Goal: Information Seeking & Learning: Learn about a topic

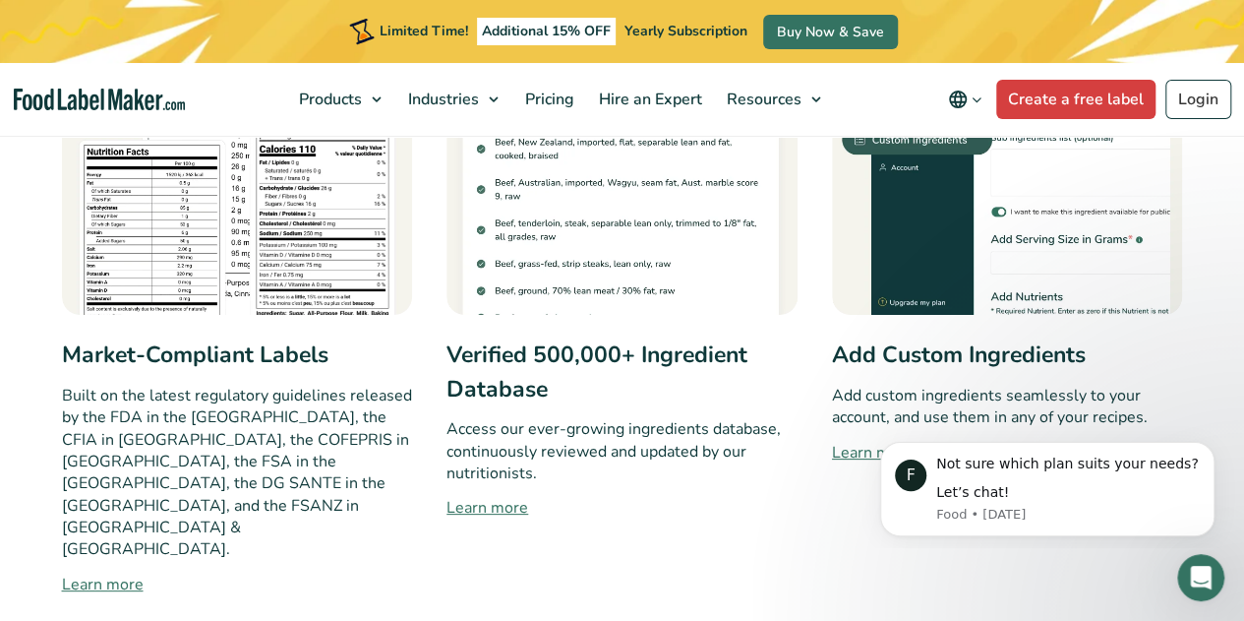
scroll to position [1180, 0]
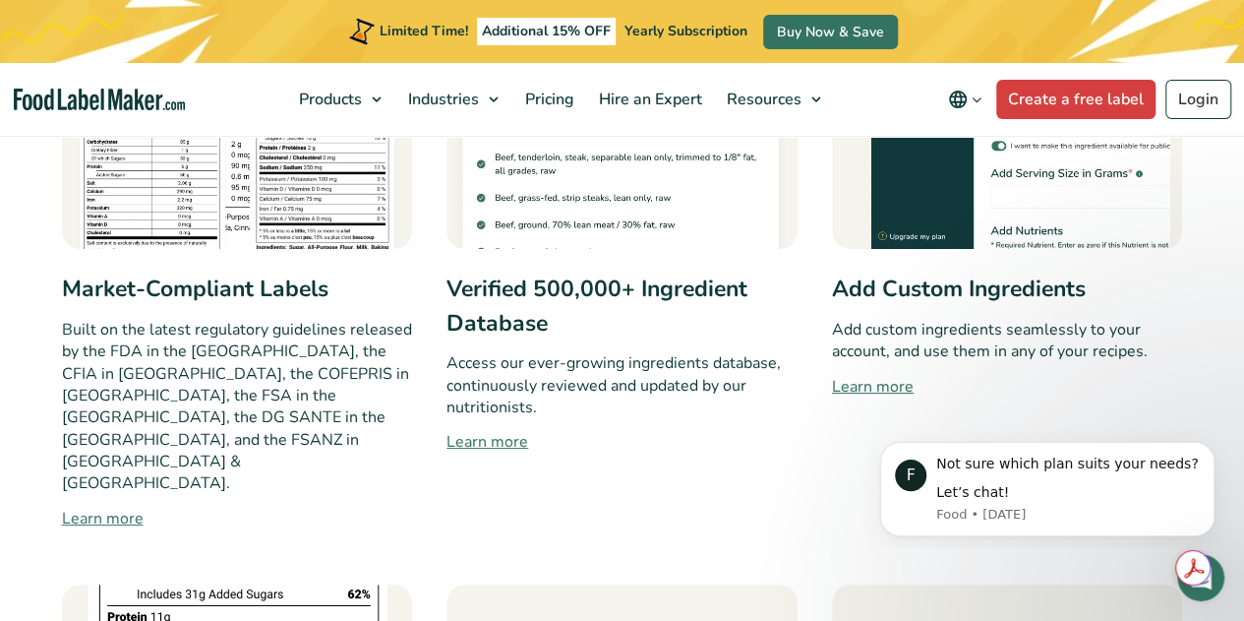
click at [73, 506] on link "Learn more" at bounding box center [237, 518] width 351 height 24
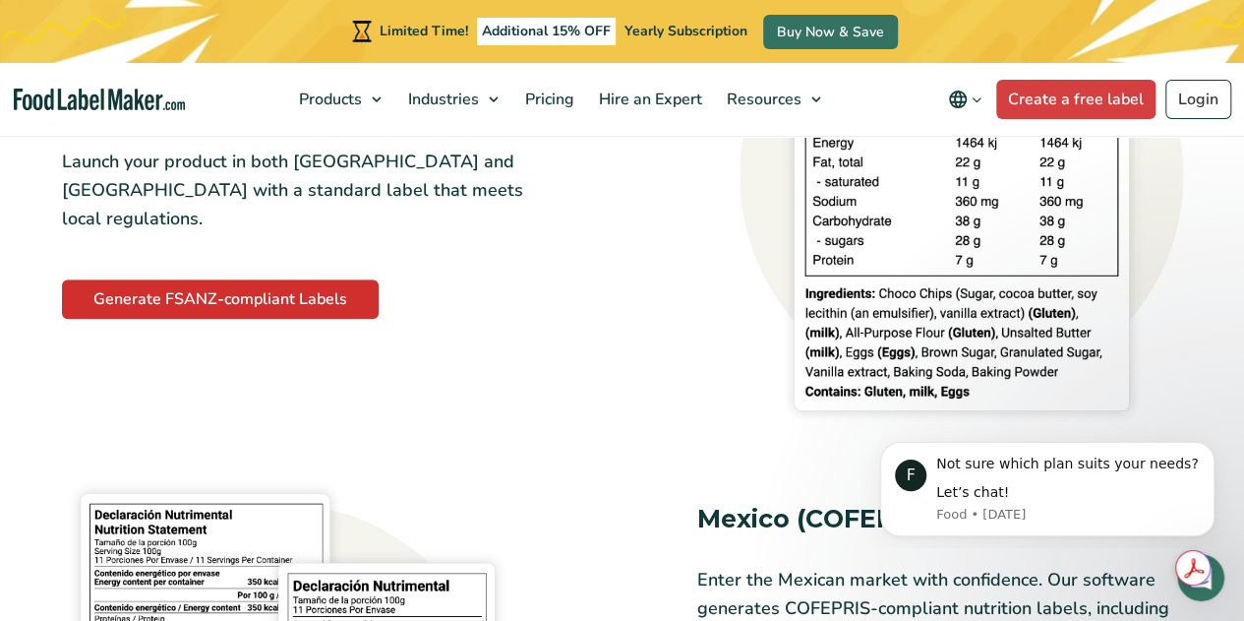
scroll to position [4229, 0]
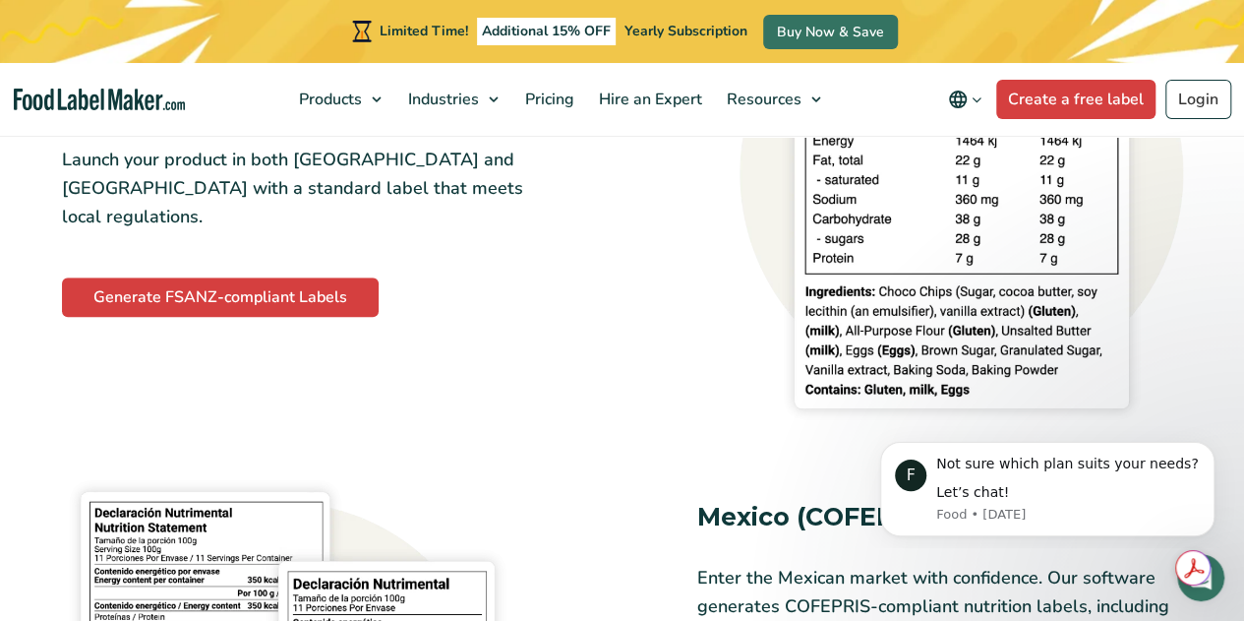
click at [218, 241] on div "Australia & New Zealand (FSANZ) Launch your product in both Australia and New Z…" at bounding box center [622, 180] width 1145 height 516
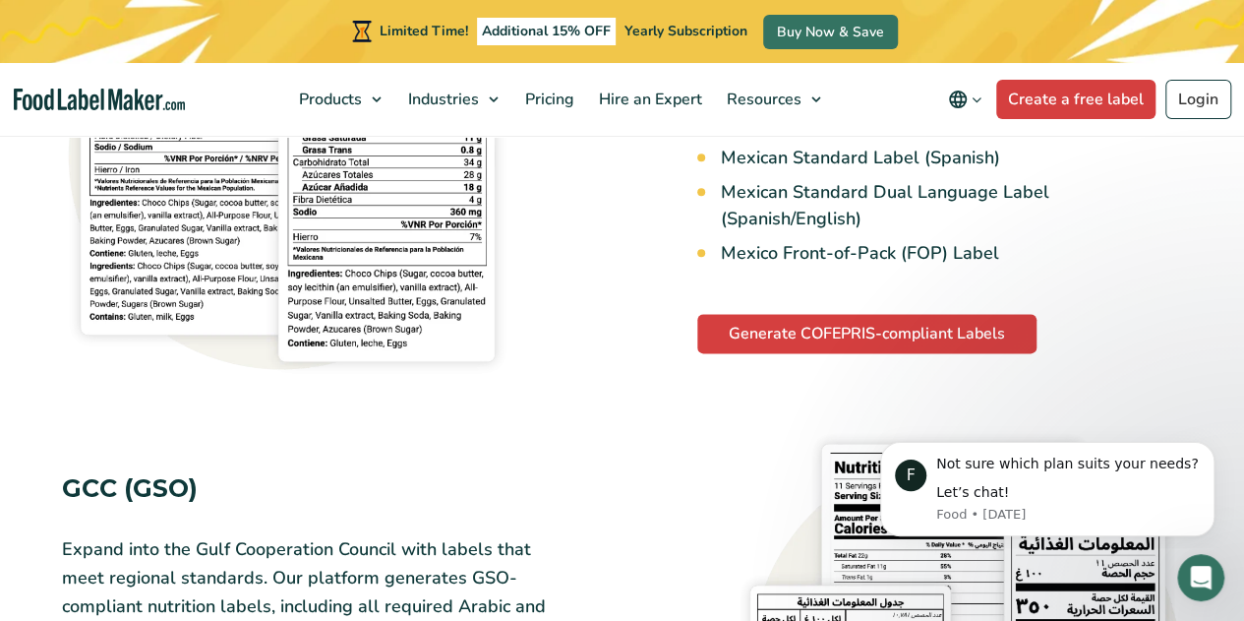
scroll to position [4917, 0]
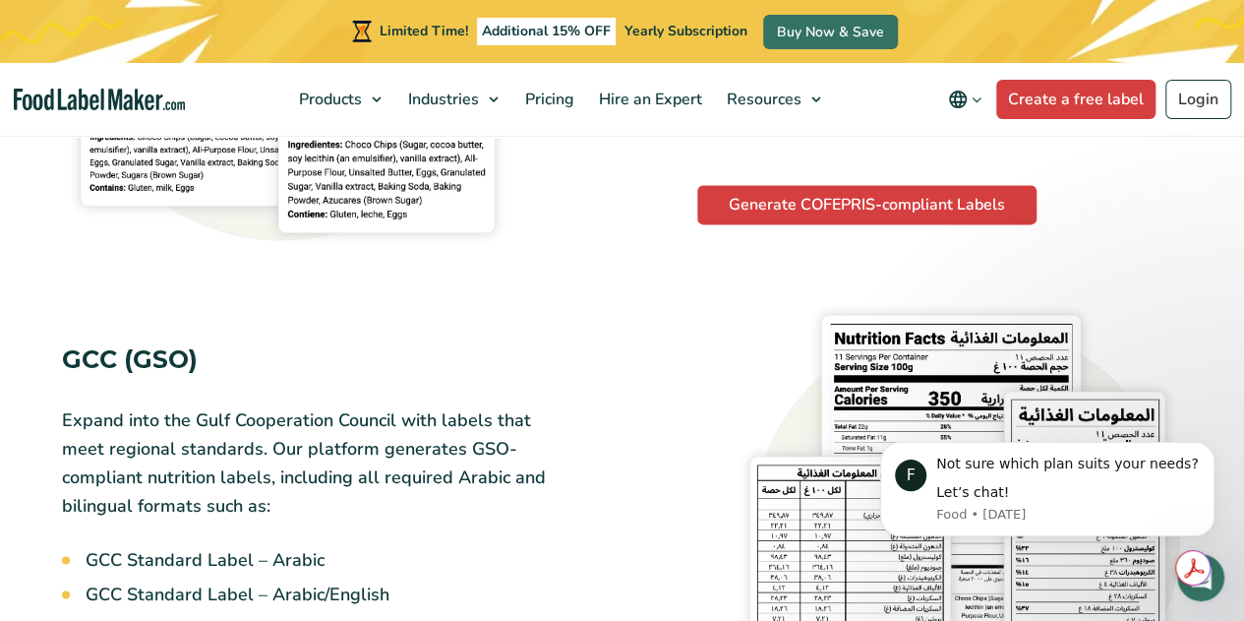
click at [513, 603] on div "GCC (GSO) Expand into the Gulf Cooperation Council with labels that meet region…" at bounding box center [336, 534] width 549 height 387
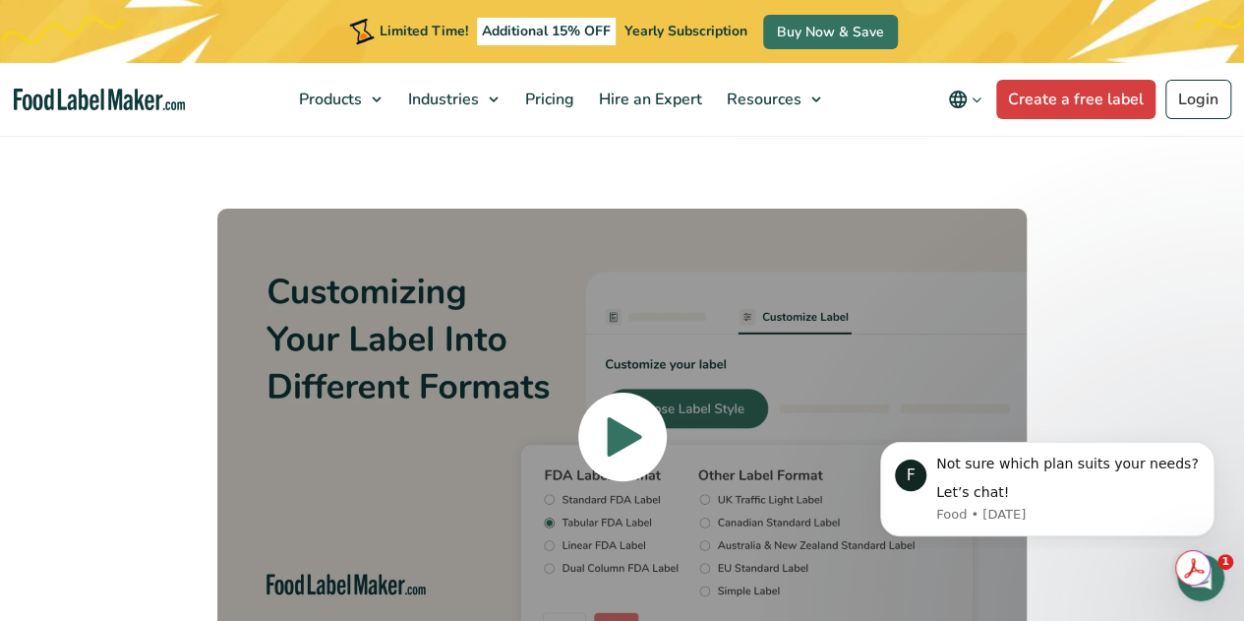
scroll to position [6393, 0]
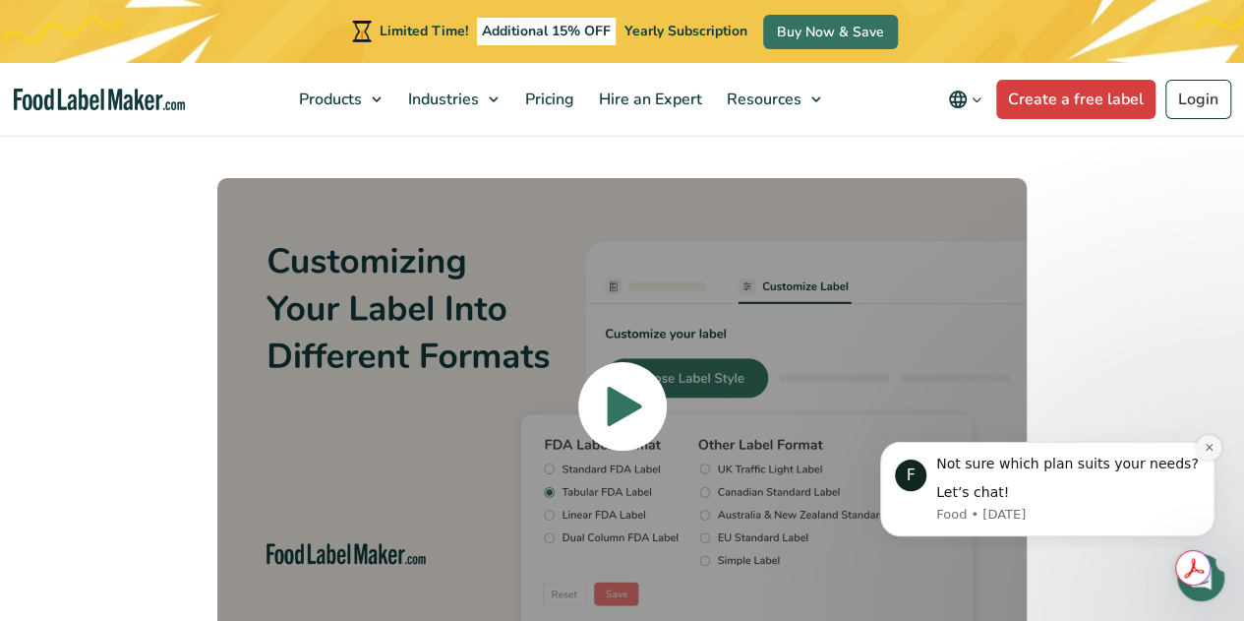
click at [1211, 446] on icon "Dismiss notification" at bounding box center [1209, 447] width 11 height 11
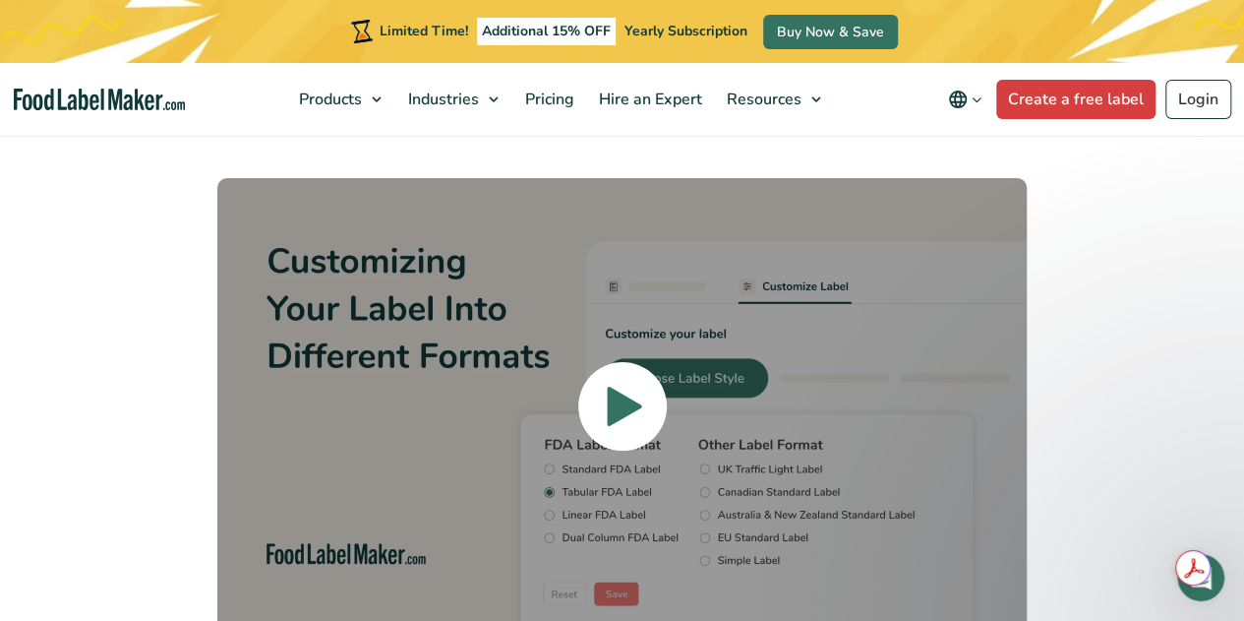
click at [611, 387] on icon at bounding box center [624, 406] width 34 height 39
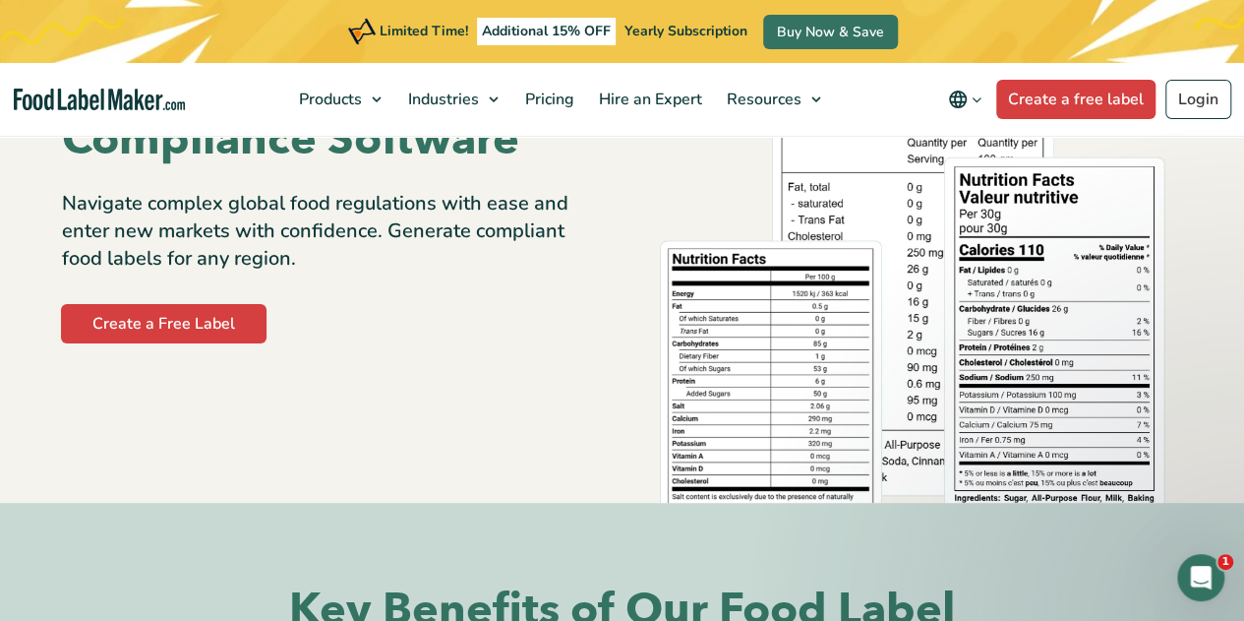
scroll to position [0, 0]
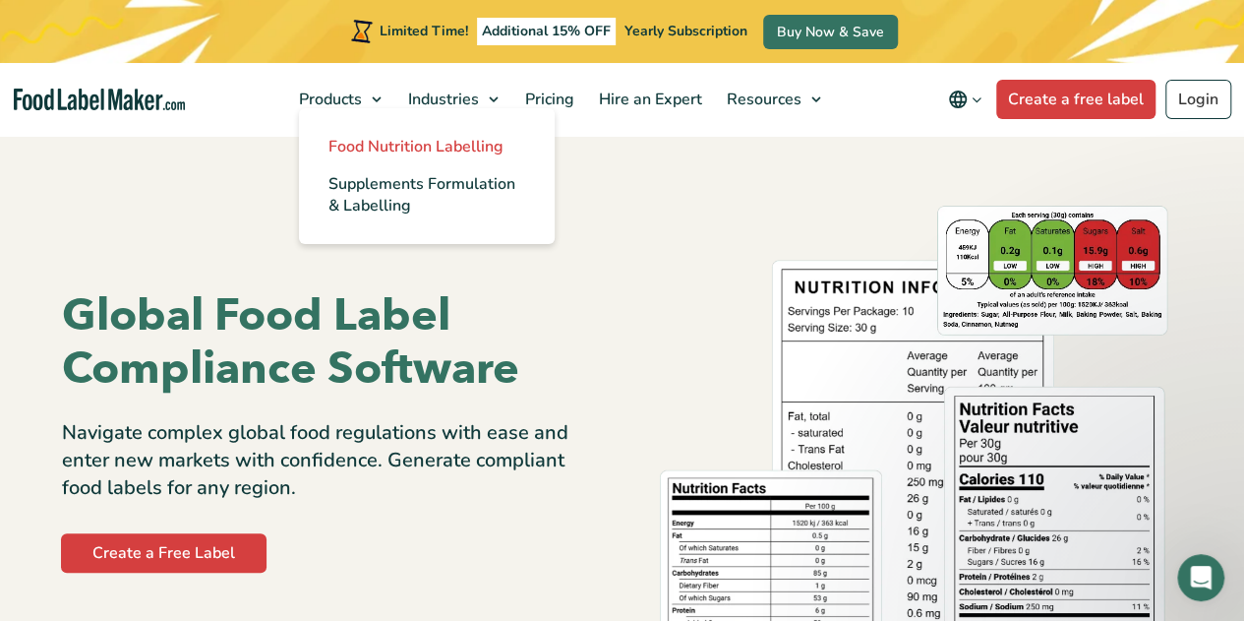
click at [346, 142] on span "Food Nutrition Labelling" at bounding box center [415, 147] width 175 height 22
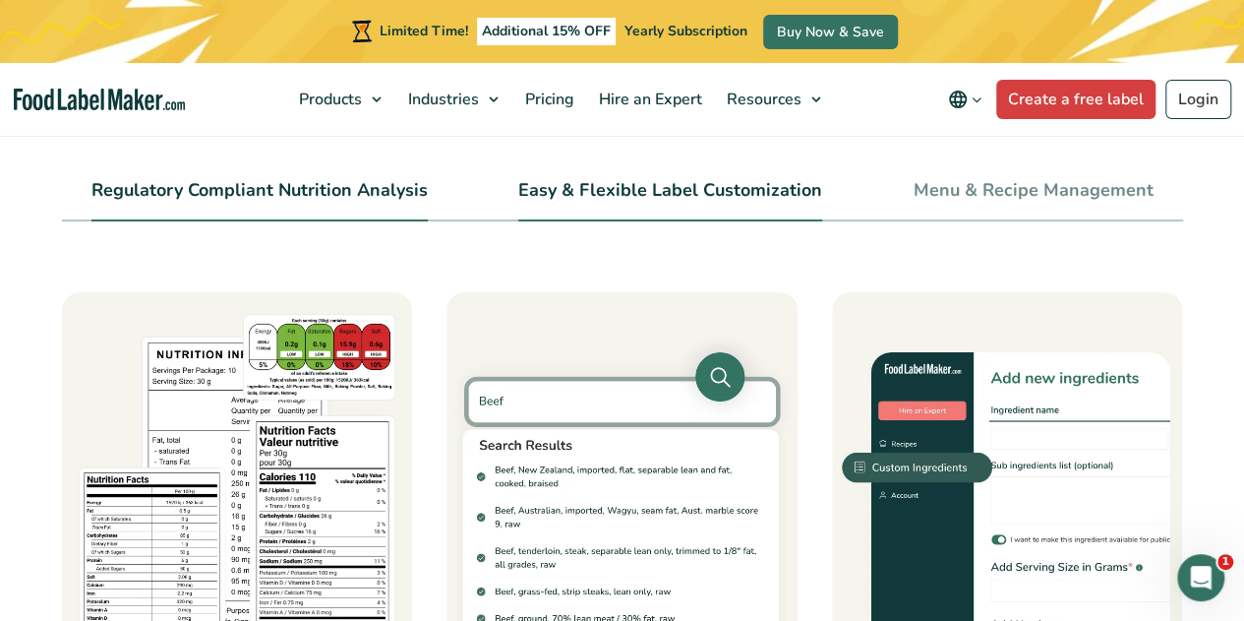
click at [622, 186] on link "Easy & Flexible Label Customization" at bounding box center [670, 191] width 304 height 22
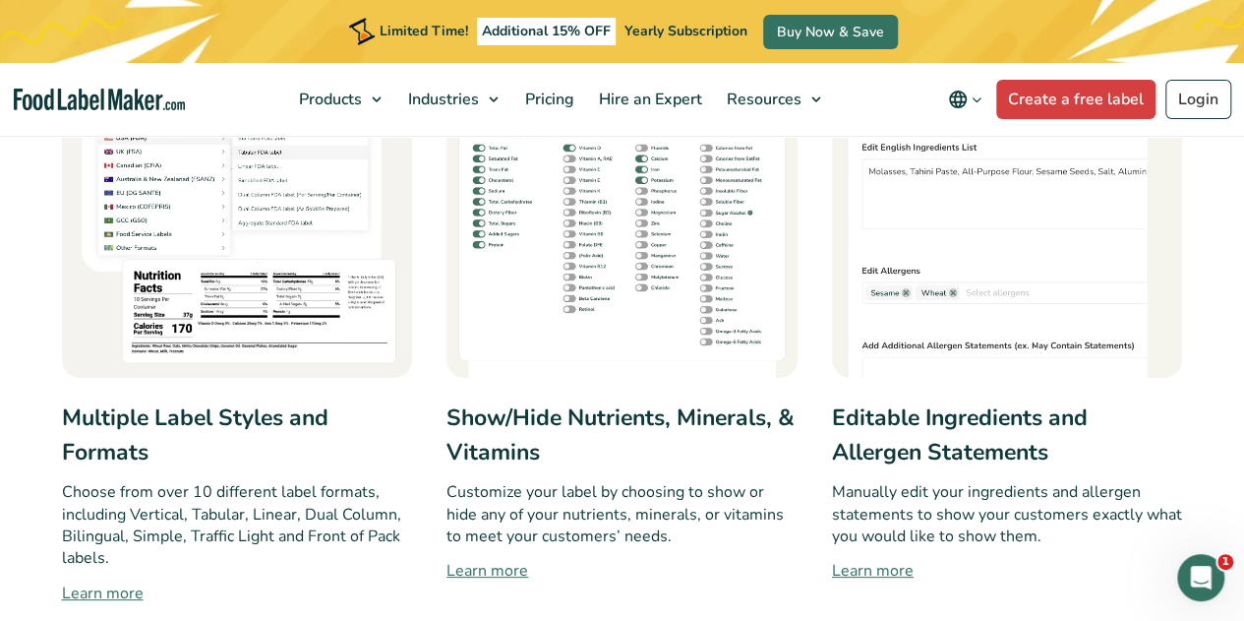
scroll to position [1082, 0]
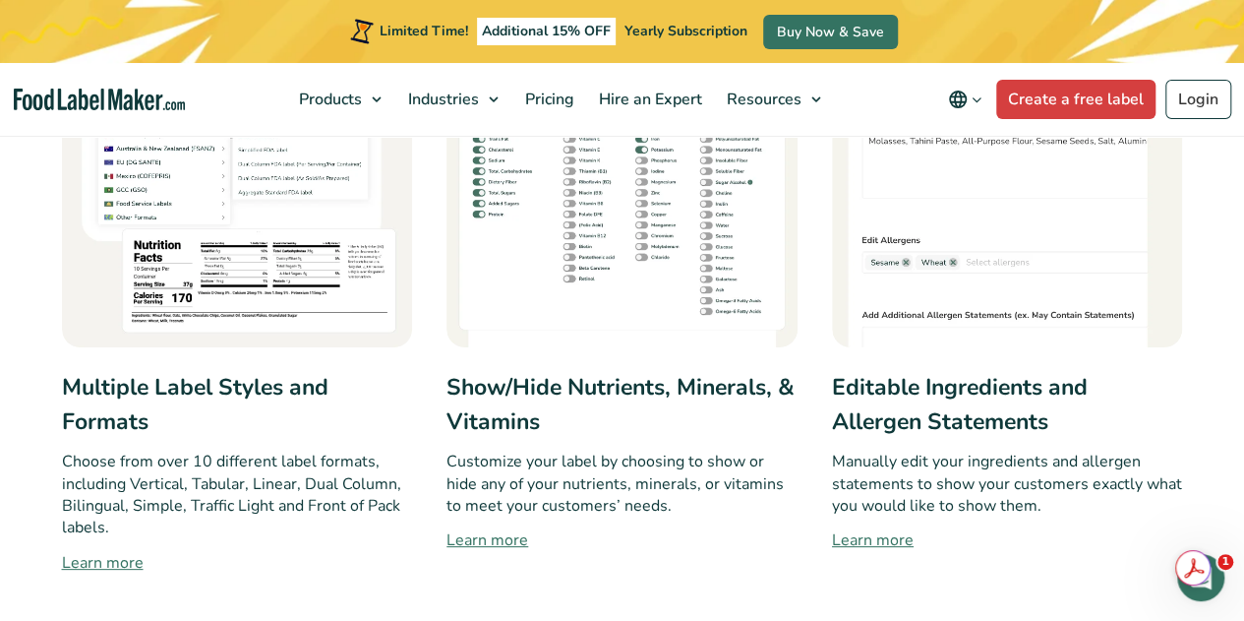
click at [121, 565] on link "Learn more" at bounding box center [237, 563] width 351 height 24
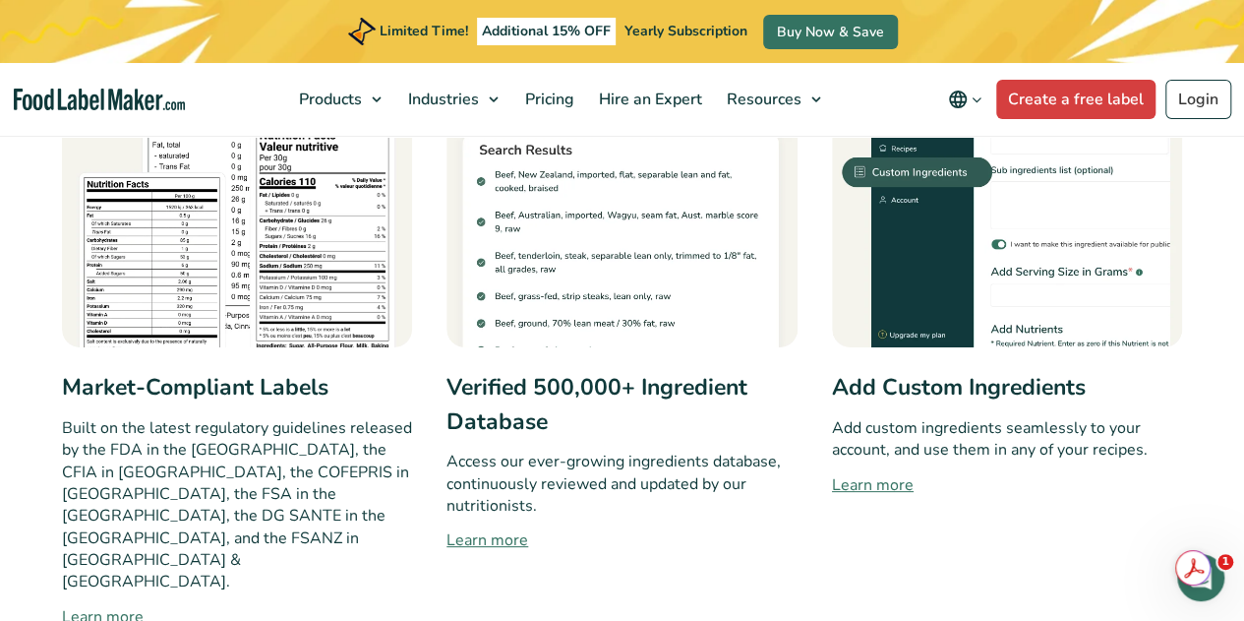
click at [1035, 508] on div "Add Custom Ingredients Add custom ingredients seamlessly to your account, and u…" at bounding box center [1007, 312] width 351 height 631
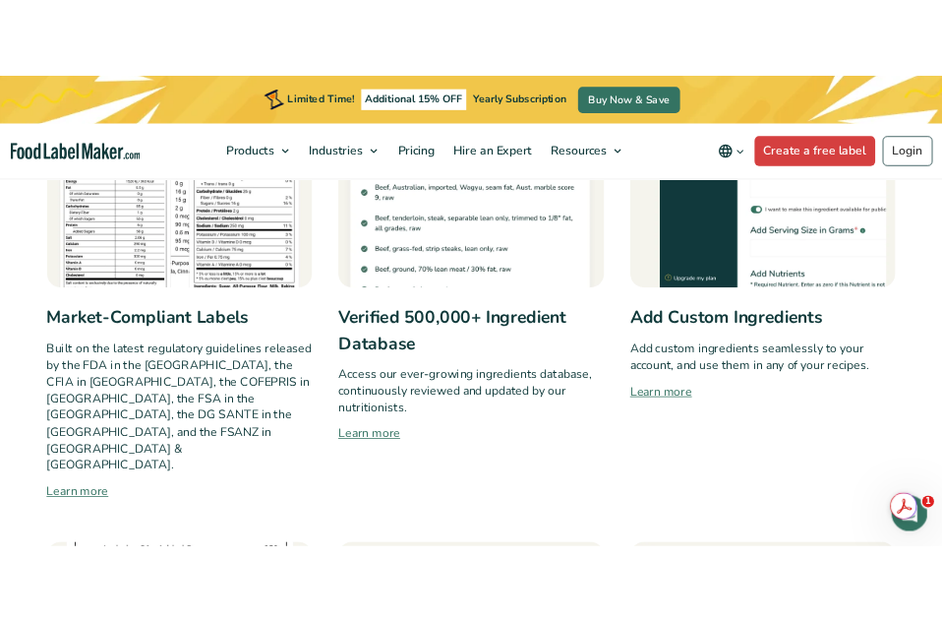
scroll to position [1180, 0]
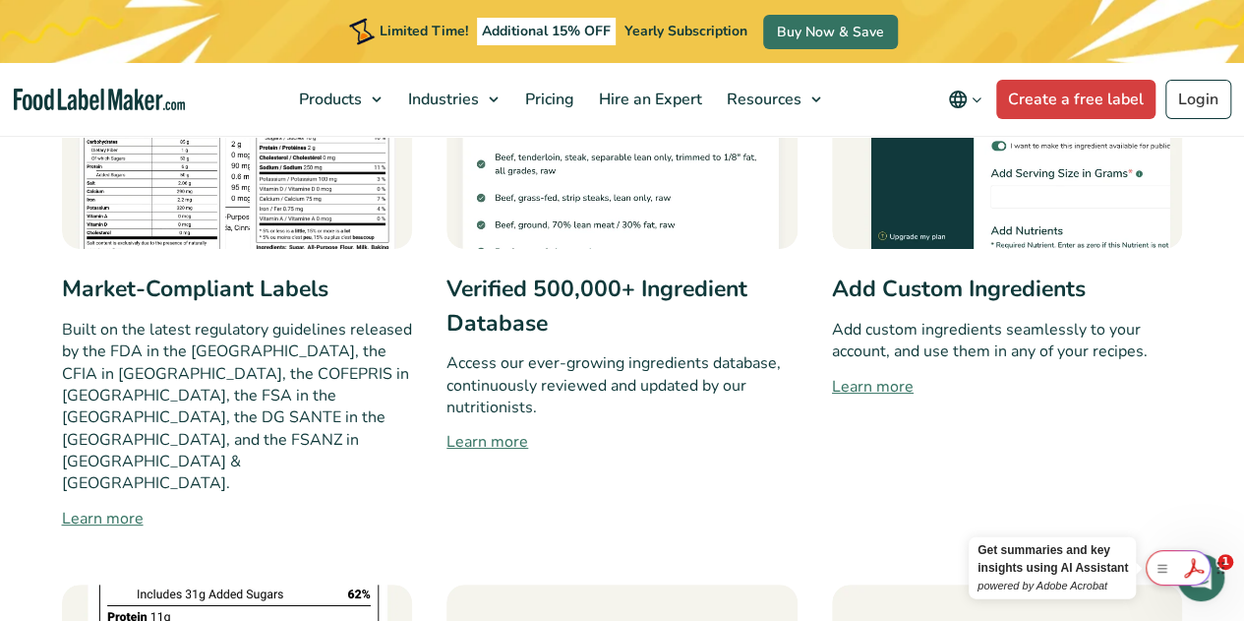
click at [1195, 569] on div at bounding box center [1178, 567] width 65 height 35
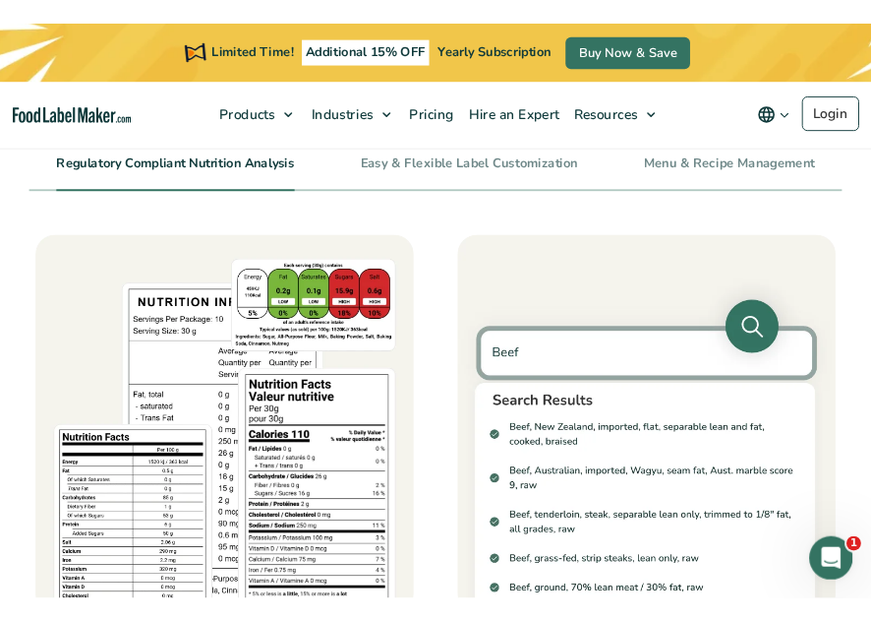
scroll to position [1171, 0]
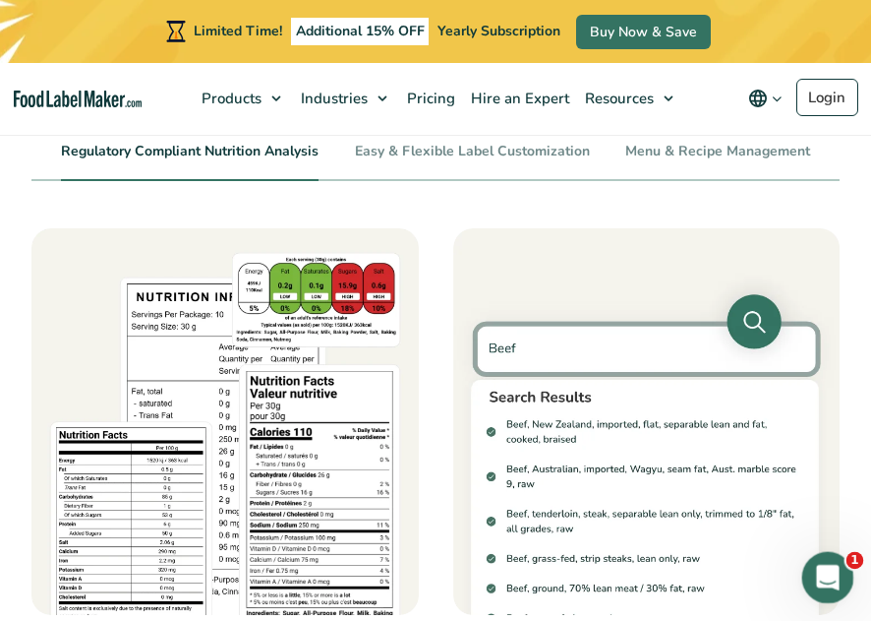
click at [826, 565] on icon "Open Intercom Messenger" at bounding box center [825, 575] width 32 height 32
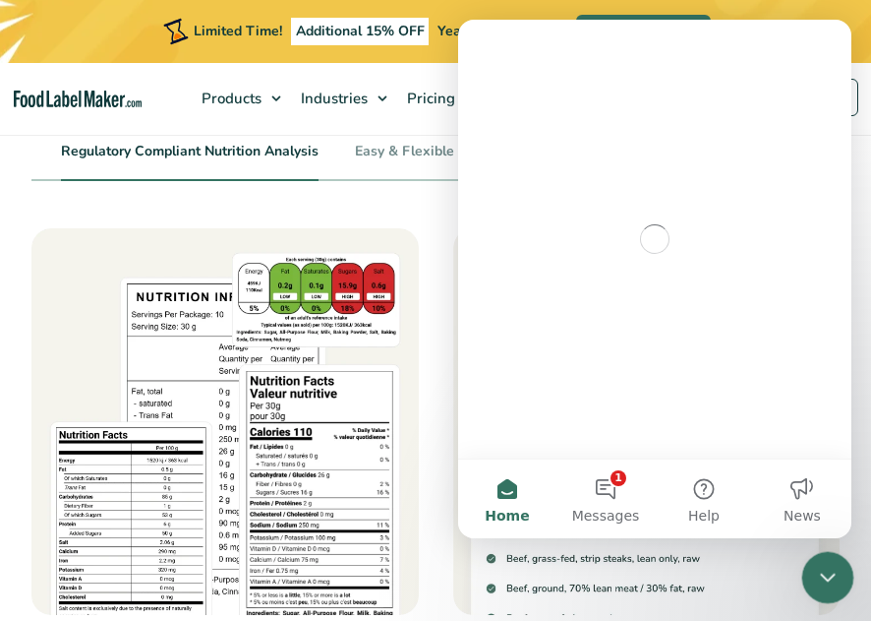
scroll to position [0, 0]
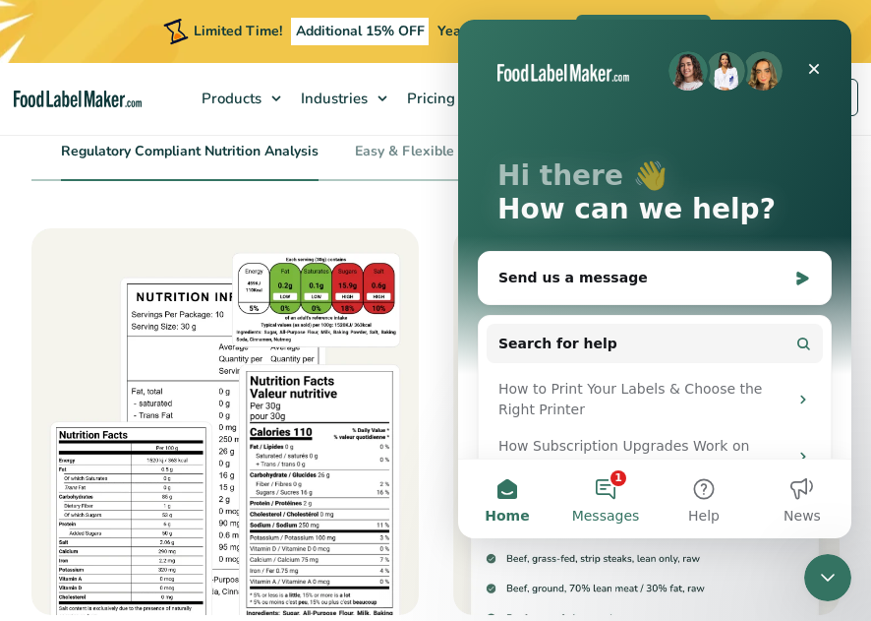
click at [612, 487] on button "1 Messages" at bounding box center [606, 498] width 98 height 79
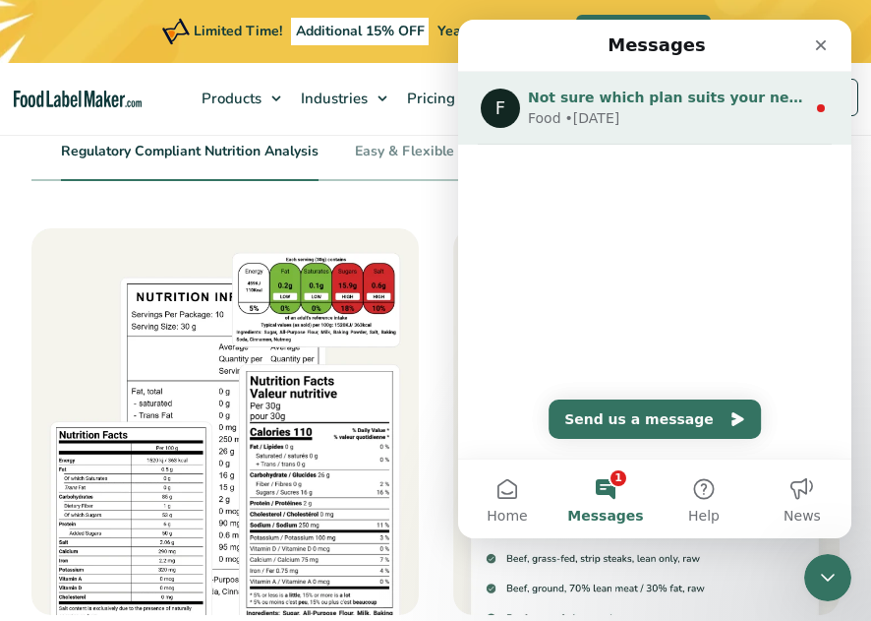
click at [693, 119] on div "Food • 3d ago" at bounding box center [666, 118] width 277 height 21
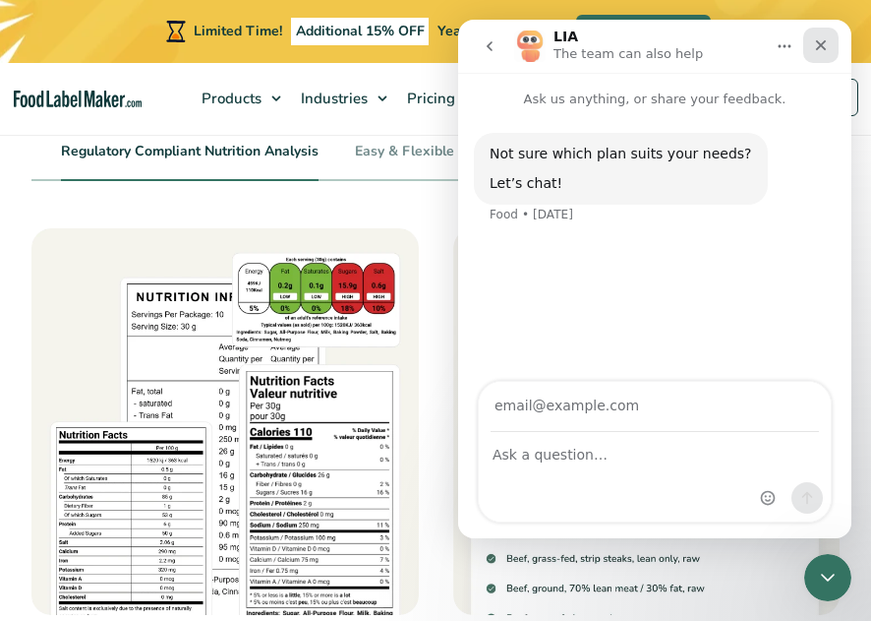
click at [826, 52] on icon "Close" at bounding box center [821, 45] width 16 height 16
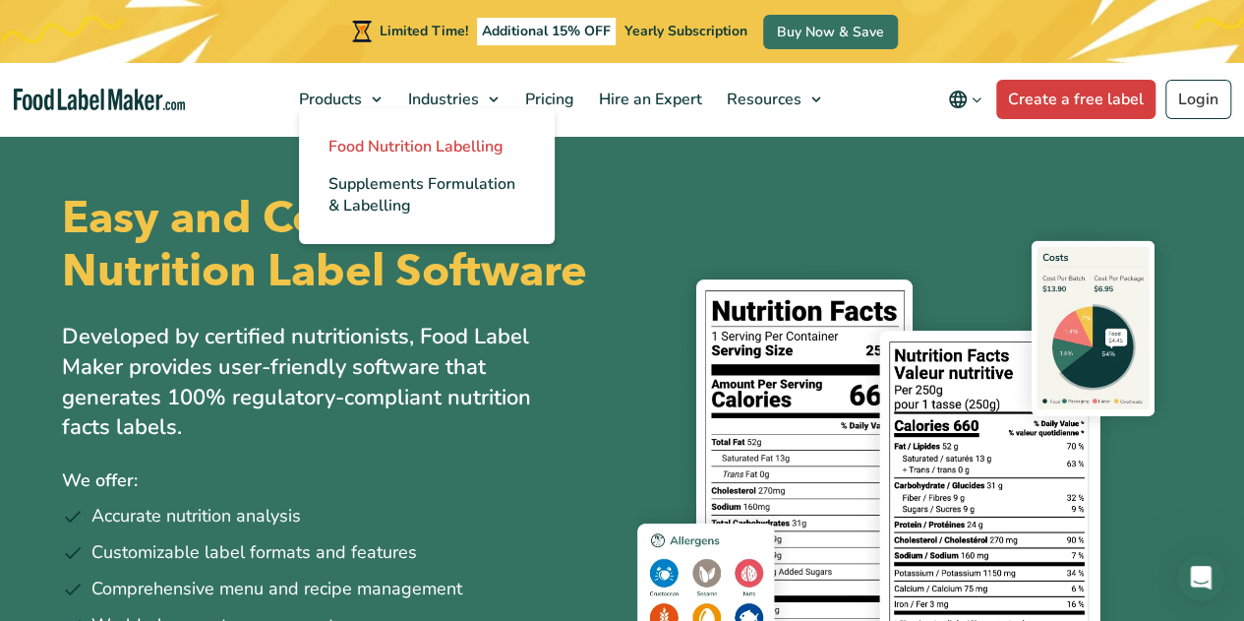
click at [341, 145] on span "Food Nutrition Labelling" at bounding box center [415, 147] width 175 height 22
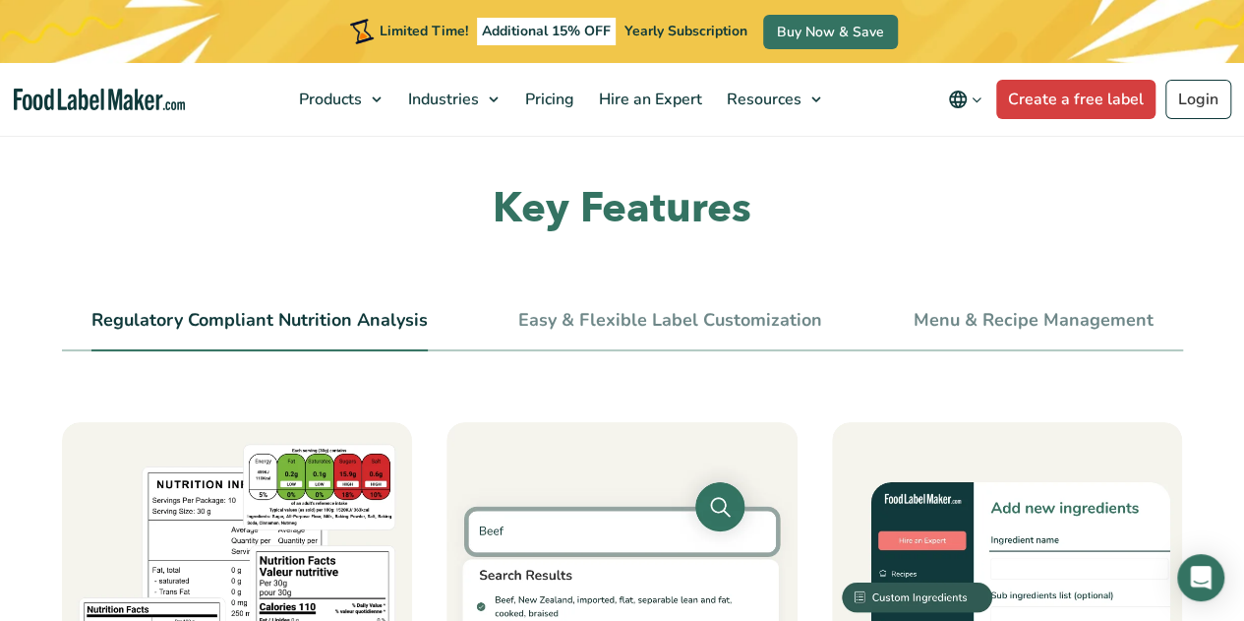
scroll to position [688, 0]
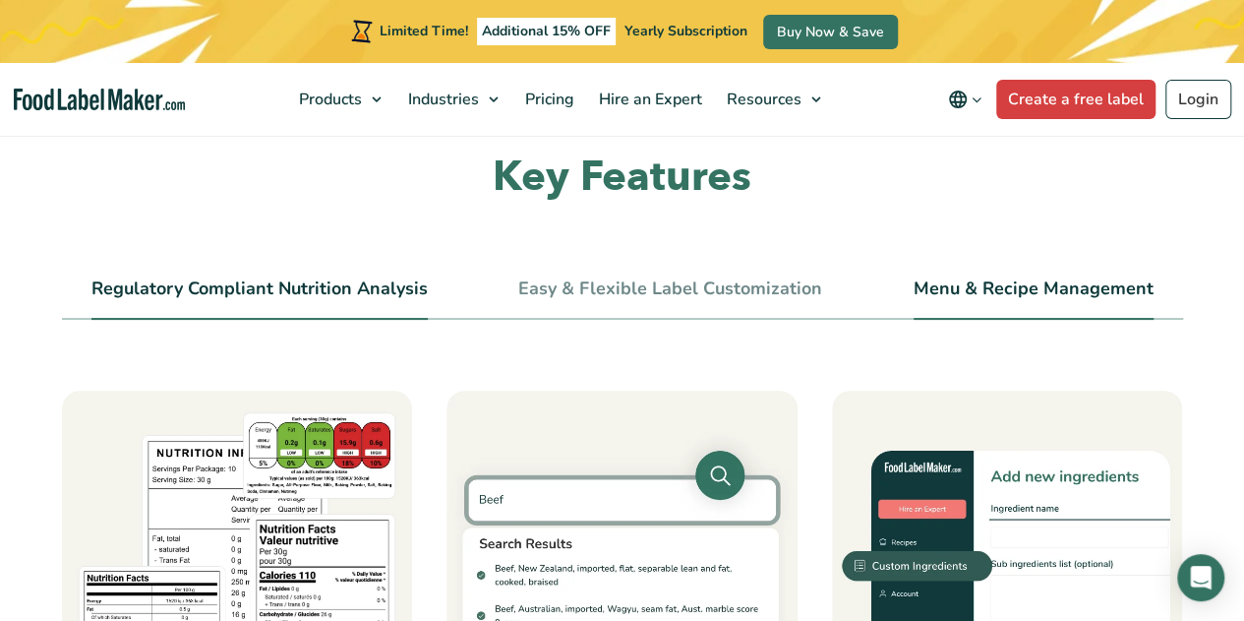
click at [1079, 292] on link "Menu & Recipe Management" at bounding box center [1034, 289] width 240 height 22
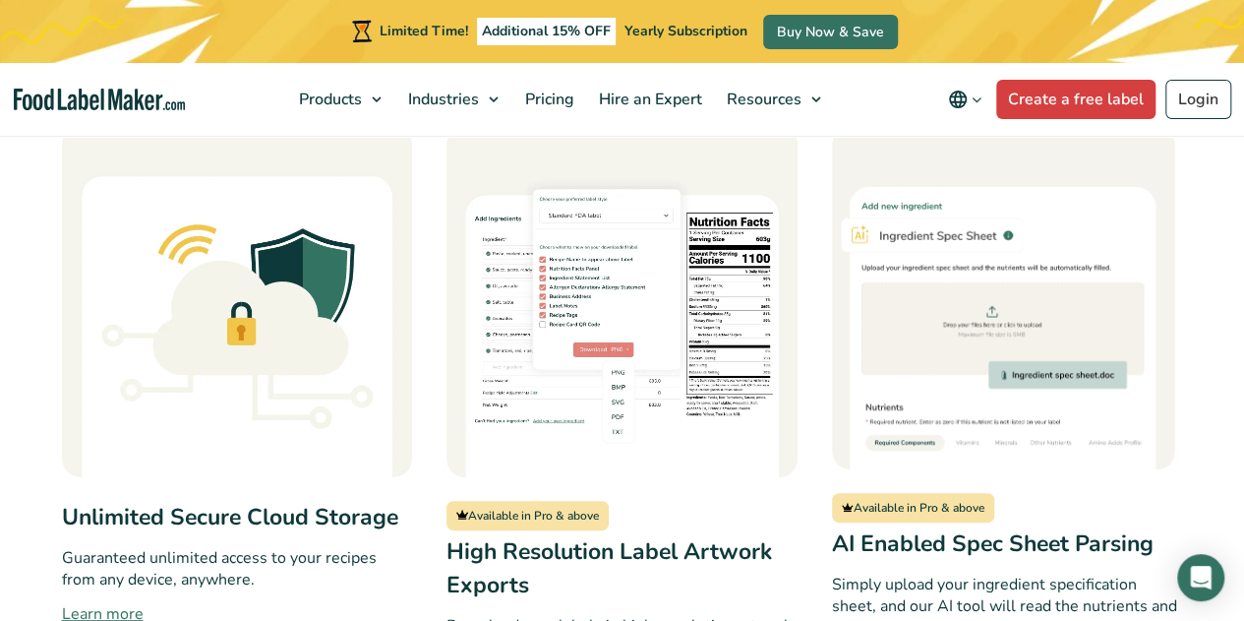
scroll to position [1574, 0]
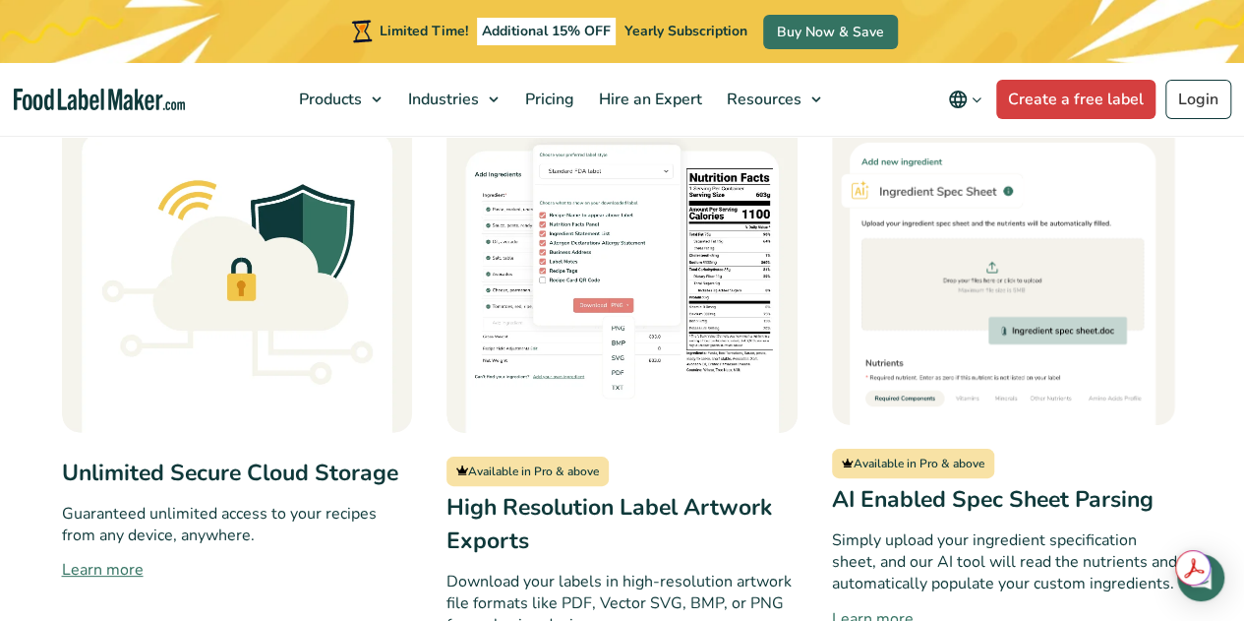
click at [580, 535] on h3 "High Resolution Label Artwork Exports" at bounding box center [621, 525] width 351 height 68
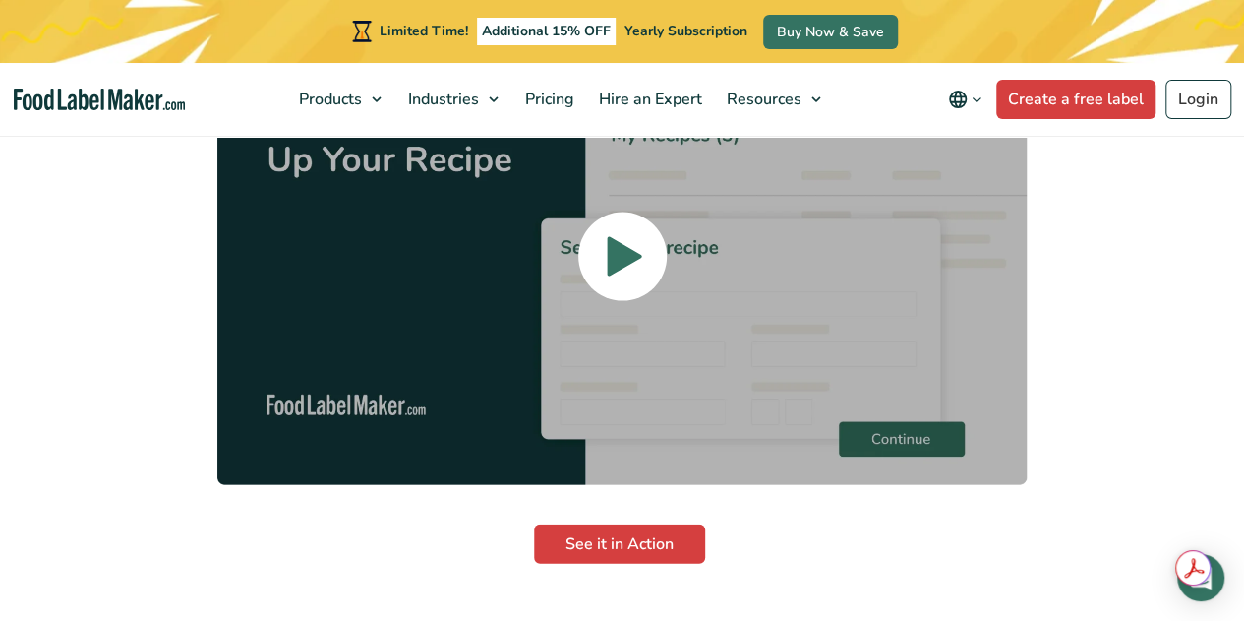
scroll to position [5606, 0]
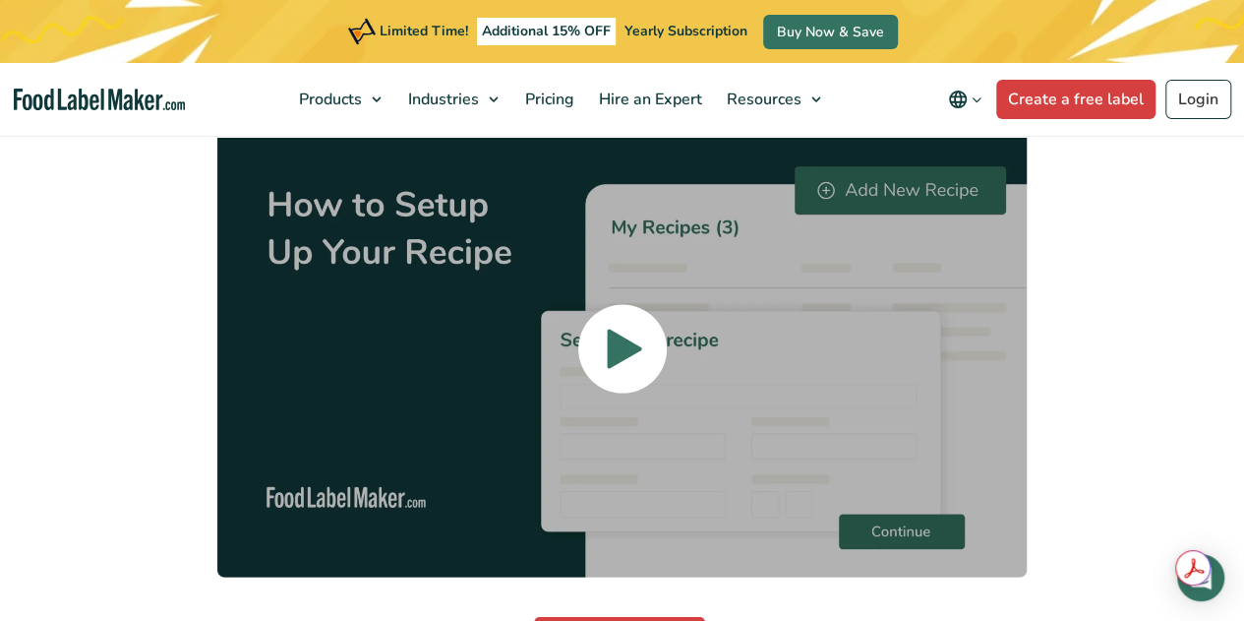
click at [638, 335] on icon at bounding box center [624, 349] width 39 height 504
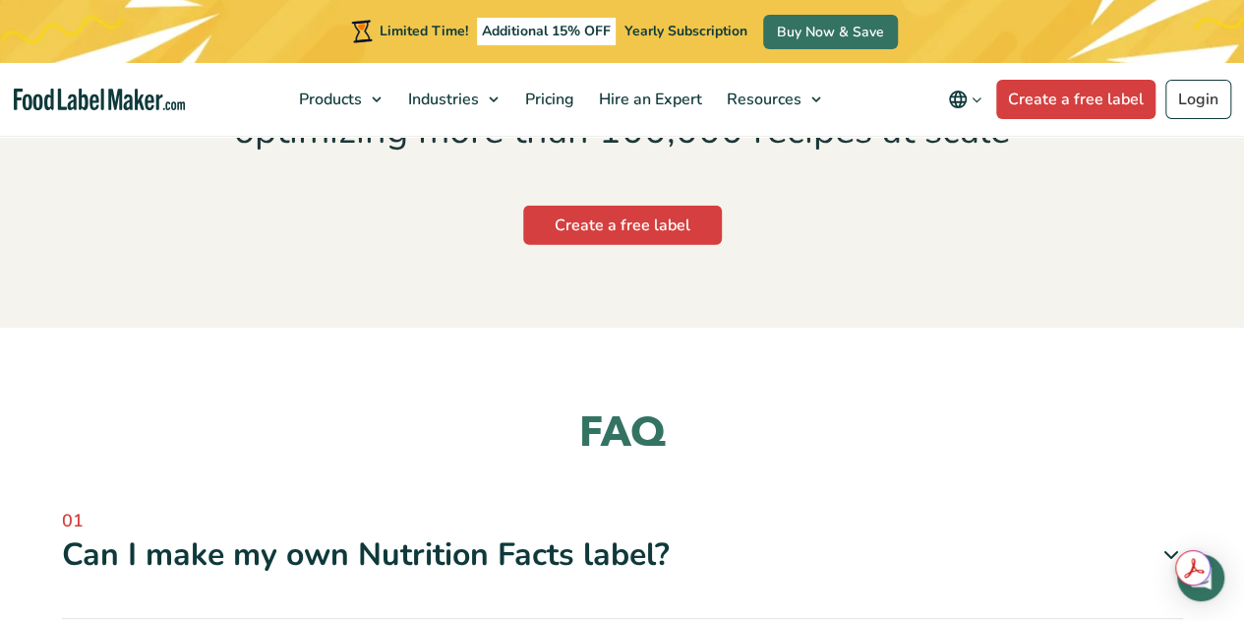
scroll to position [6688, 0]
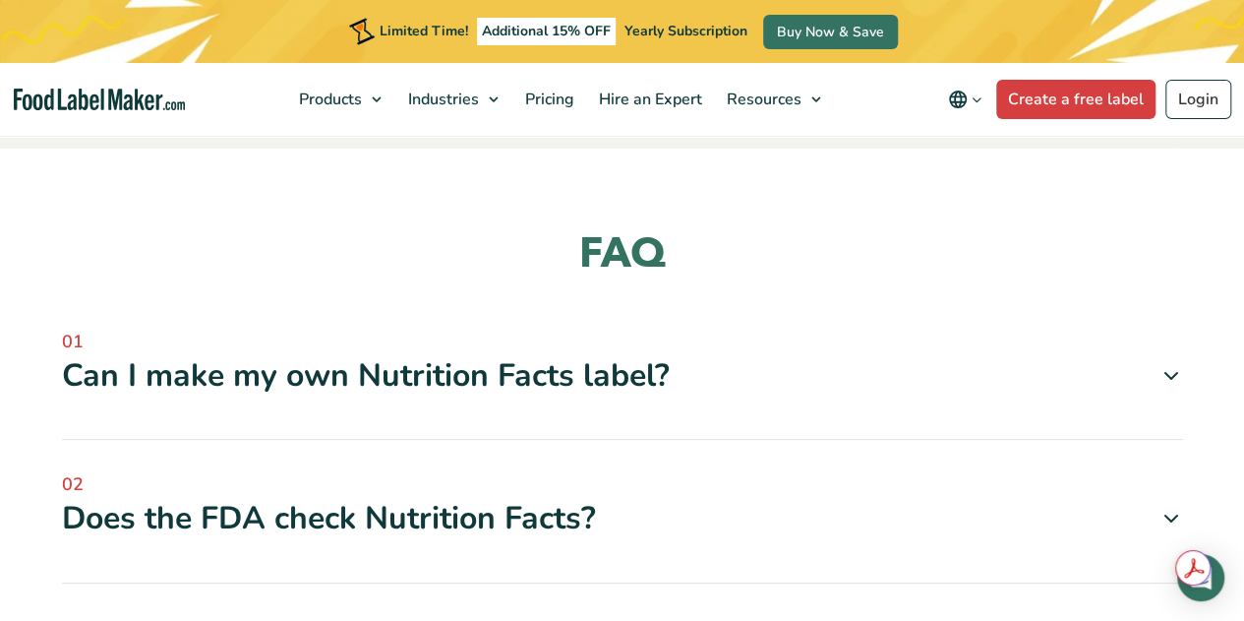
click at [149, 381] on div "Can I make my own Nutrition Facts label?" at bounding box center [622, 375] width 1121 height 41
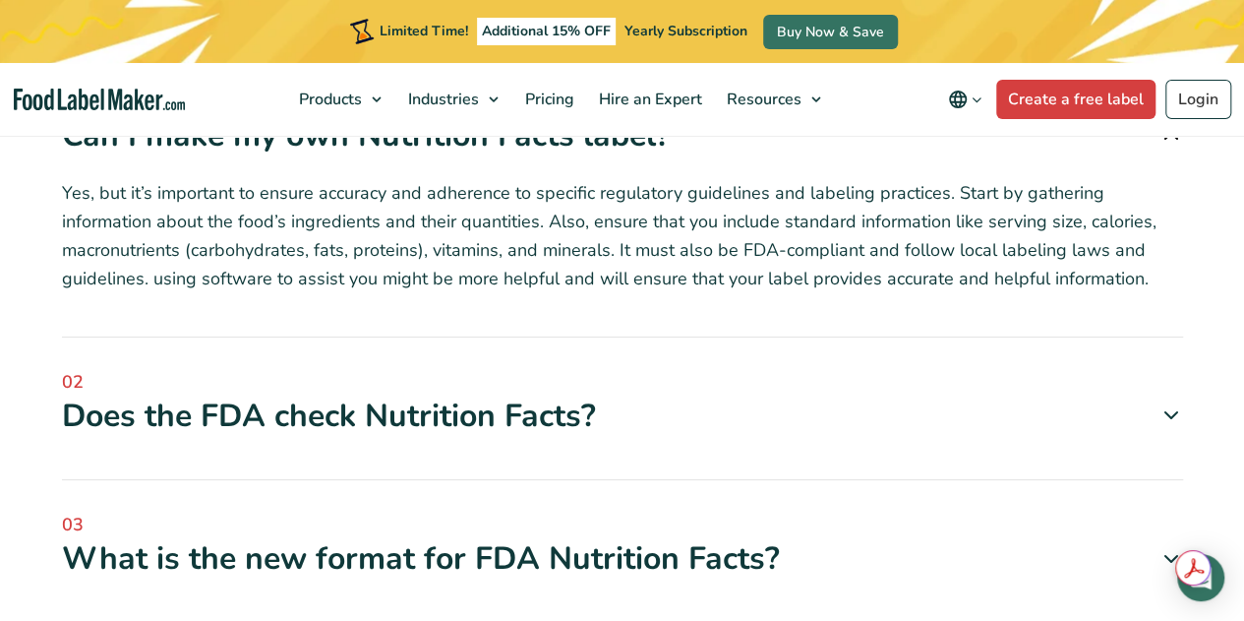
scroll to position [6983, 0]
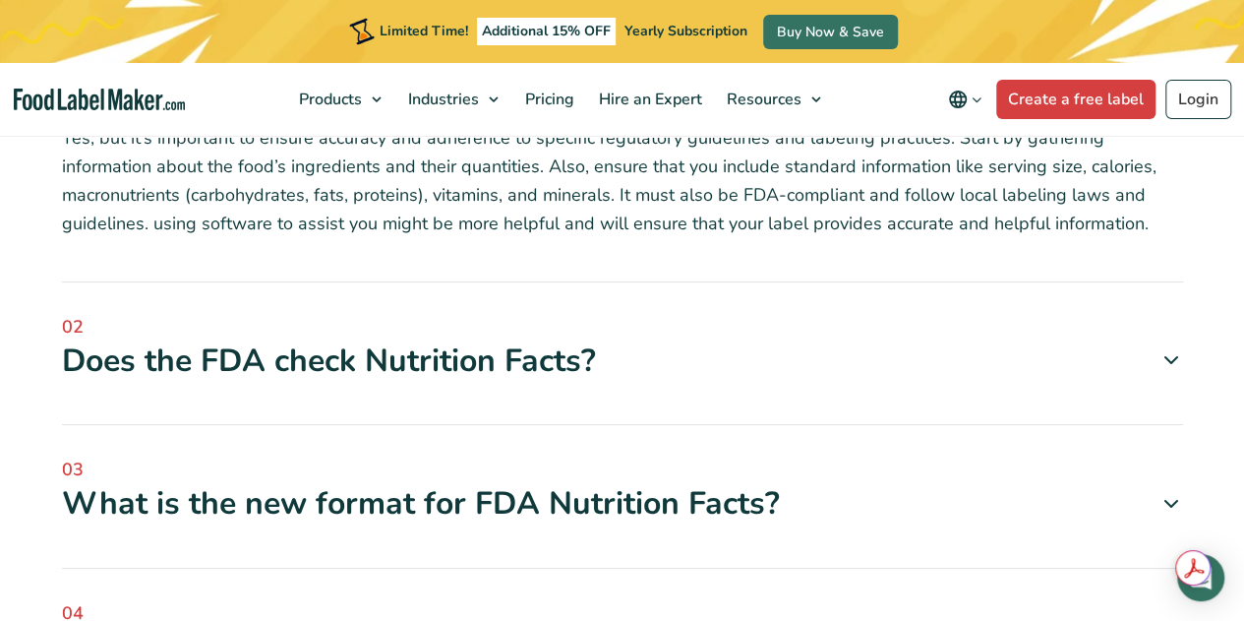
click at [147, 353] on div "Does the FDA check Nutrition Facts?" at bounding box center [622, 360] width 1121 height 41
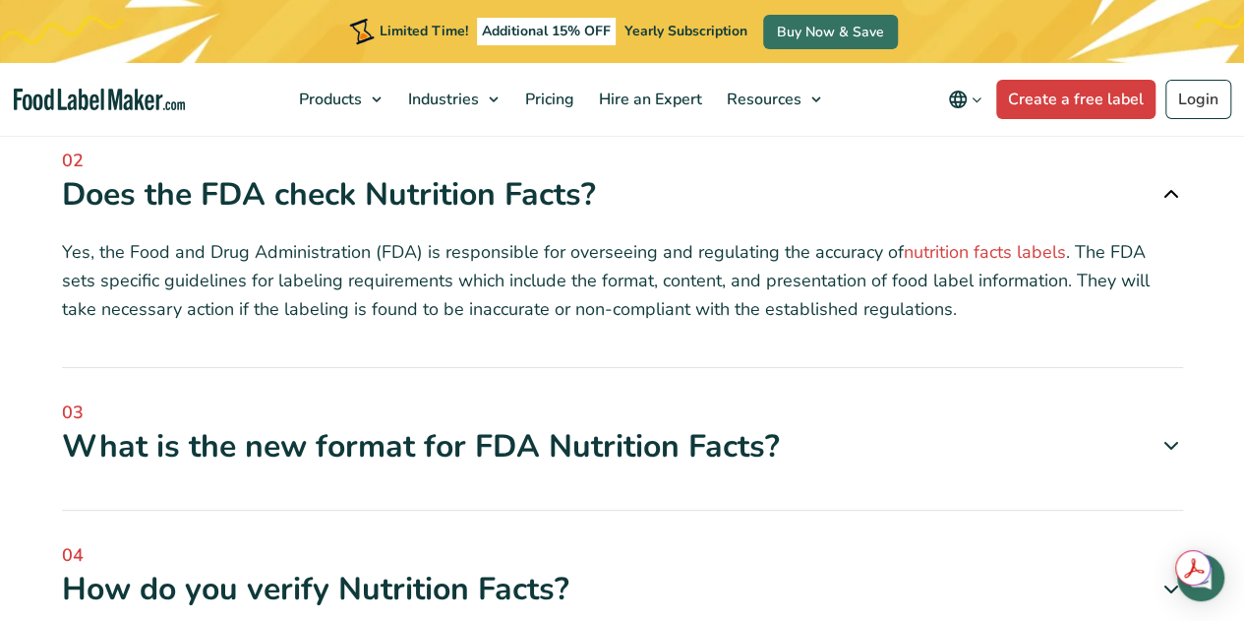
scroll to position [7179, 0]
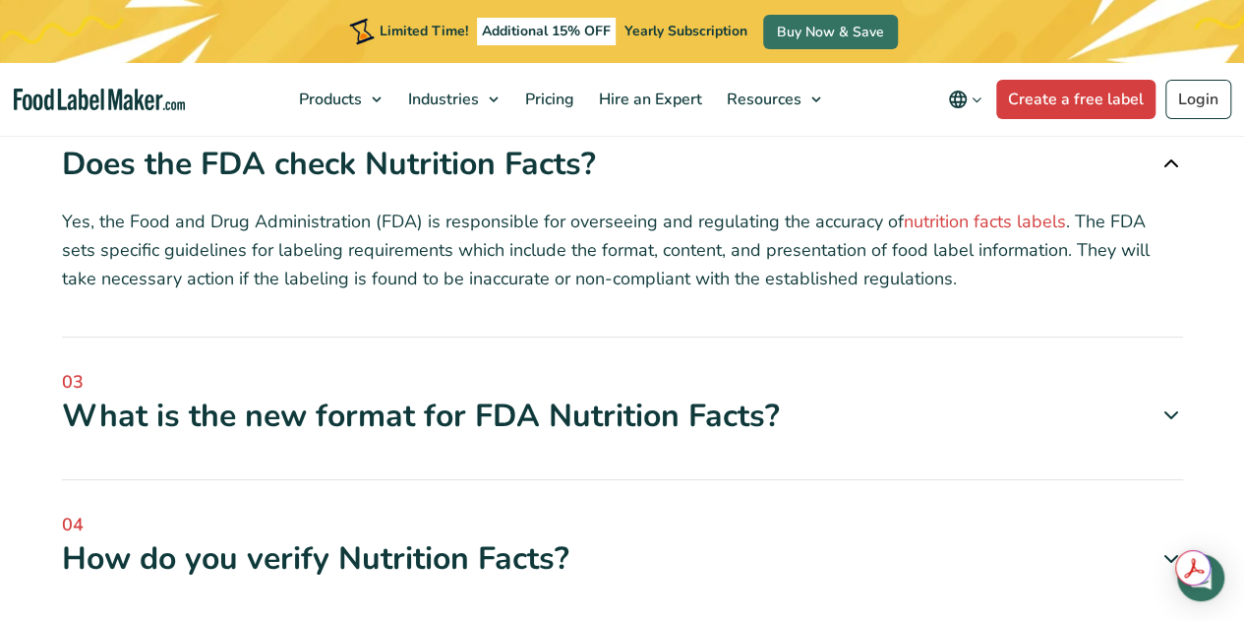
click at [153, 429] on div "What is the new format for FDA Nutrition Facts?" at bounding box center [622, 415] width 1121 height 41
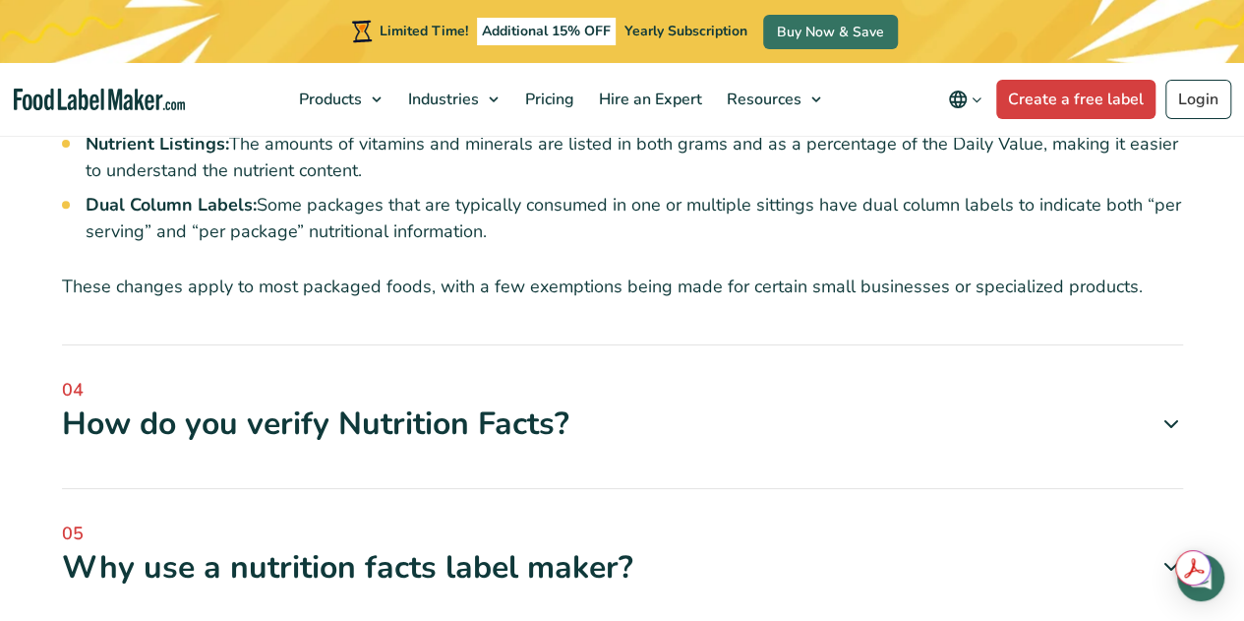
scroll to position [7769, 0]
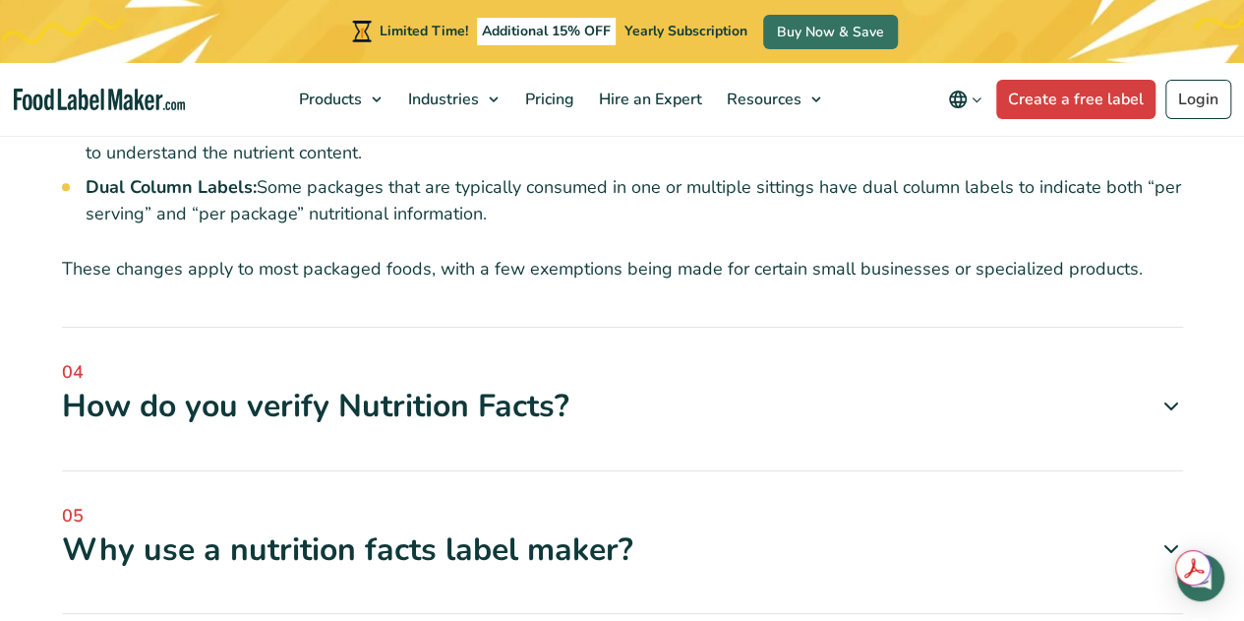
click at [153, 427] on div "How do you verify Nutrition Facts?" at bounding box center [622, 406] width 1121 height 41
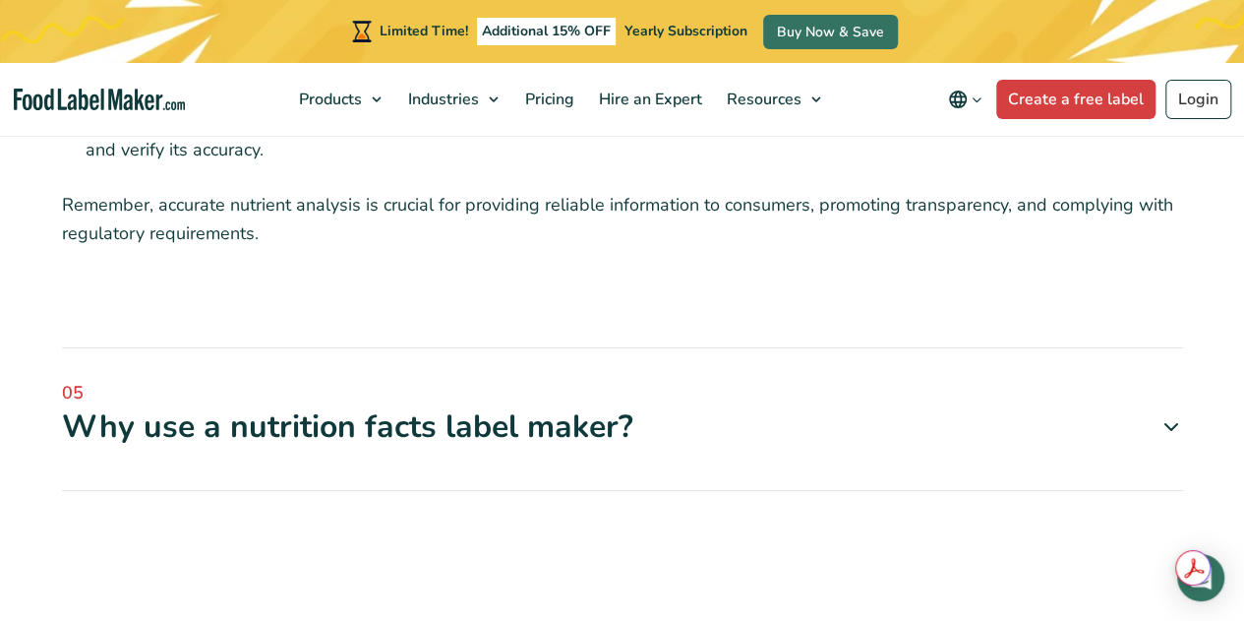
scroll to position [8556, 0]
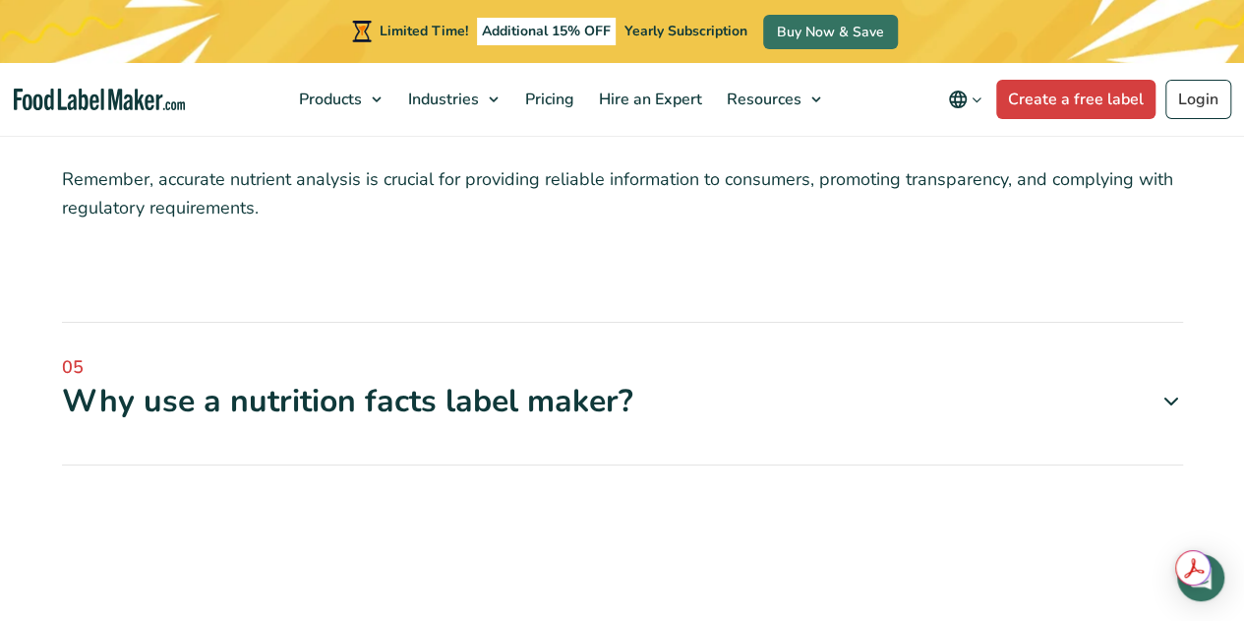
click at [163, 414] on div "Why use a nutrition facts label maker?" at bounding box center [622, 401] width 1121 height 41
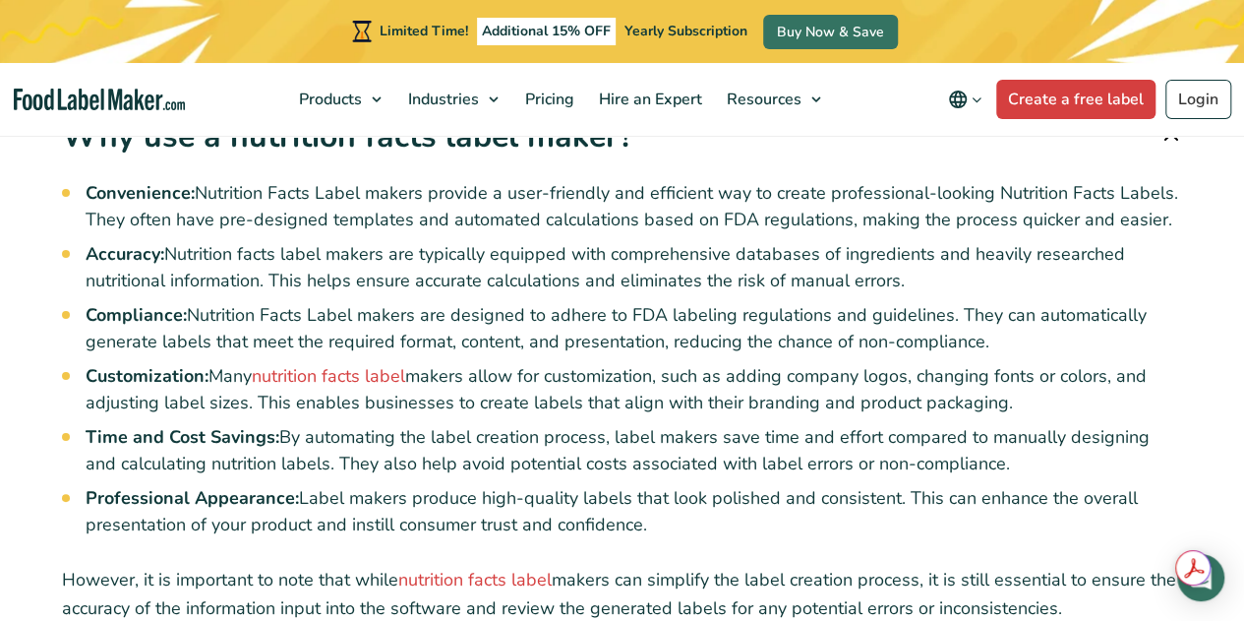
scroll to position [8851, 0]
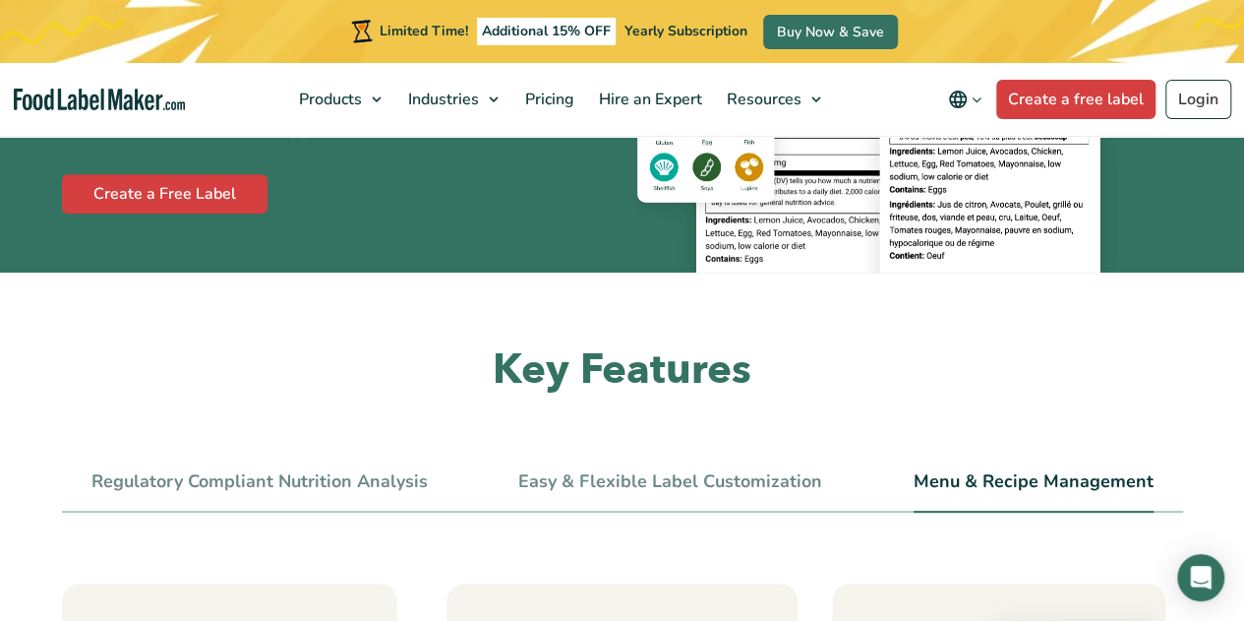
scroll to position [492, 0]
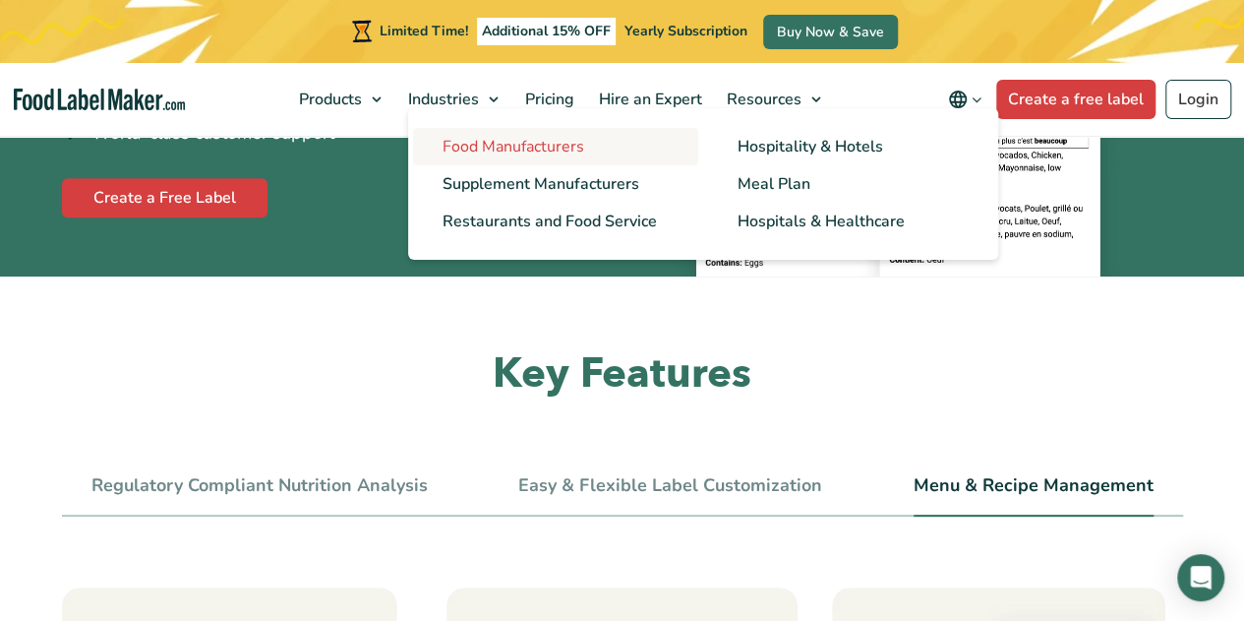
click at [496, 156] on span "Food Manufacturers" at bounding box center [514, 147] width 142 height 22
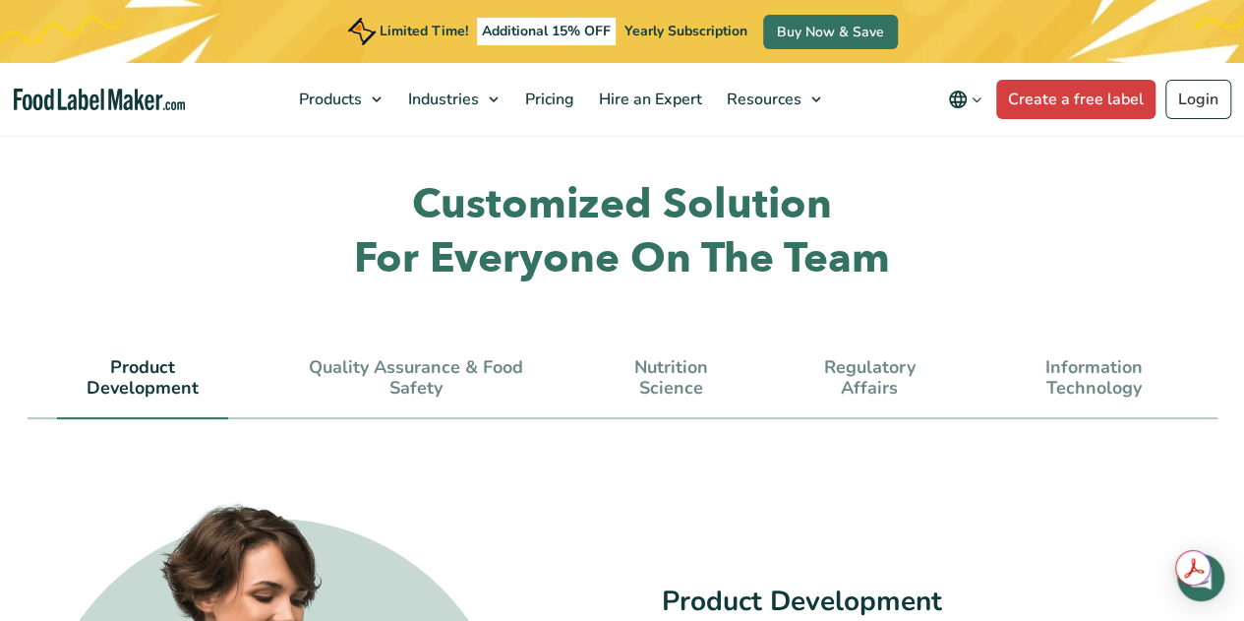
scroll to position [5507, 0]
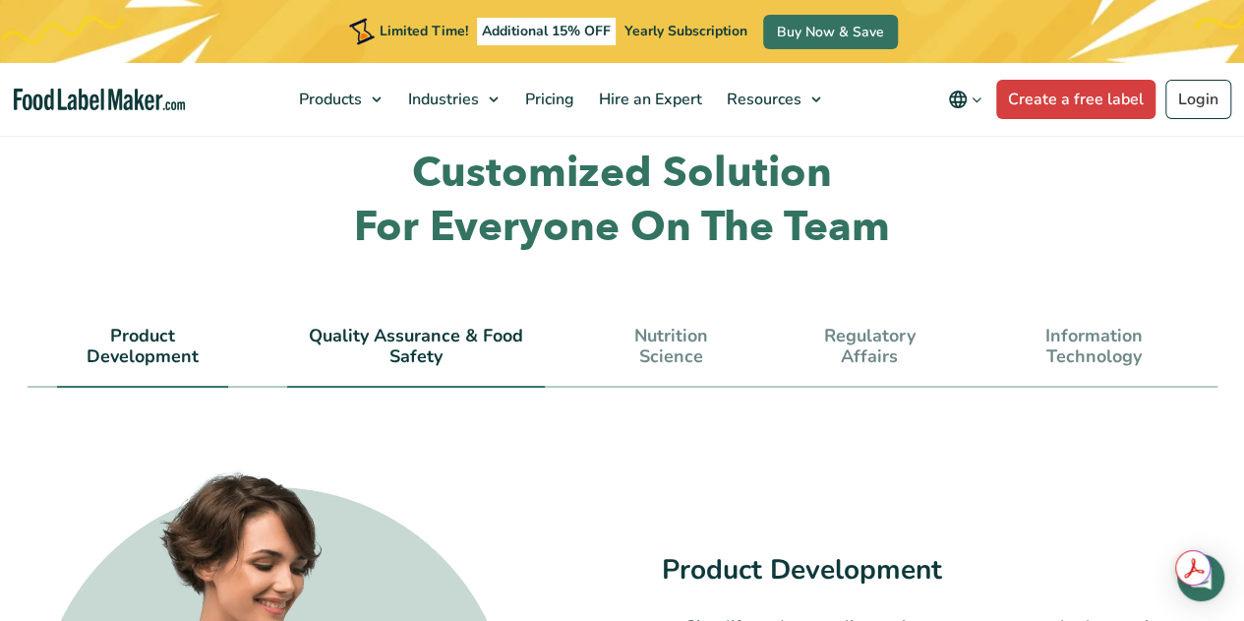
click at [426, 326] on link "Quality Assurance & Food Safety" at bounding box center [415, 347] width 257 height 42
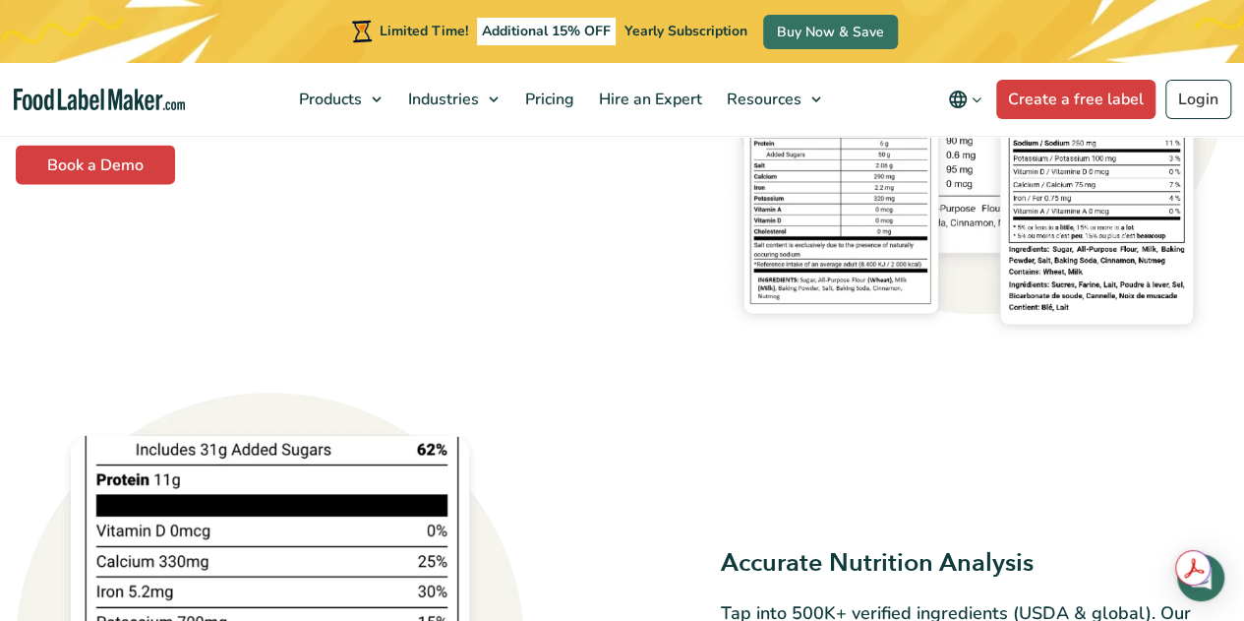
scroll to position [1869, 0]
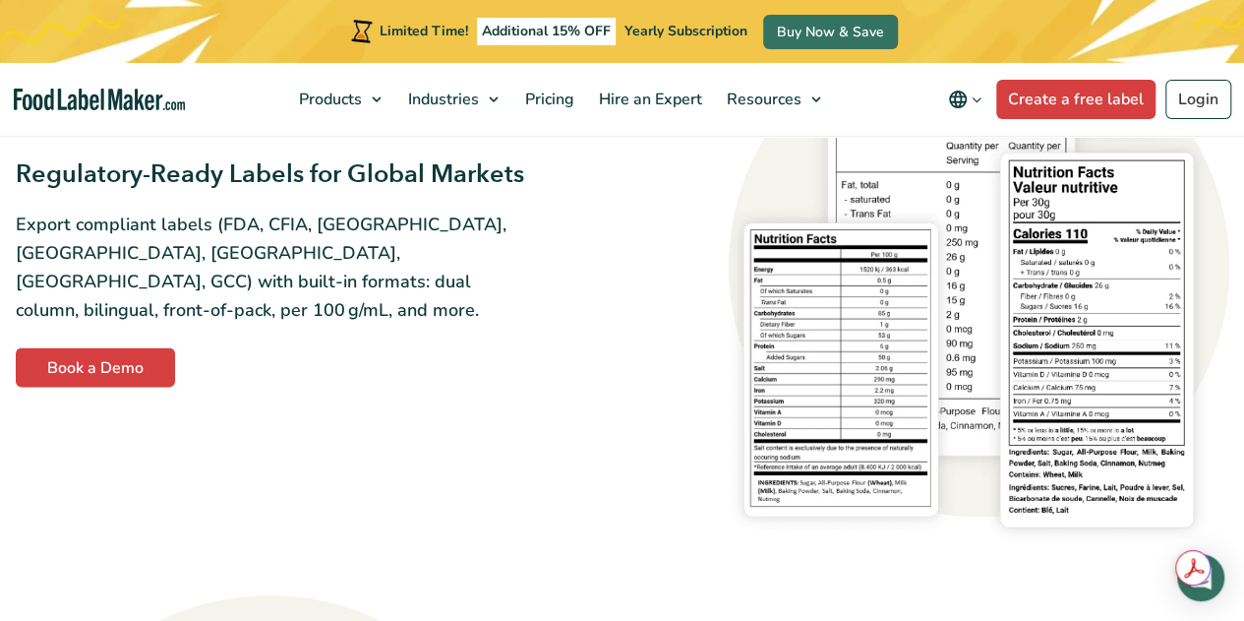
click at [483, 523] on div "Regulatory-Ready Labels for Global Markets Export compliant labels (FDA, CFIA, …" at bounding box center [623, 273] width 1214 height 551
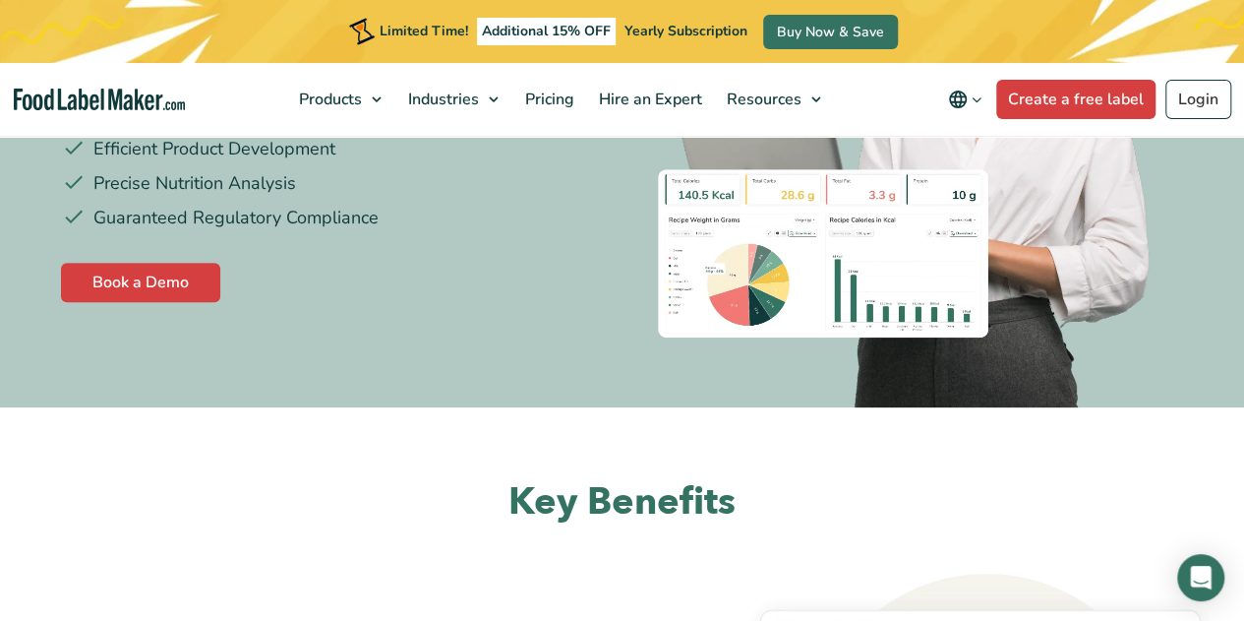
scroll to position [0, 0]
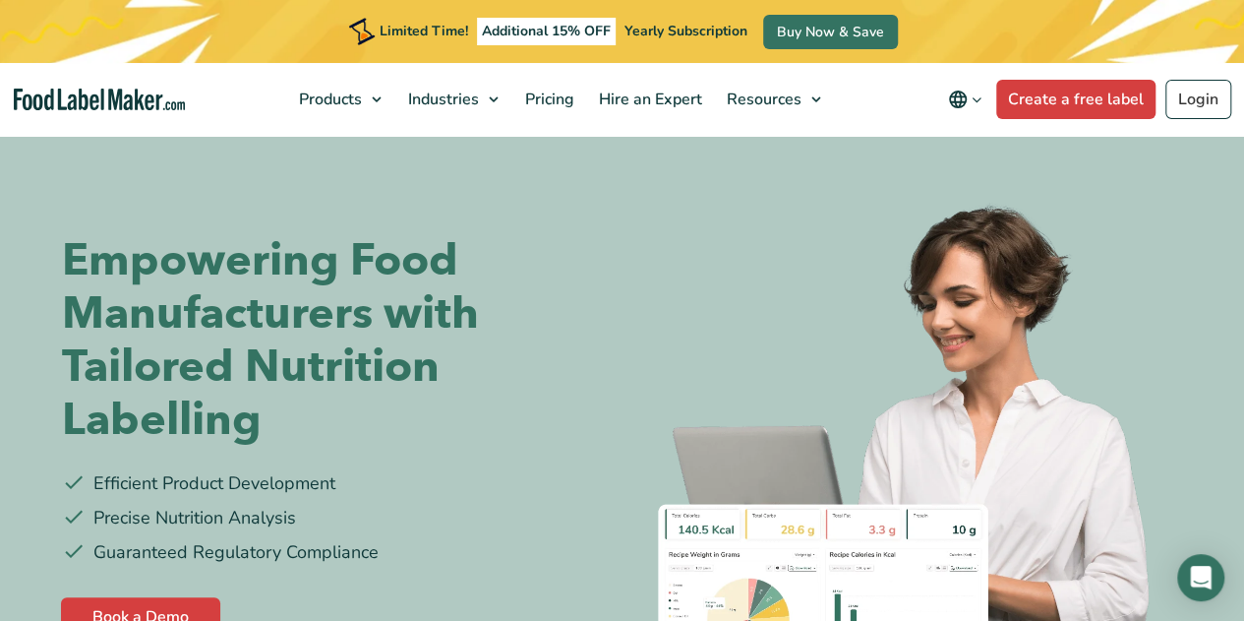
click at [964, 101] on icon "Change language" at bounding box center [958, 99] width 18 height 18
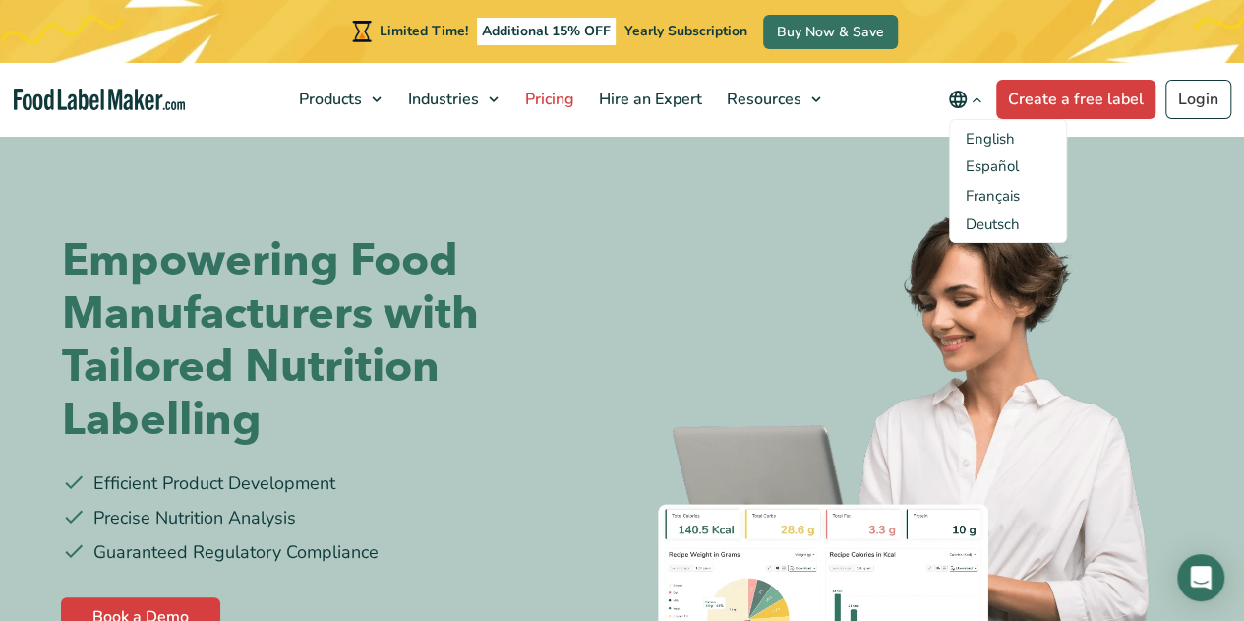
click at [543, 100] on span "Pricing" at bounding box center [547, 100] width 57 height 22
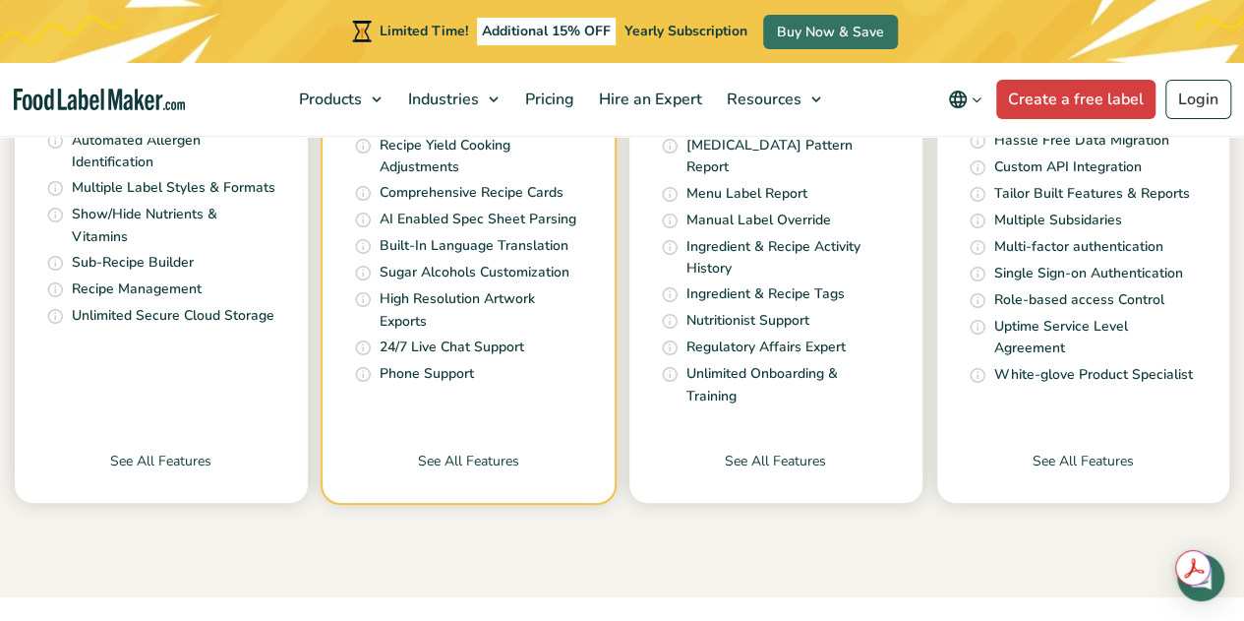
scroll to position [885, 0]
click at [173, 449] on link "See All Features" at bounding box center [161, 475] width 293 height 52
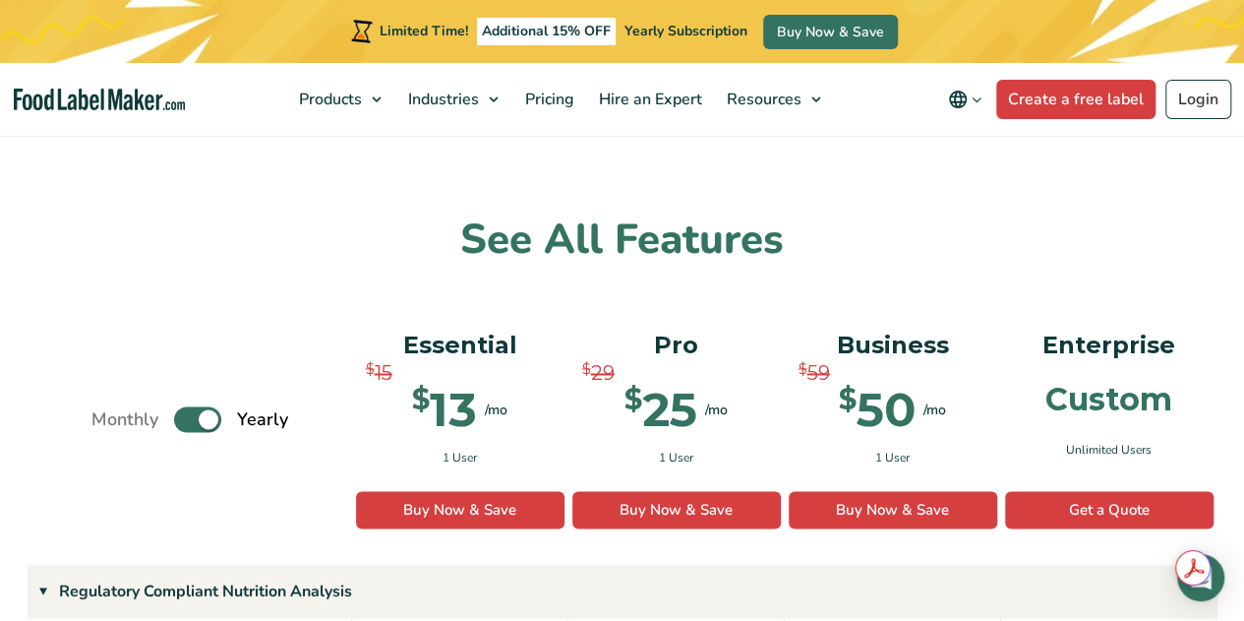
scroll to position [1377, 0]
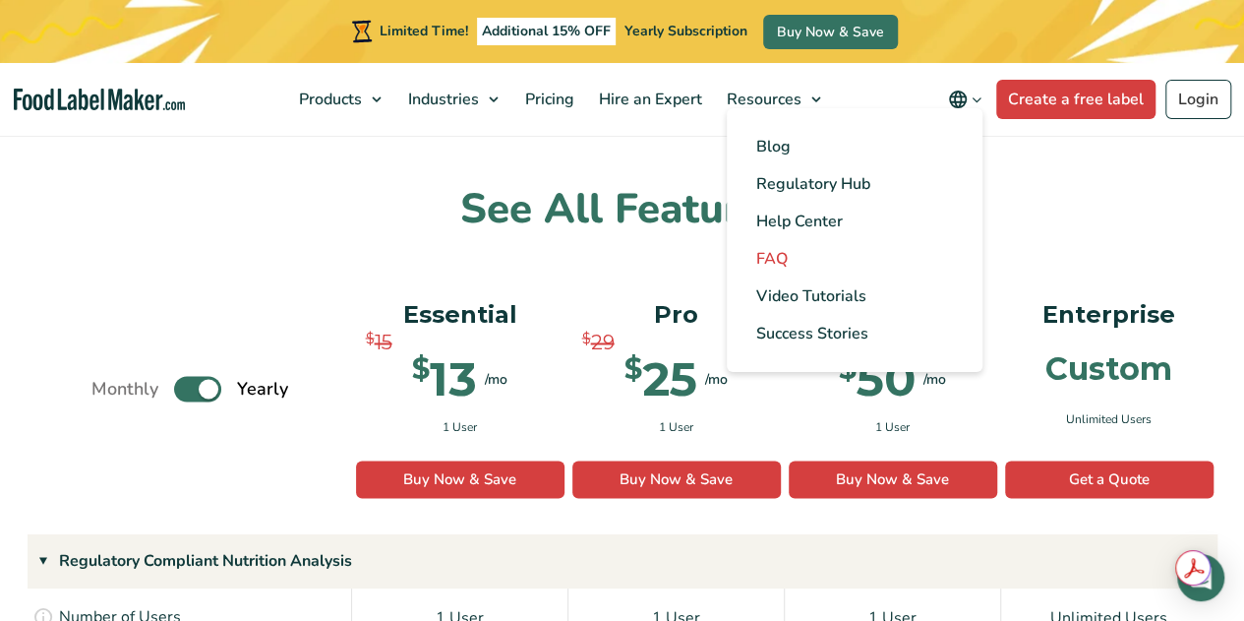
click at [784, 261] on span "FAQ" at bounding box center [771, 259] width 31 height 22
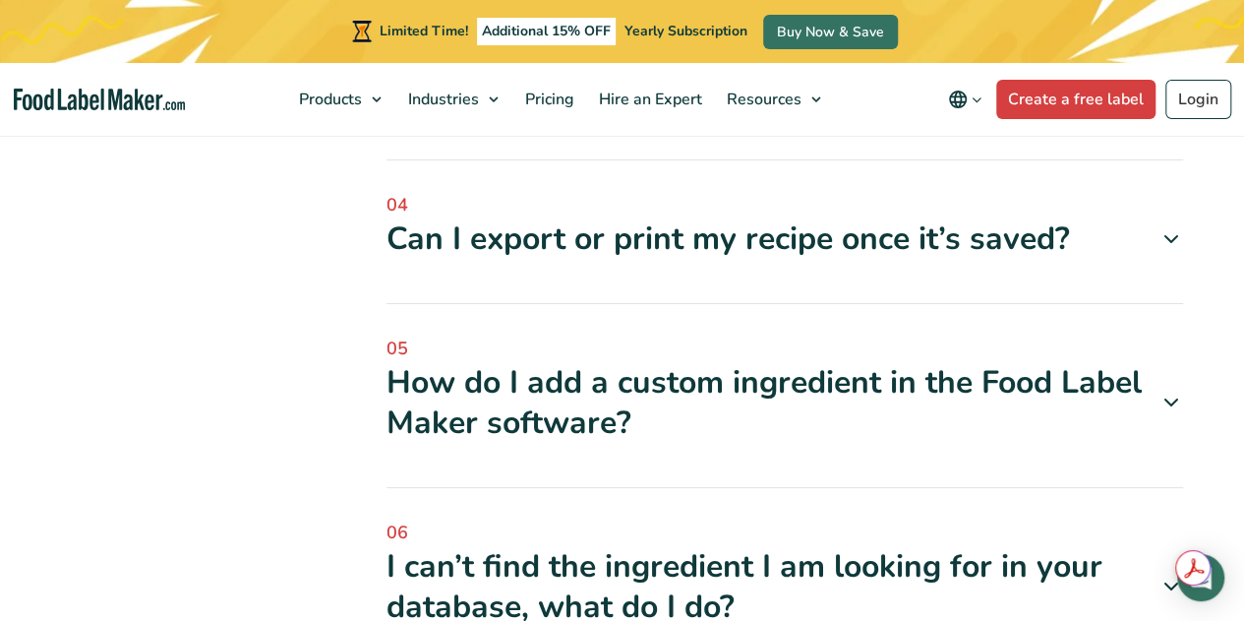
scroll to position [1082, 0]
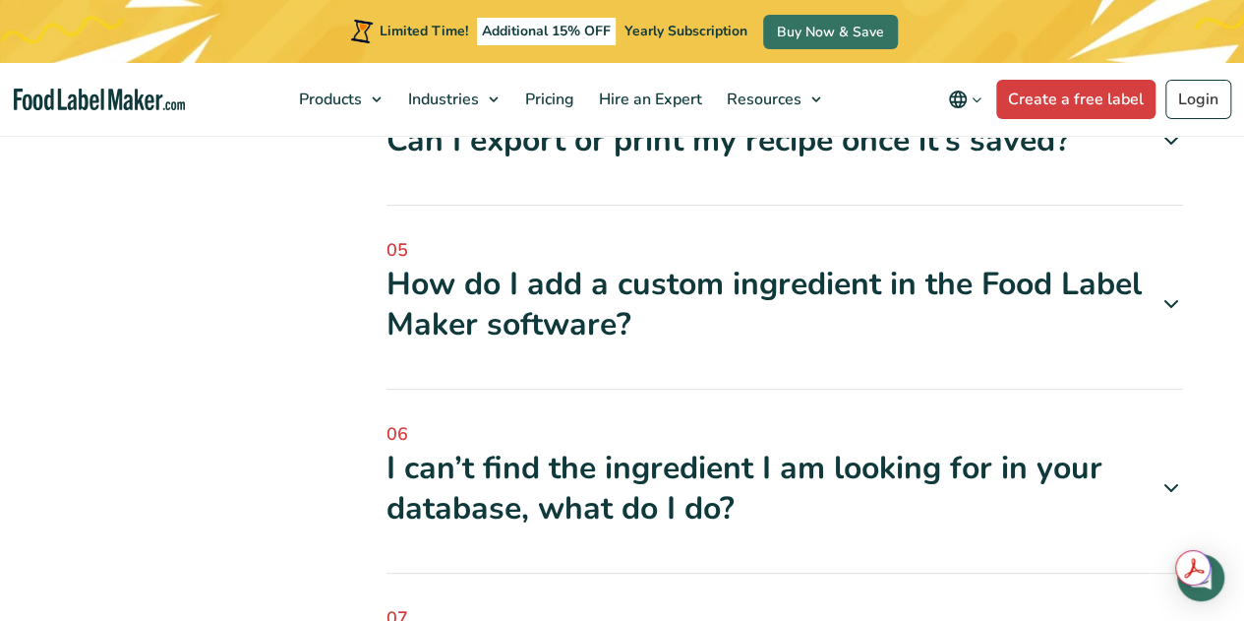
click at [1170, 311] on icon at bounding box center [1172, 304] width 24 height 24
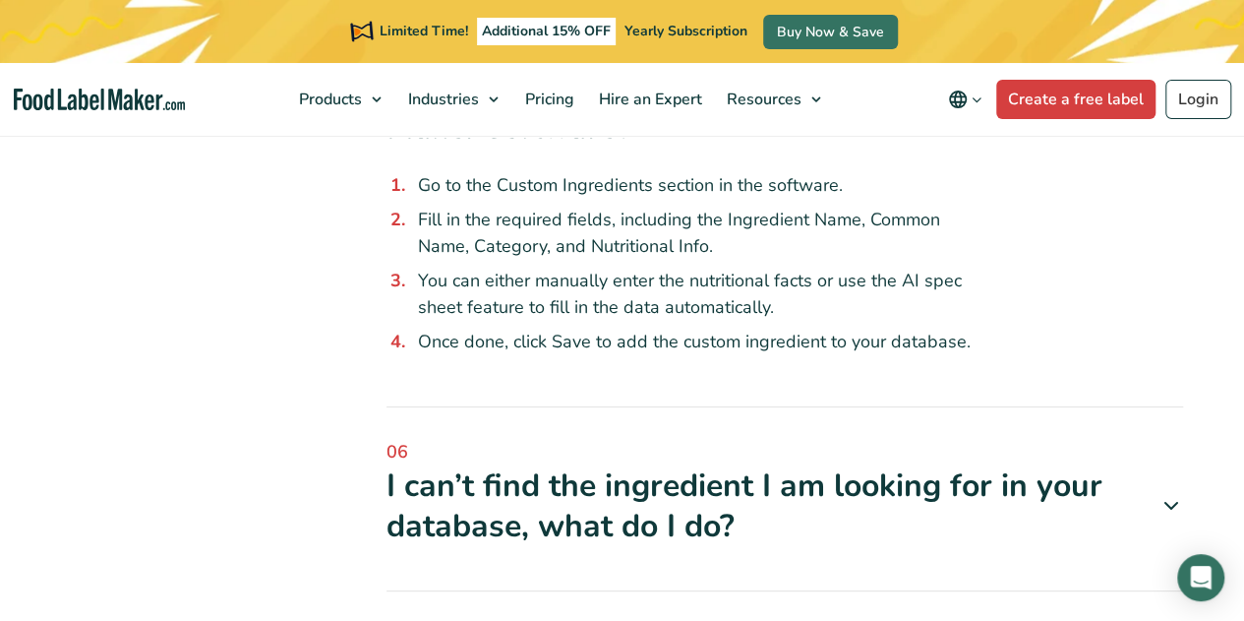
scroll to position [1180, 0]
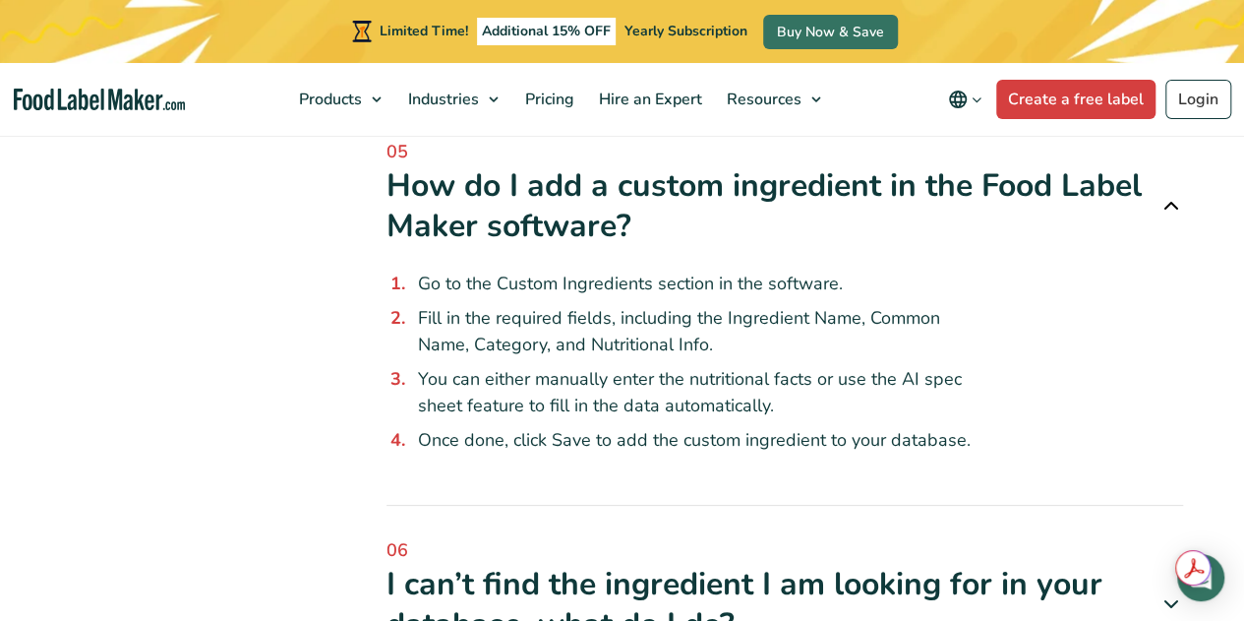
click at [118, 274] on div "Categories Categories Commonly Asked Questions Create Nutrition Facts Labels Hi…" at bounding box center [195, 388] width 266 height 2218
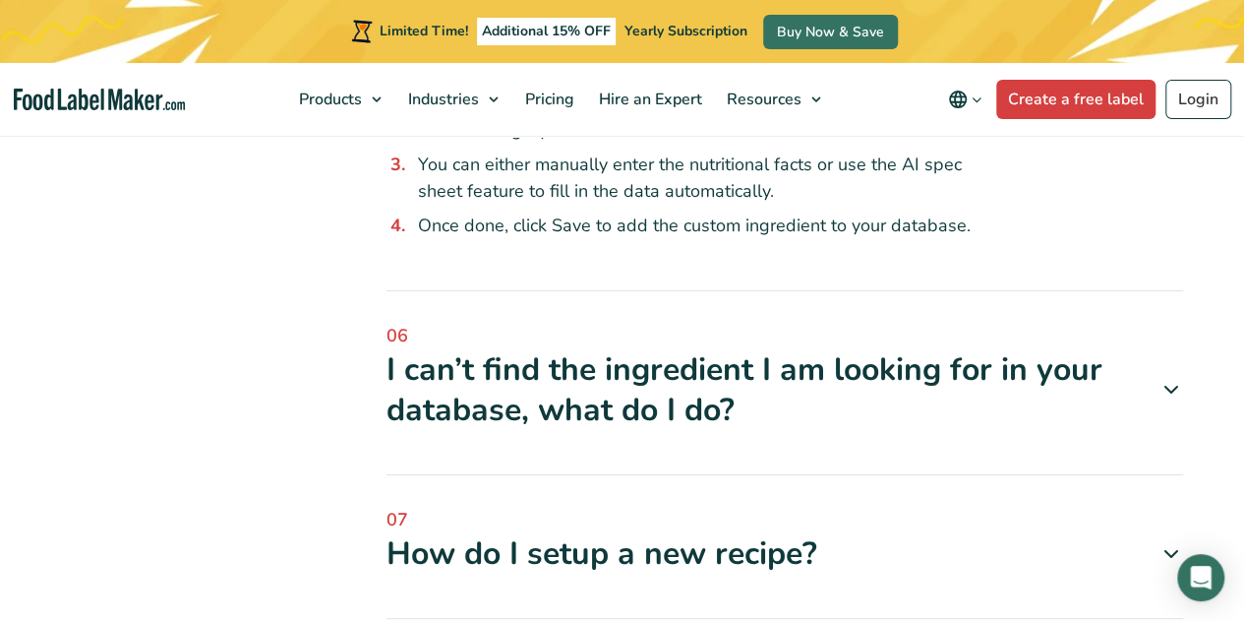
scroll to position [1475, 0]
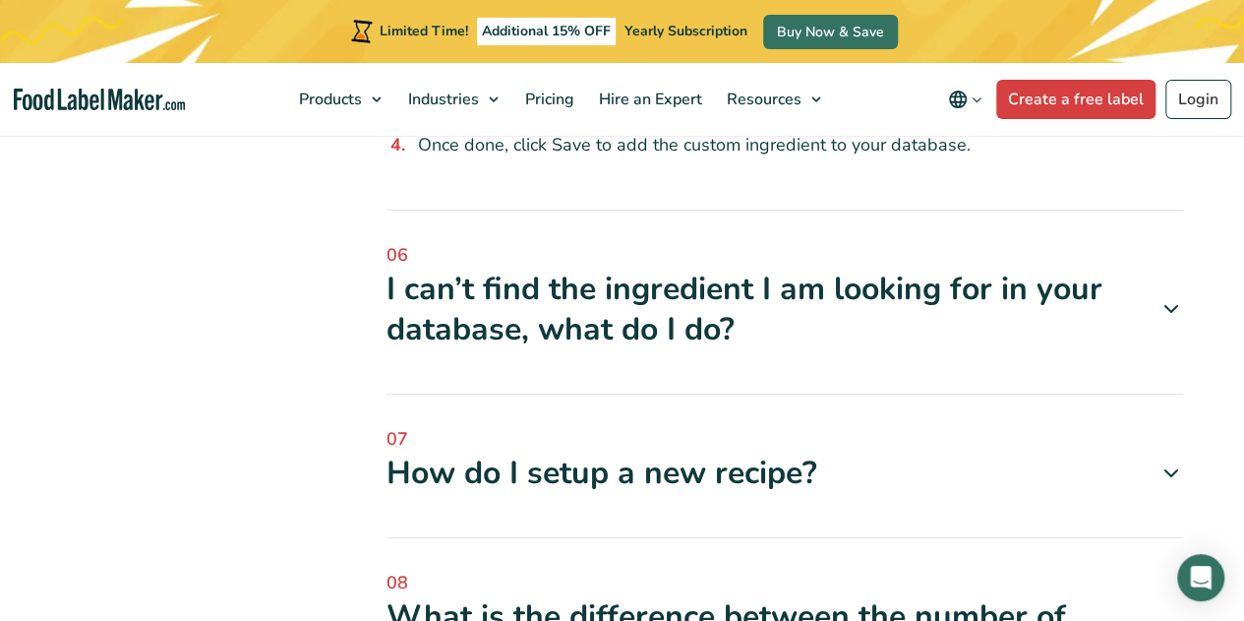
click at [1173, 304] on icon at bounding box center [1172, 309] width 24 height 24
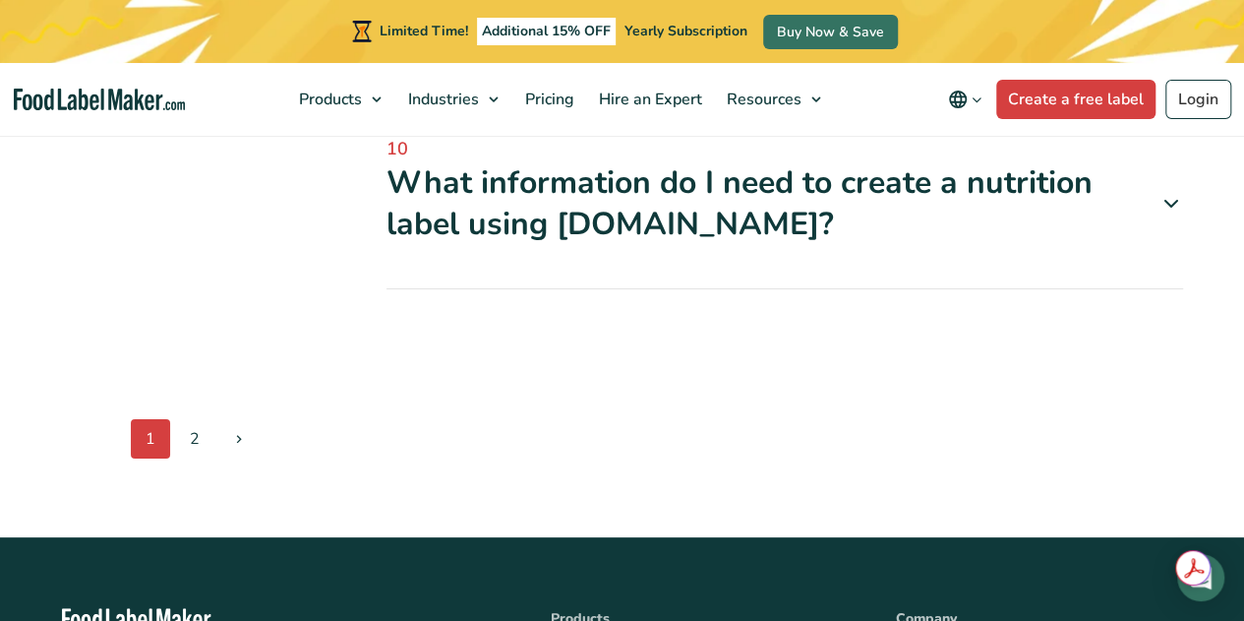
scroll to position [2950, 0]
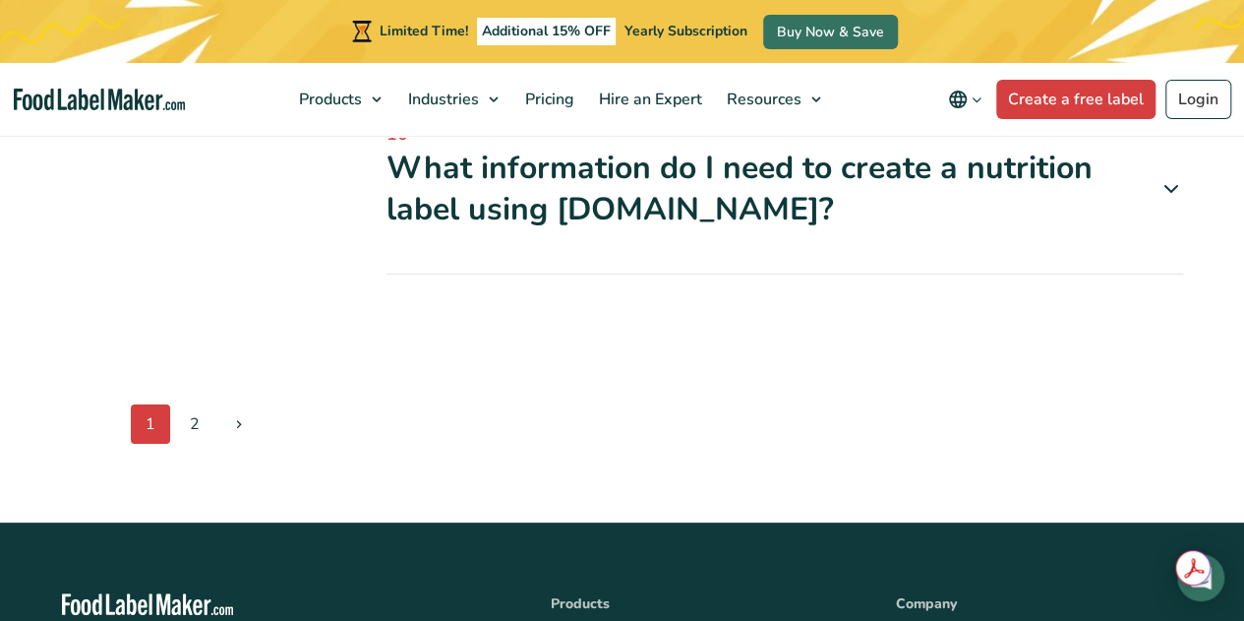
click at [1166, 201] on icon at bounding box center [1172, 189] width 24 height 24
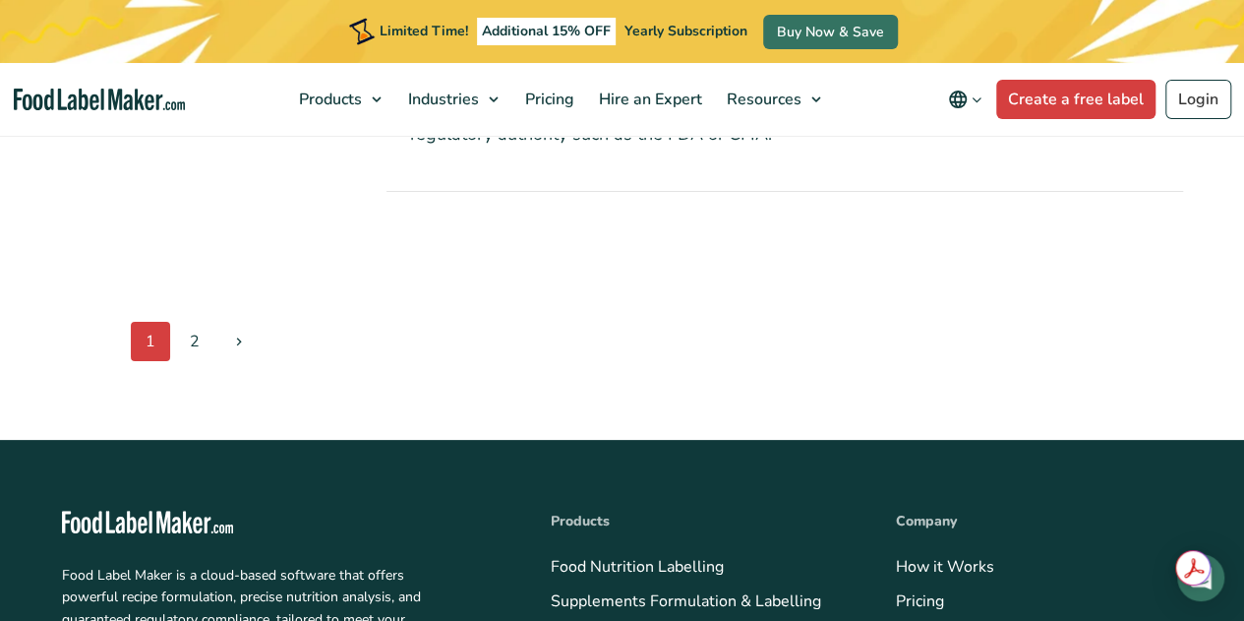
scroll to position [3442, 0]
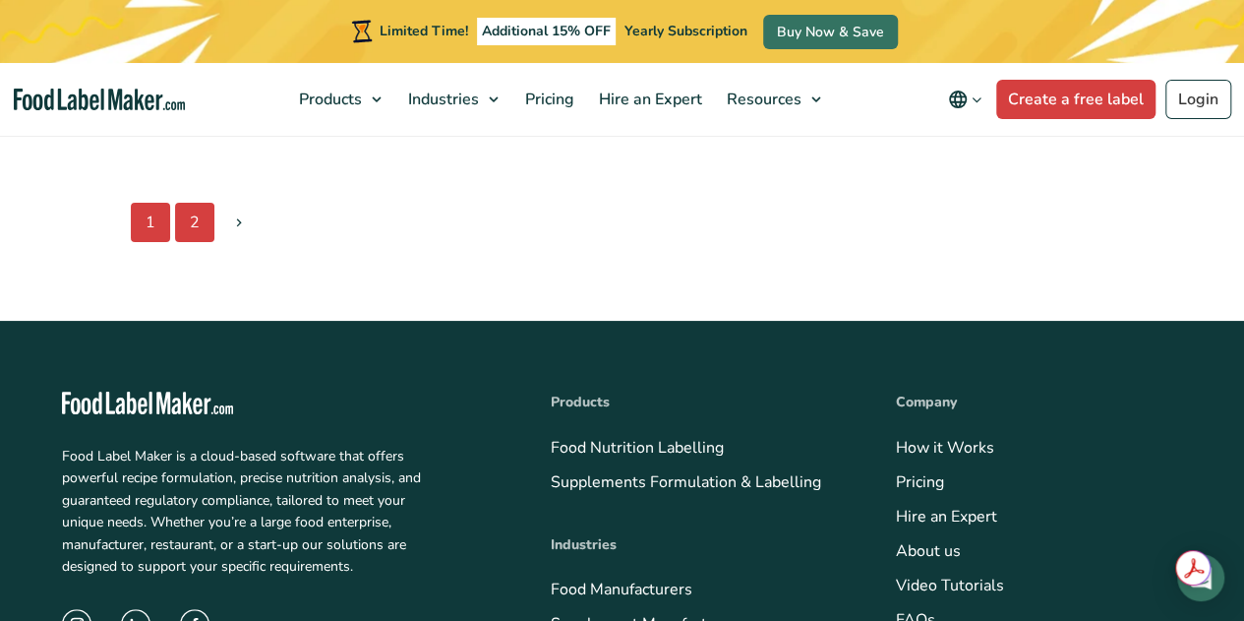
click at [193, 242] on link "2" at bounding box center [194, 222] width 39 height 39
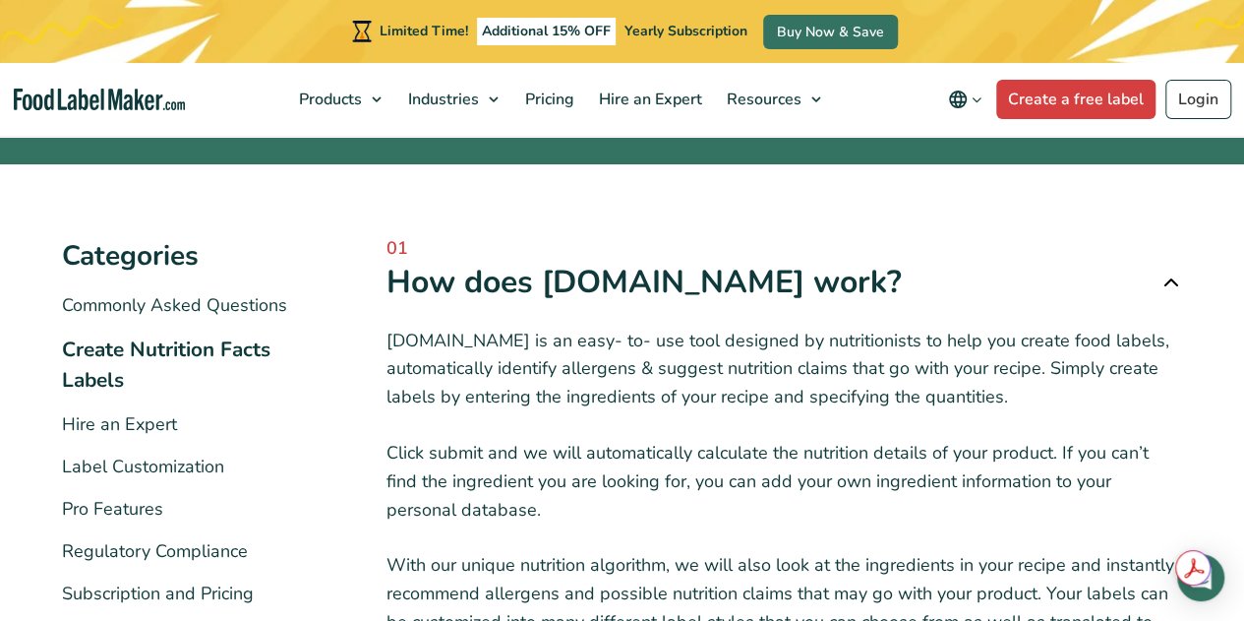
scroll to position [295, 0]
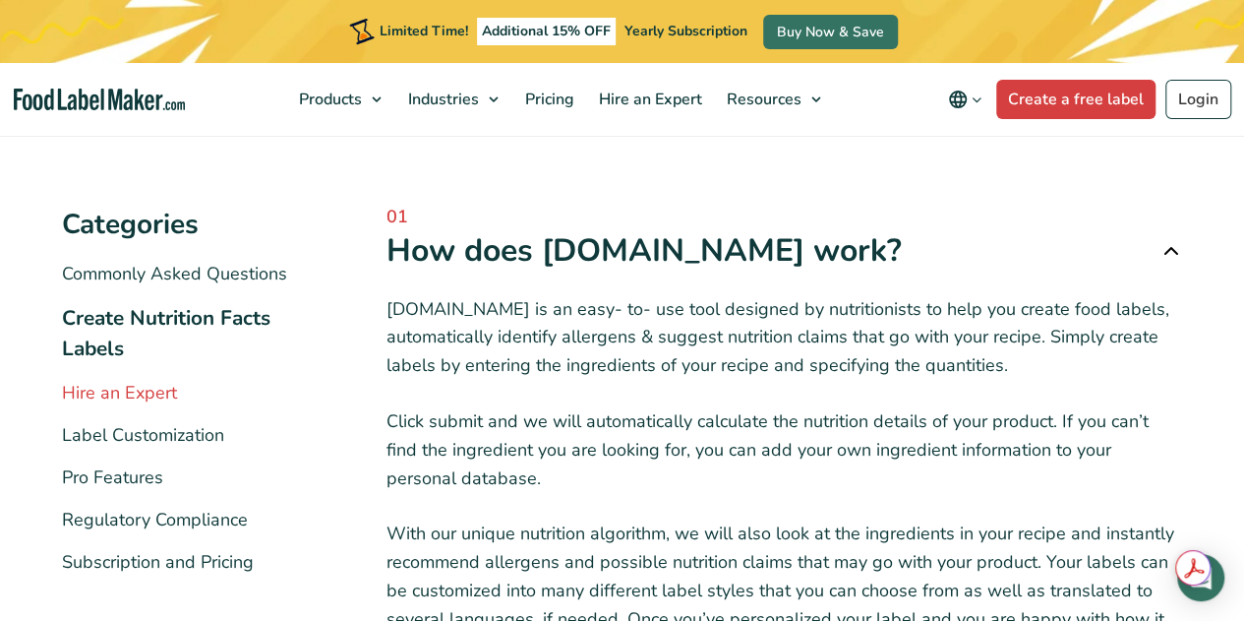
click at [81, 389] on link "Hire an Expert" at bounding box center [119, 393] width 115 height 24
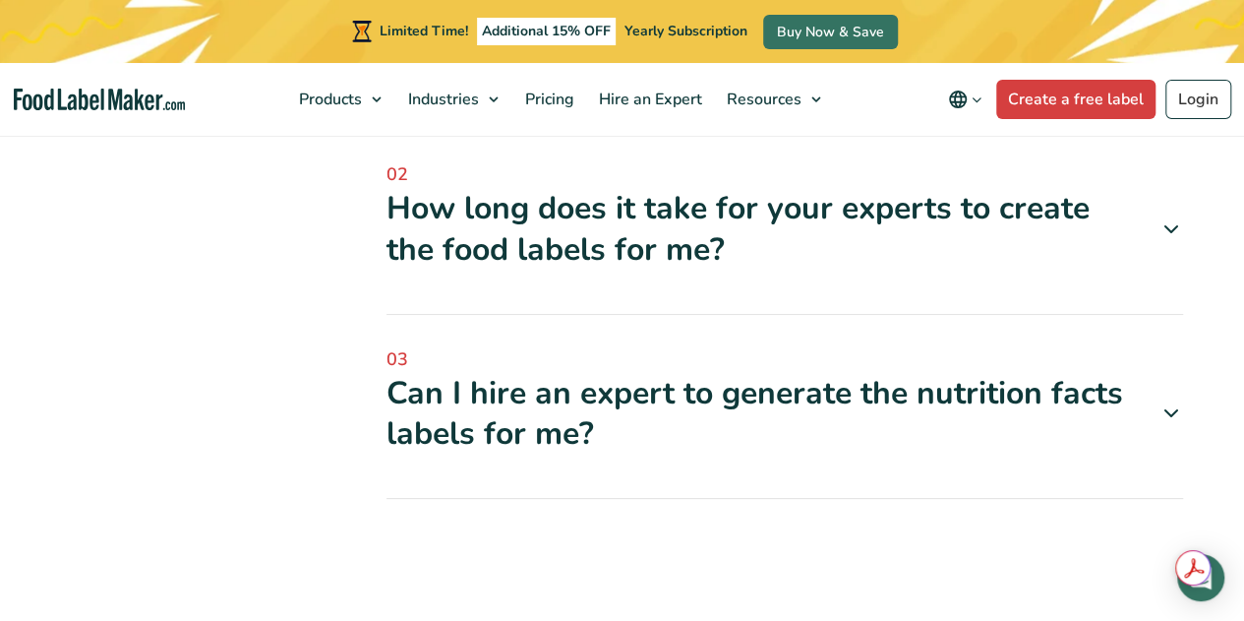
scroll to position [885, 0]
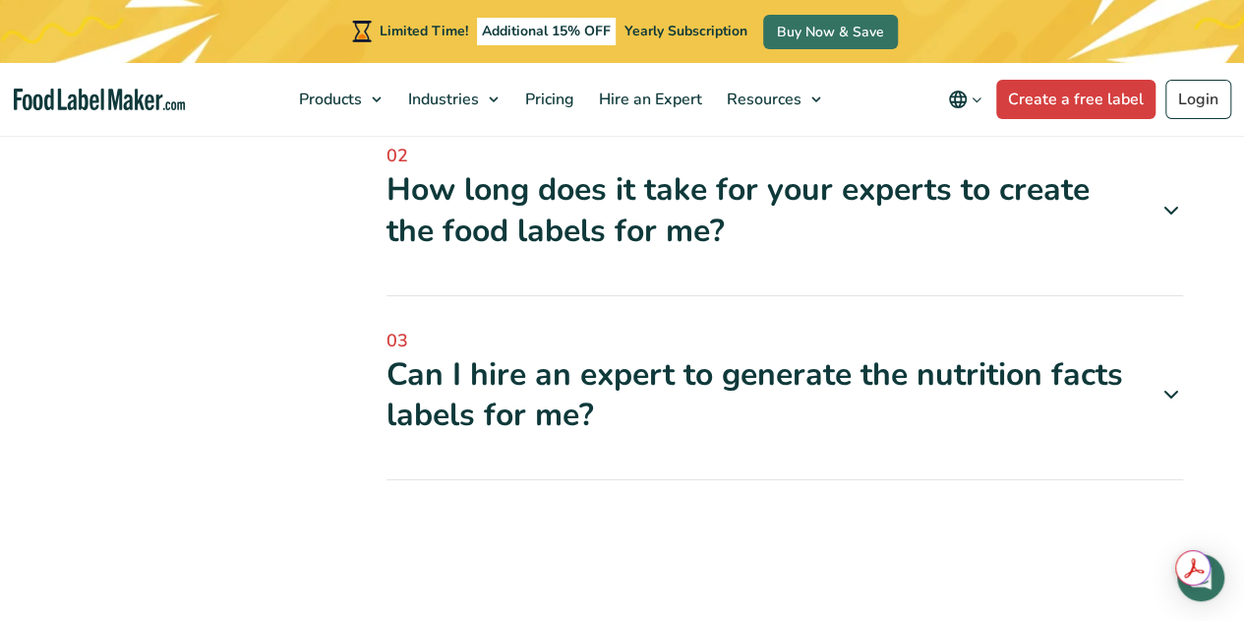
click at [1170, 393] on icon at bounding box center [1172, 395] width 24 height 24
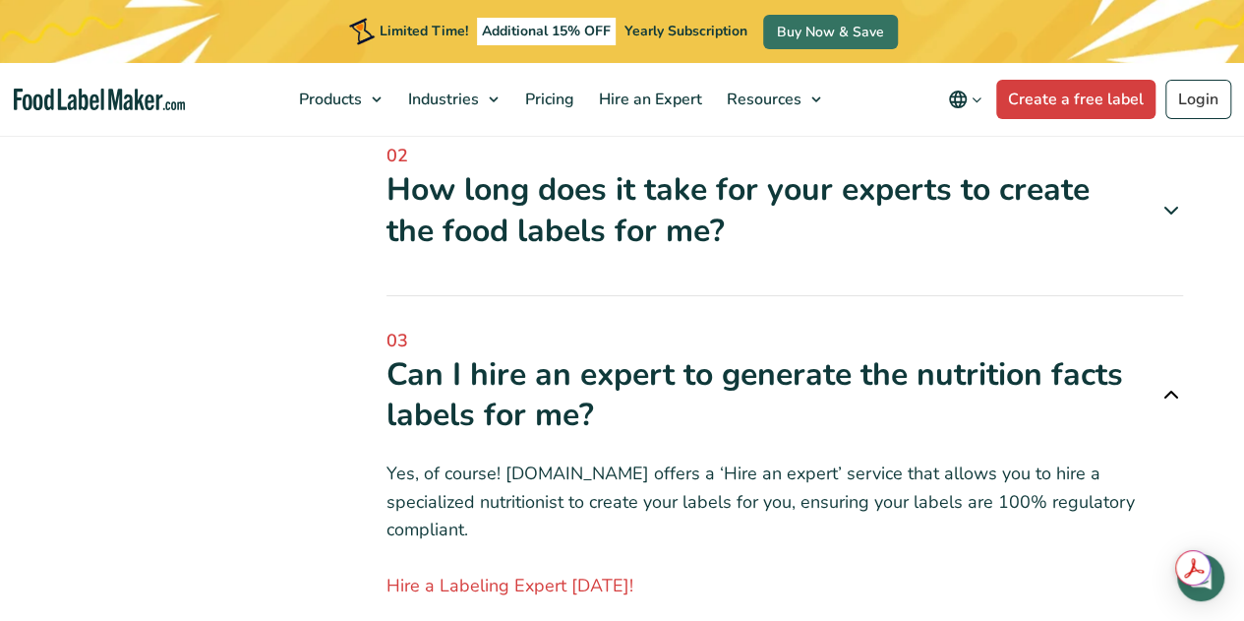
scroll to position [688, 0]
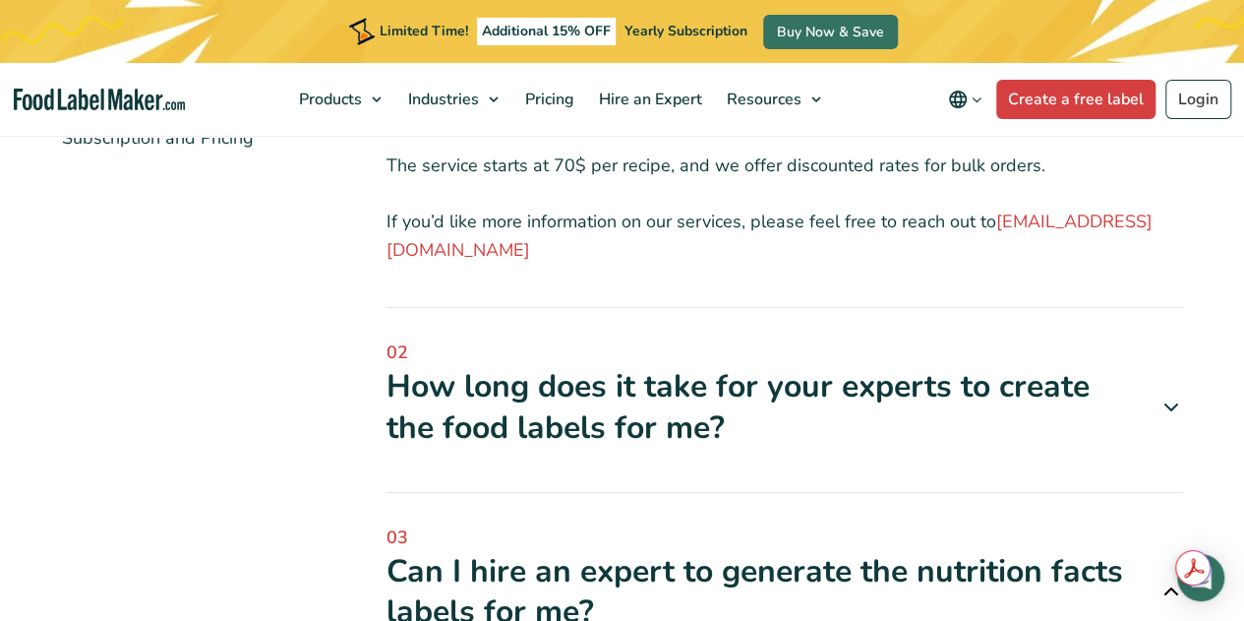
click at [1177, 408] on icon at bounding box center [1172, 407] width 24 height 24
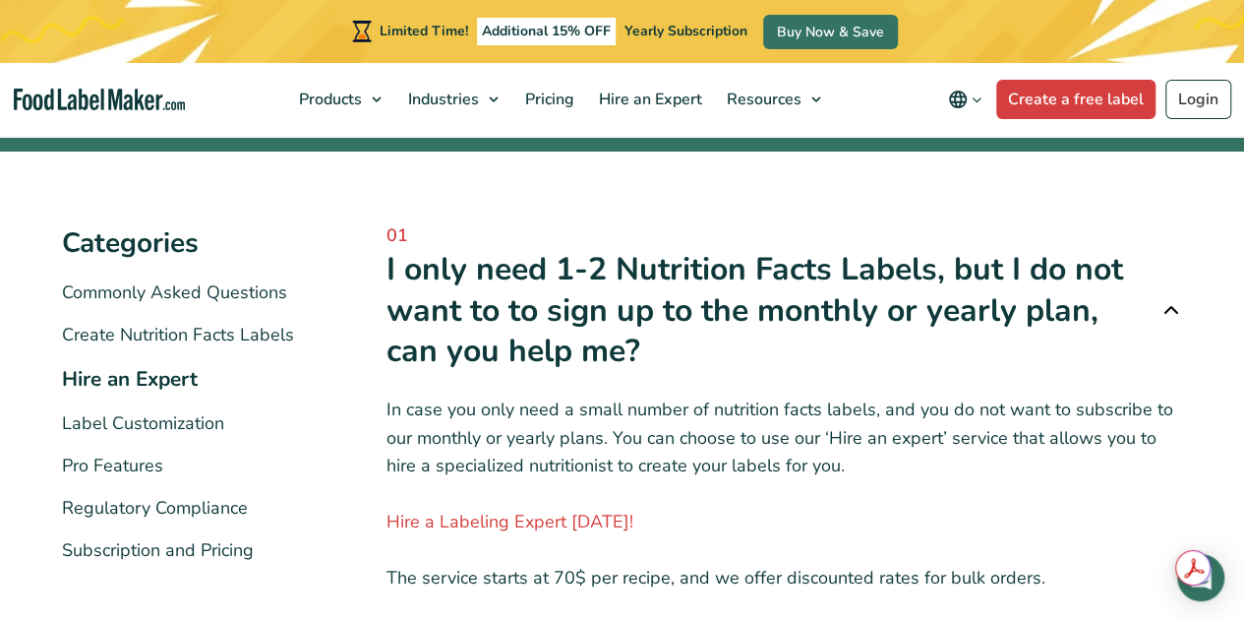
scroll to position [295, 0]
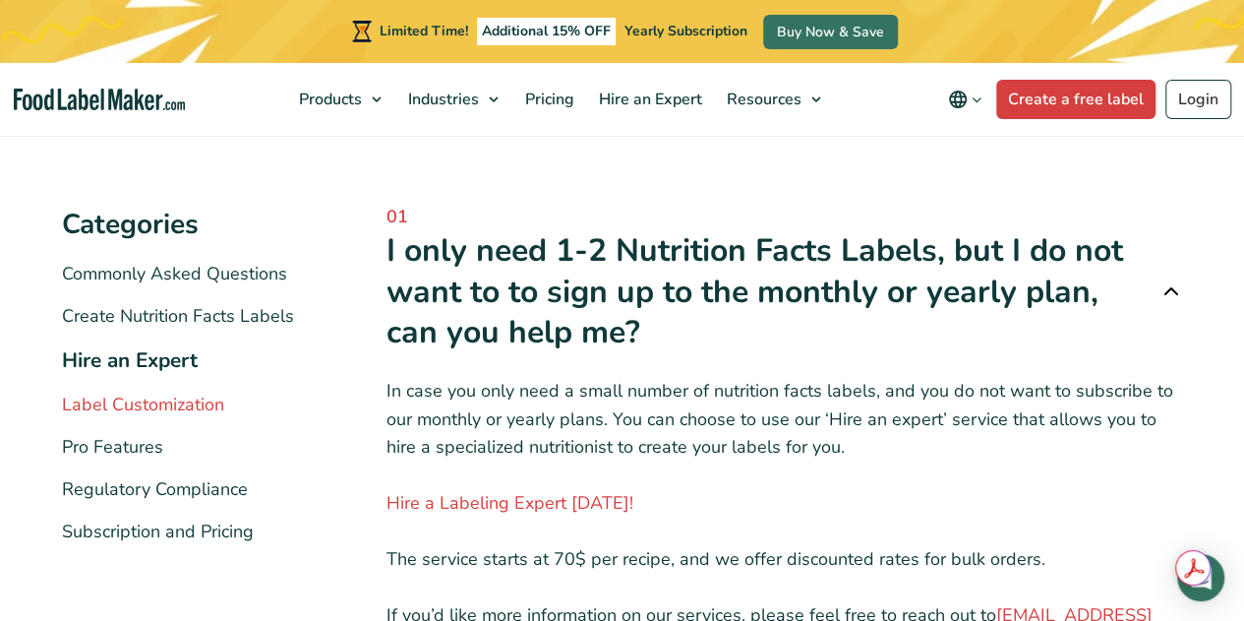
click at [154, 402] on link "Label Customization" at bounding box center [143, 404] width 162 height 24
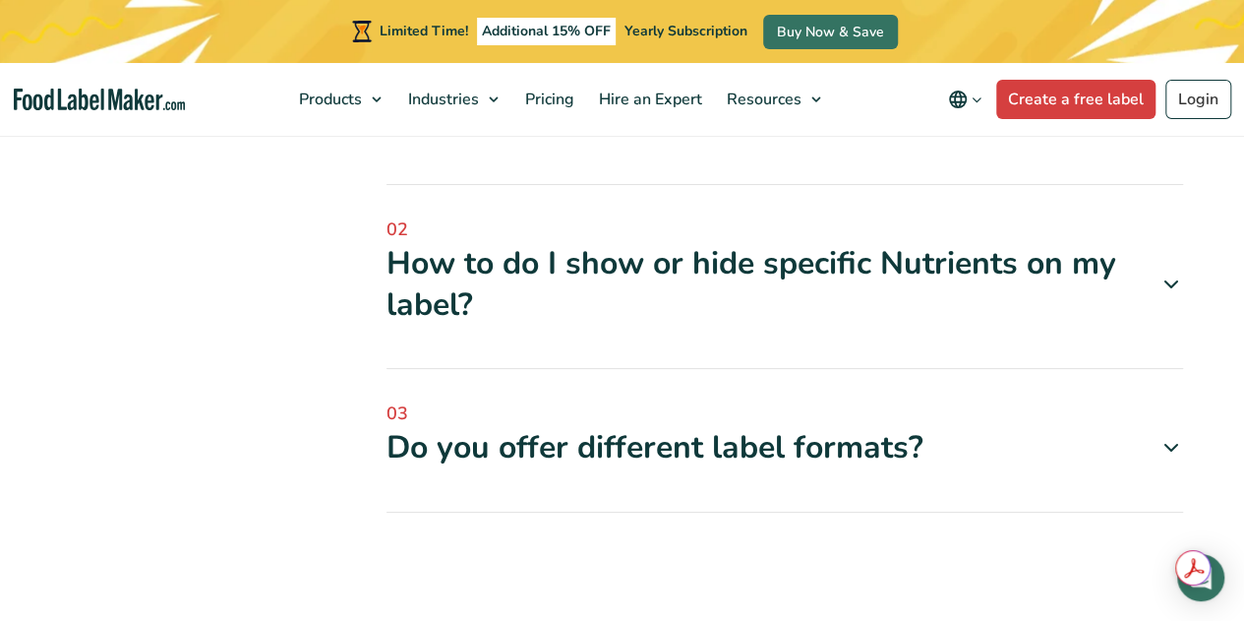
scroll to position [885, 0]
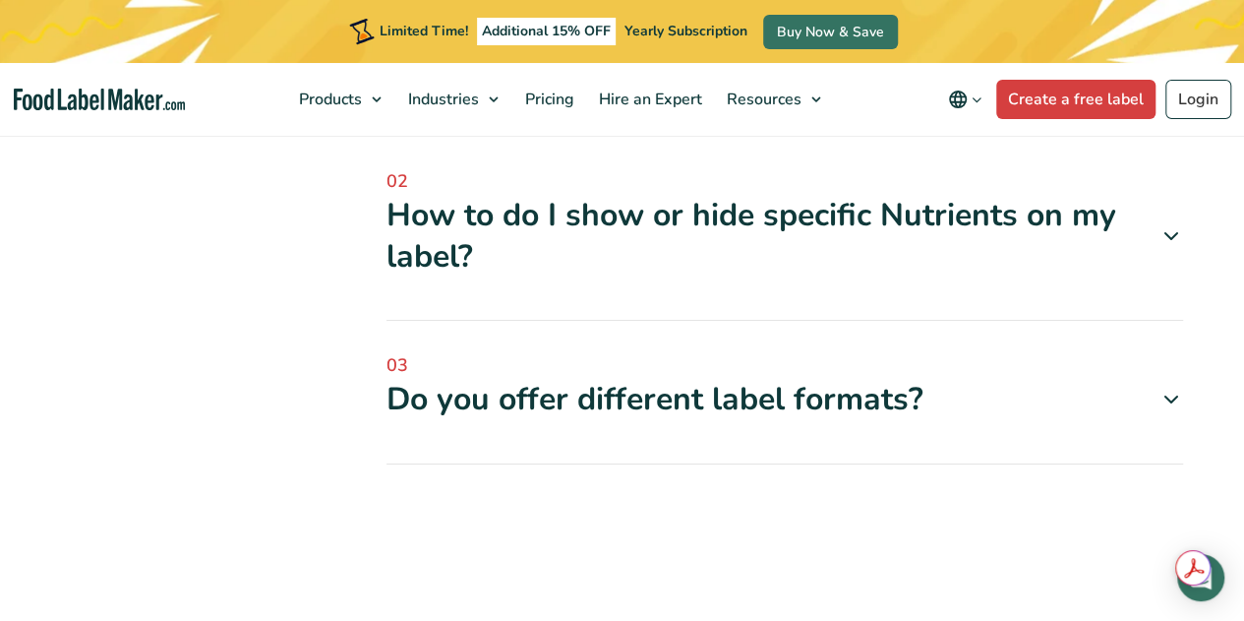
click at [1170, 400] on icon at bounding box center [1172, 399] width 24 height 24
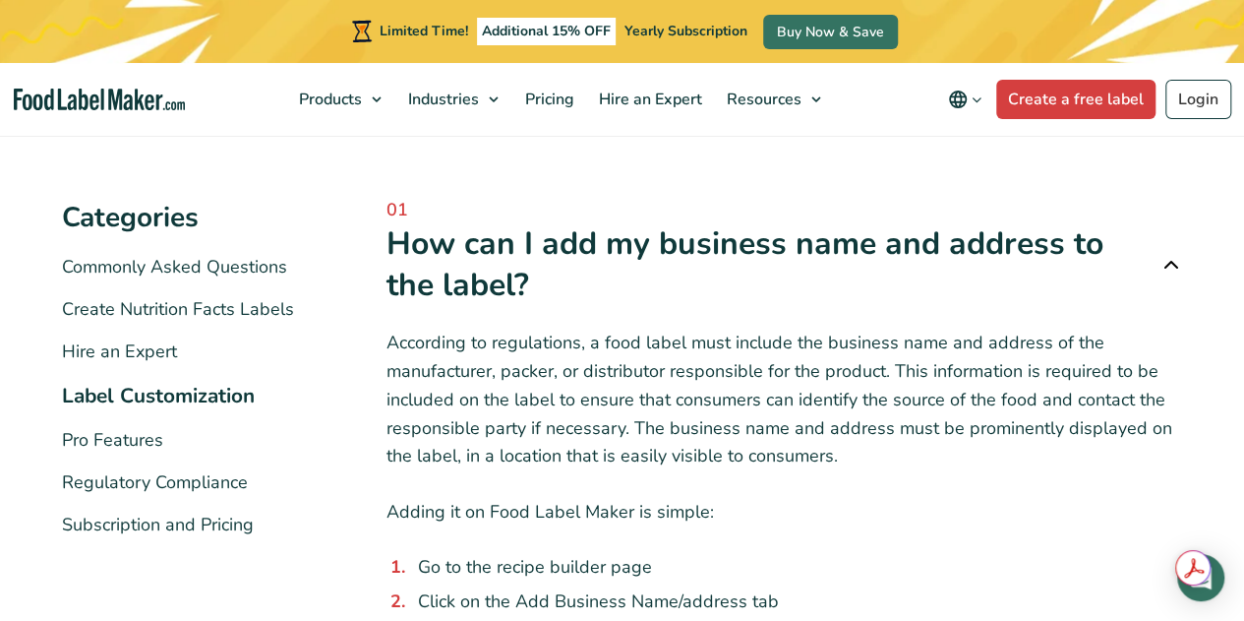
scroll to position [393, 0]
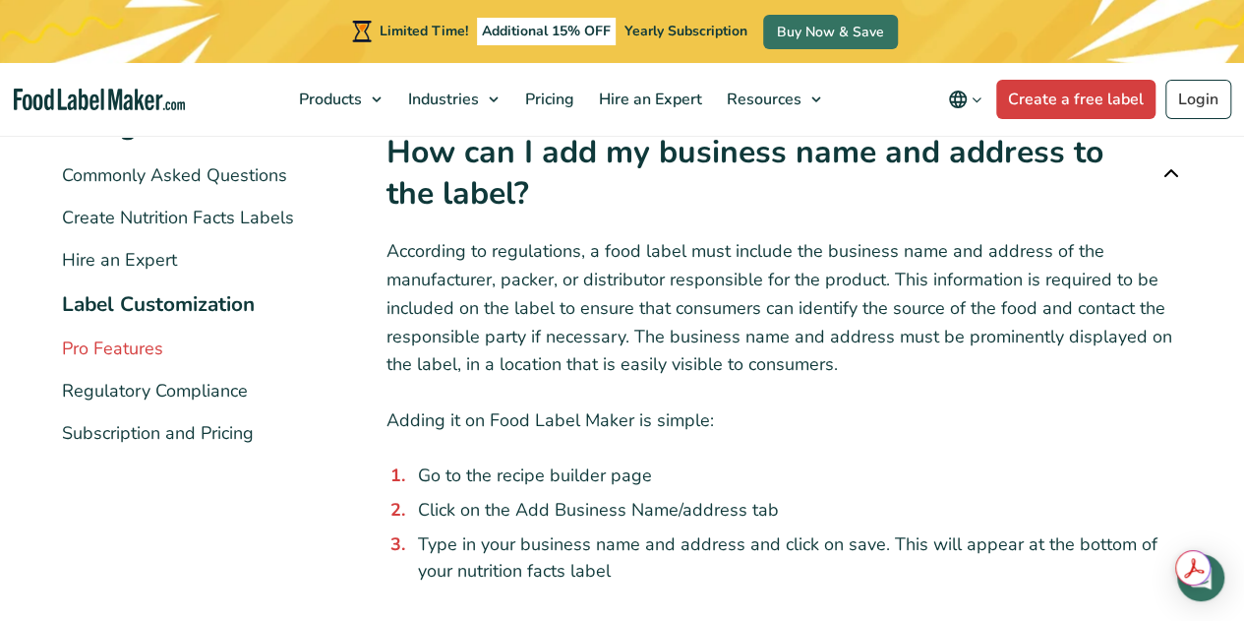
click at [125, 349] on link "Pro Features" at bounding box center [112, 348] width 101 height 24
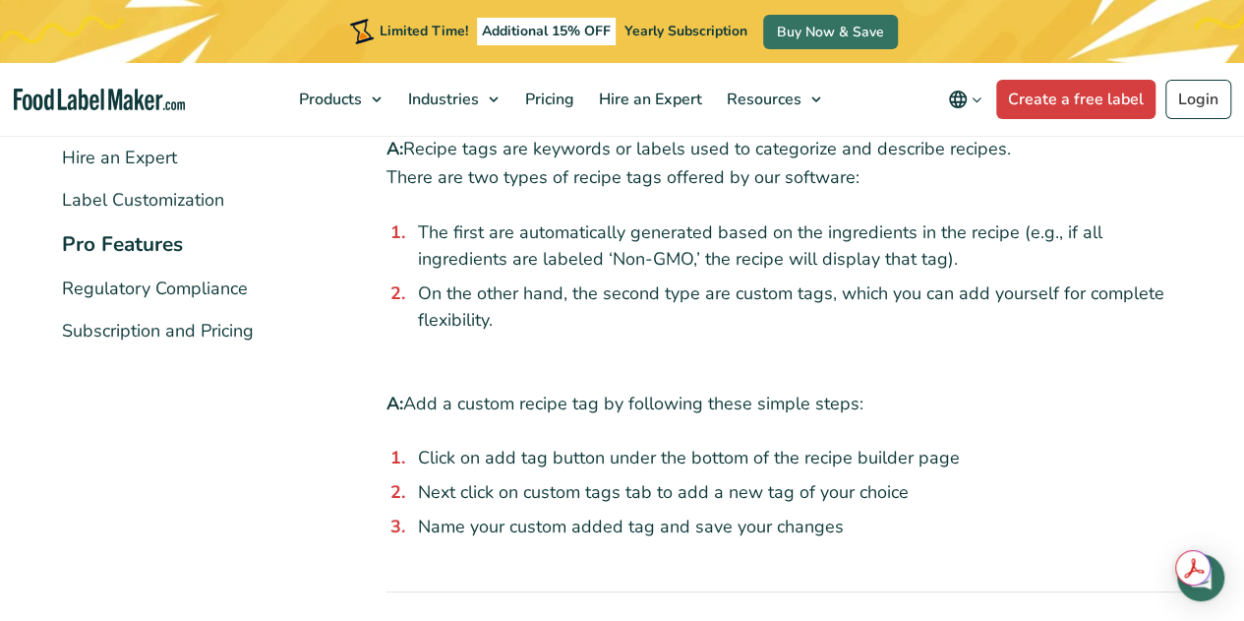
scroll to position [492, 0]
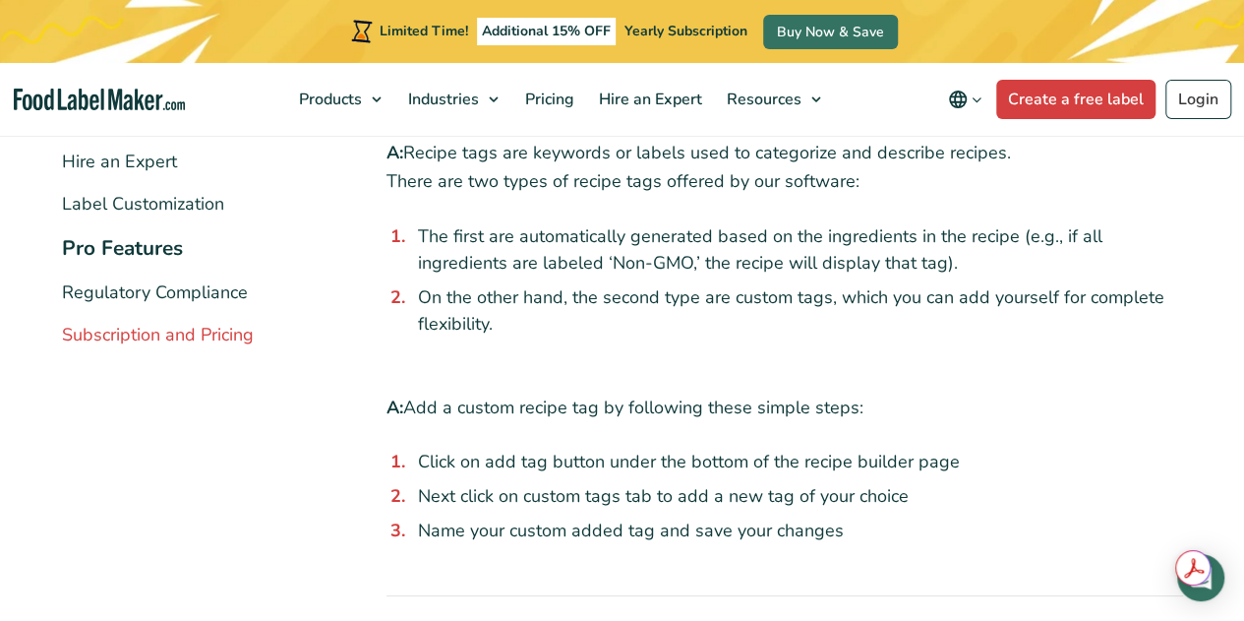
click at [186, 323] on link "Subscription and Pricing" at bounding box center [158, 335] width 192 height 24
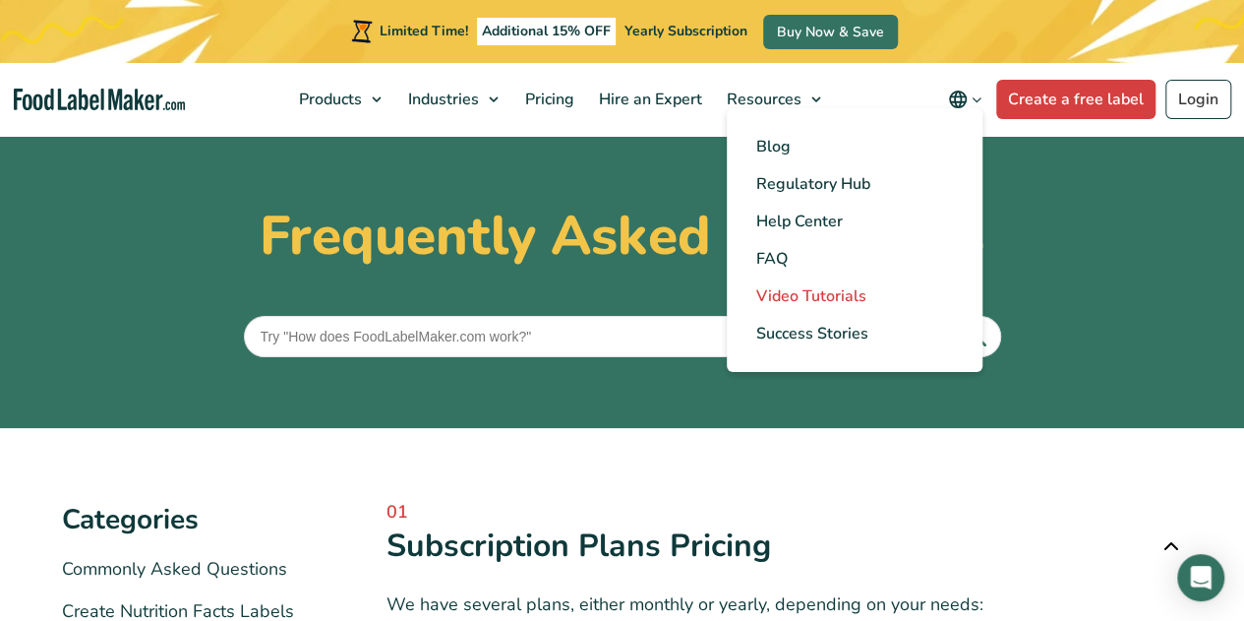
click at [787, 299] on span "Video Tutorials" at bounding box center [811, 296] width 110 height 22
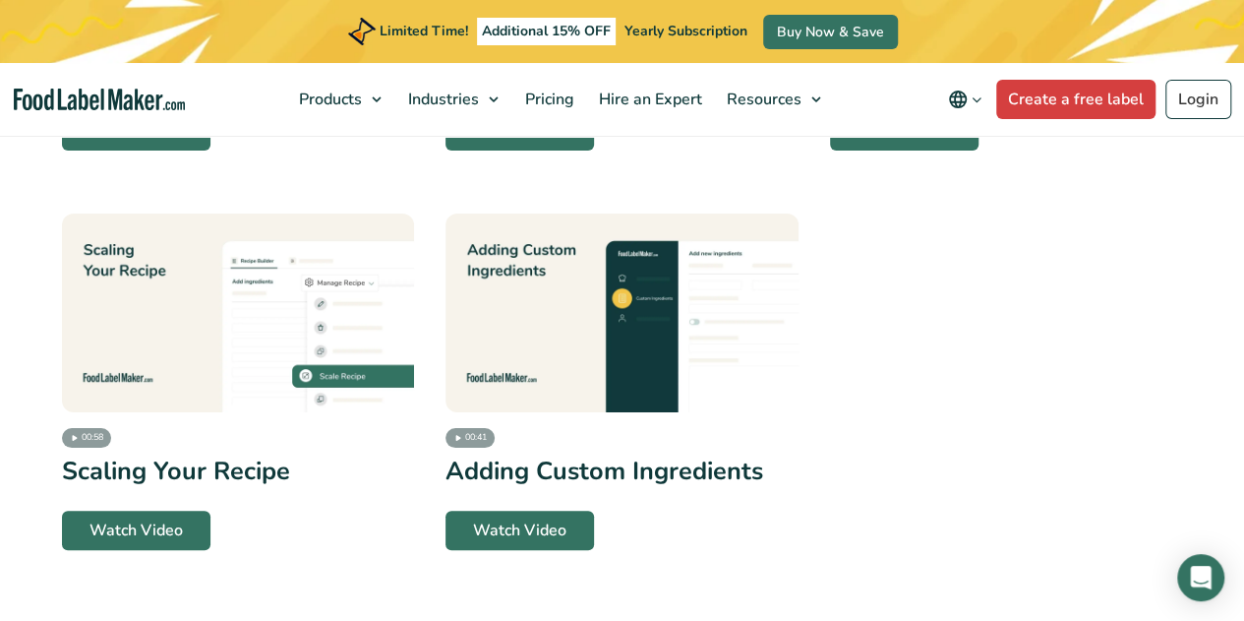
scroll to position [4131, 0]
click at [543, 510] on link "Watch Video" at bounding box center [520, 529] width 149 height 39
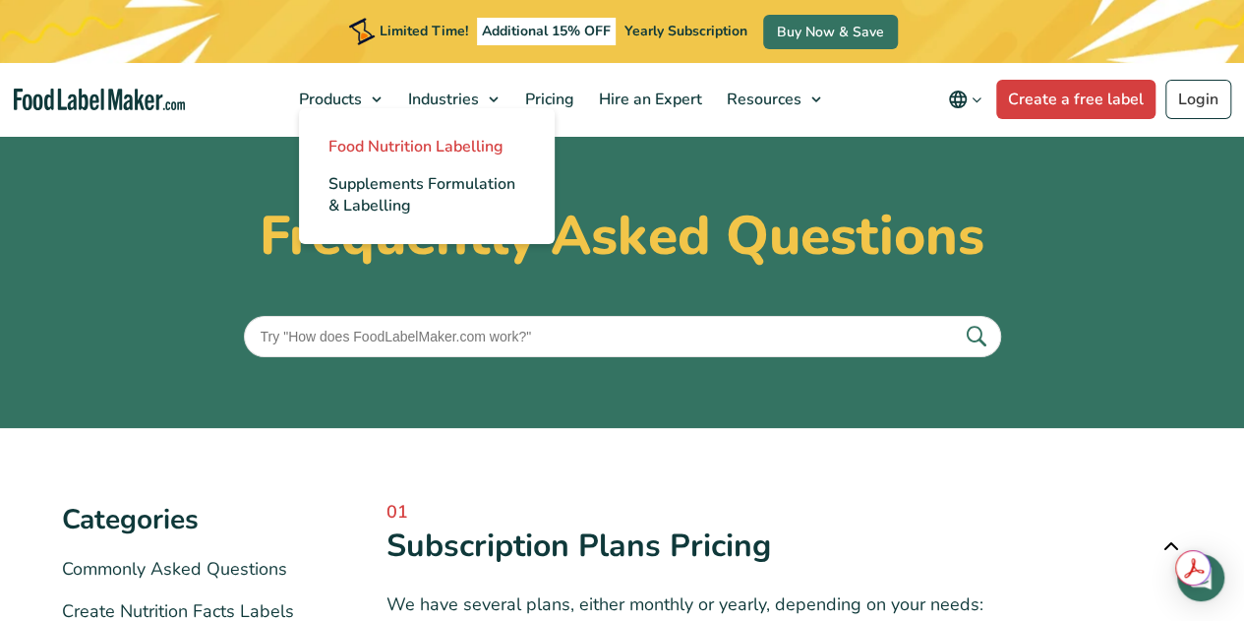
click at [354, 139] on span "Food Nutrition Labelling" at bounding box center [415, 147] width 175 height 22
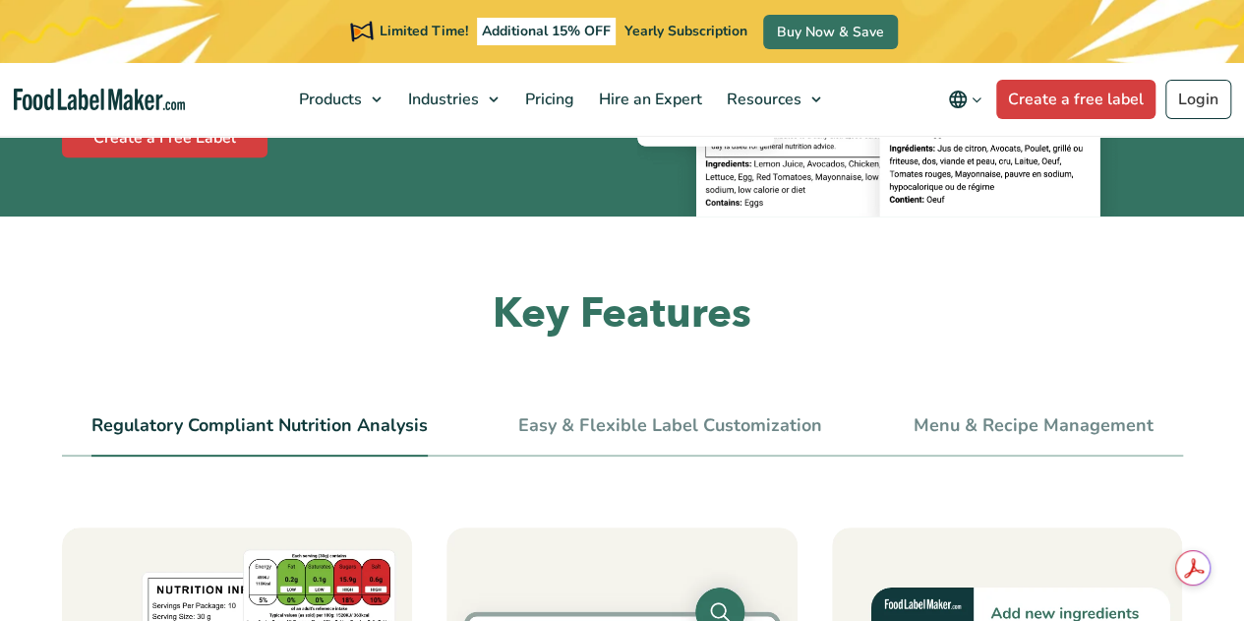
scroll to position [688, 0]
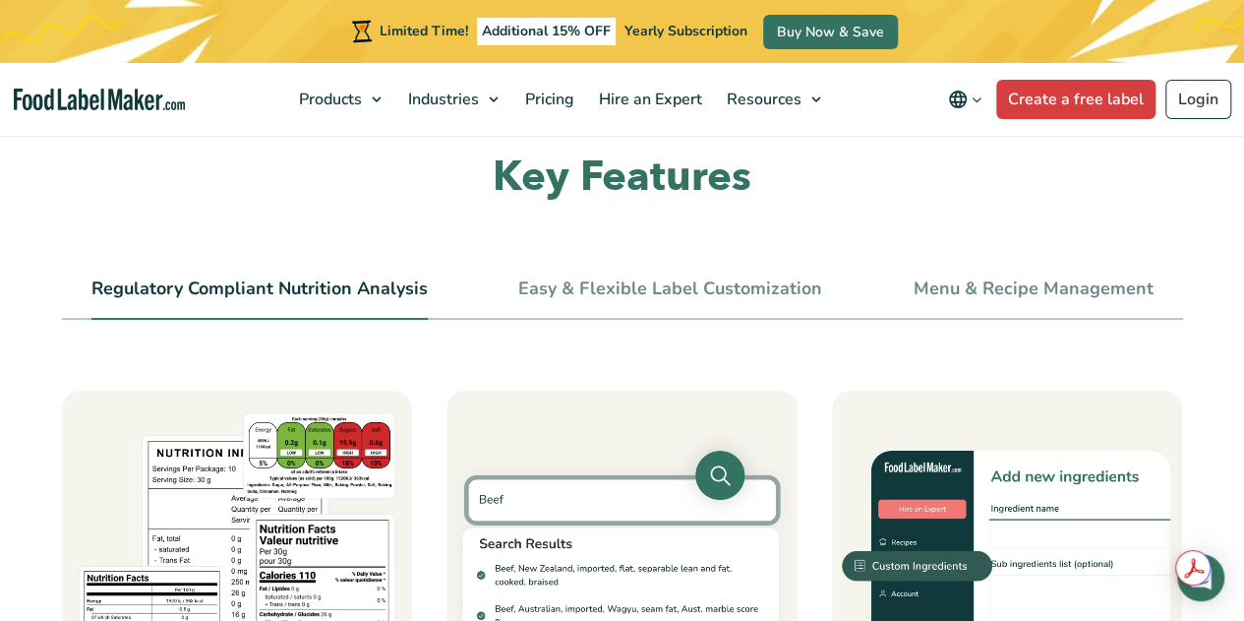
click at [1088, 280] on link "Menu & Recipe Management" at bounding box center [1034, 289] width 240 height 22
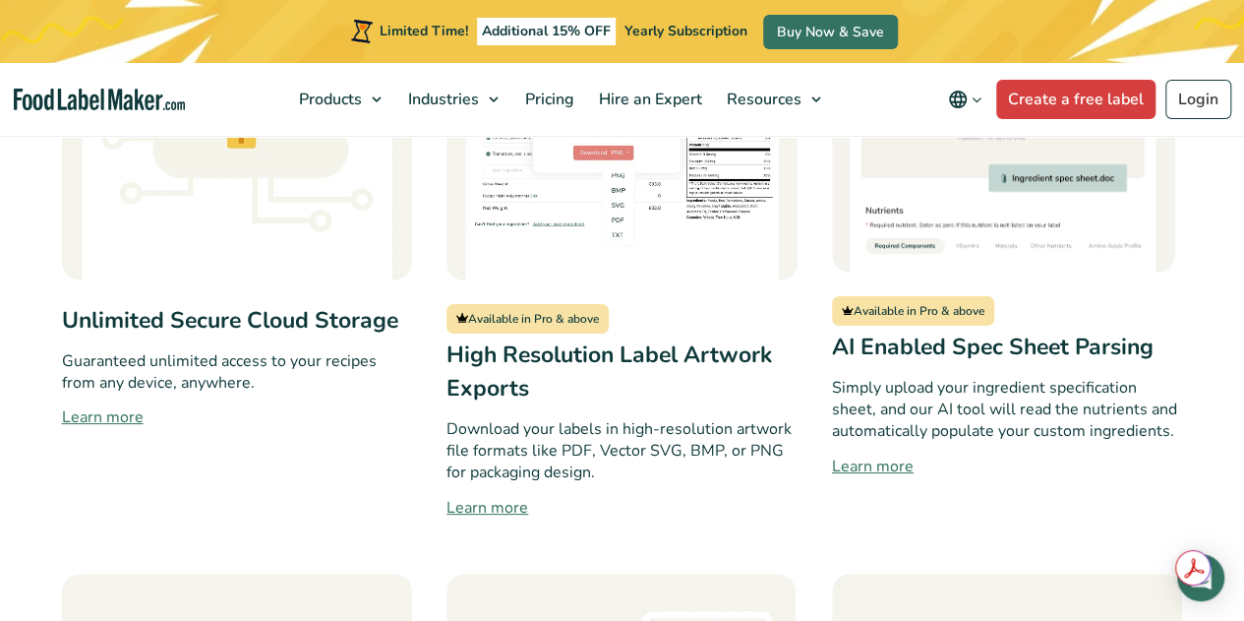
scroll to position [1333, 0]
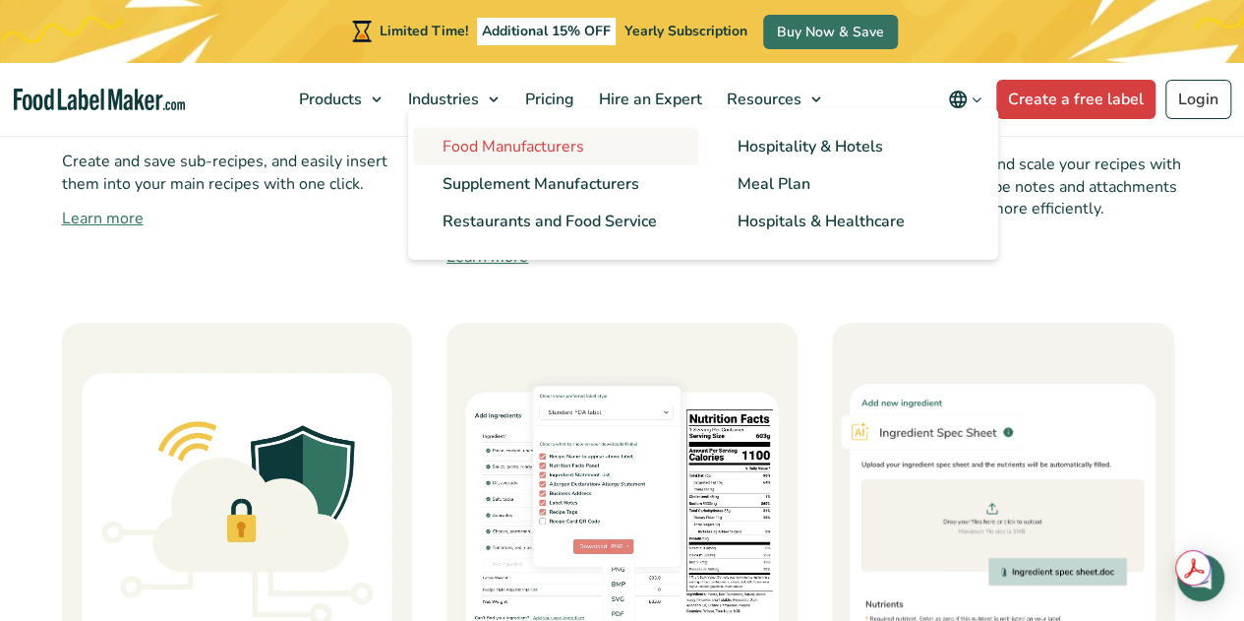
click at [464, 137] on span "Food Manufacturers" at bounding box center [514, 147] width 142 height 22
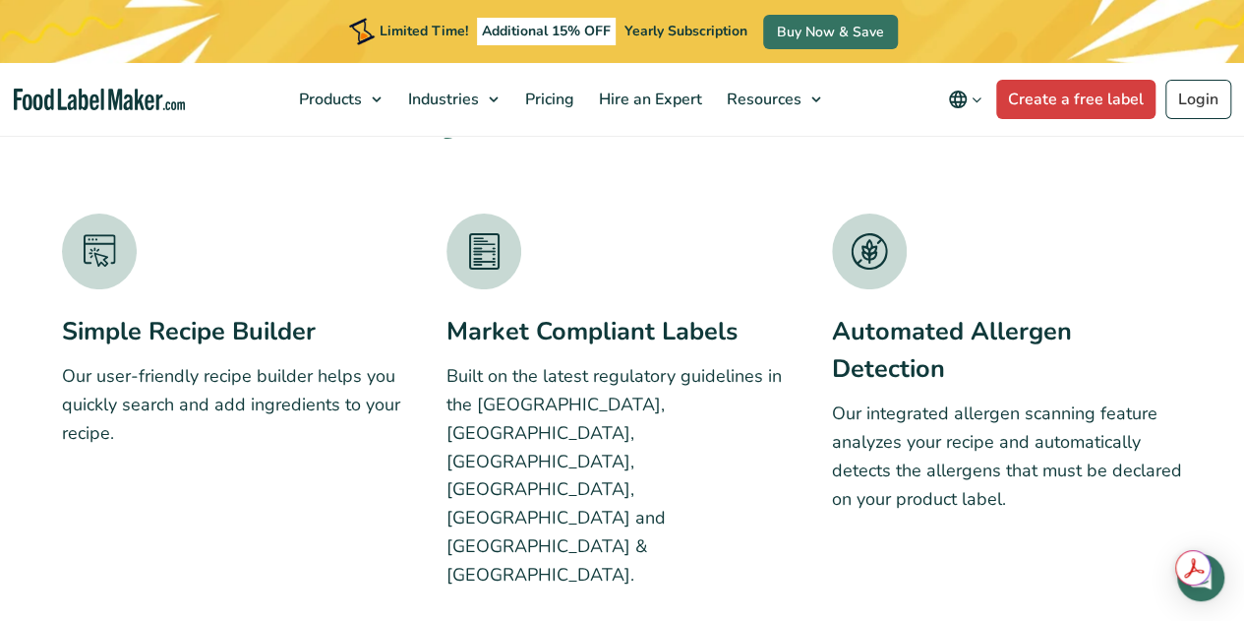
scroll to position [3442, 0]
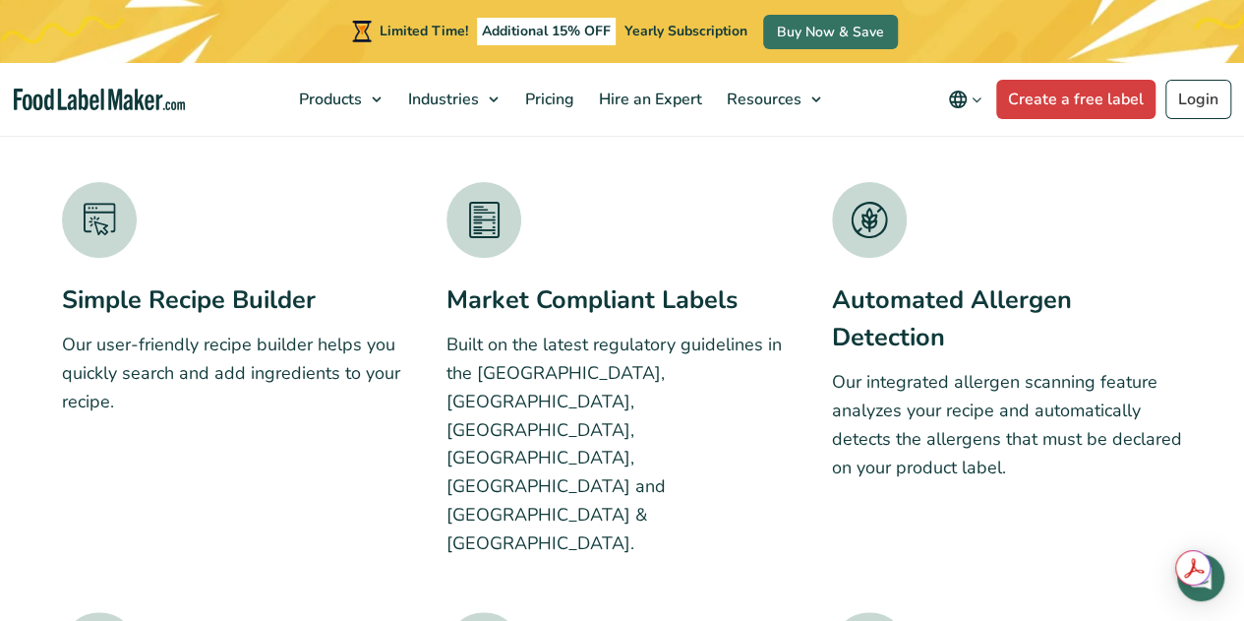
click at [494, 232] on img at bounding box center [483, 220] width 75 height 76
click at [531, 293] on h3 "Market Compliant Labels" at bounding box center [621, 299] width 351 height 37
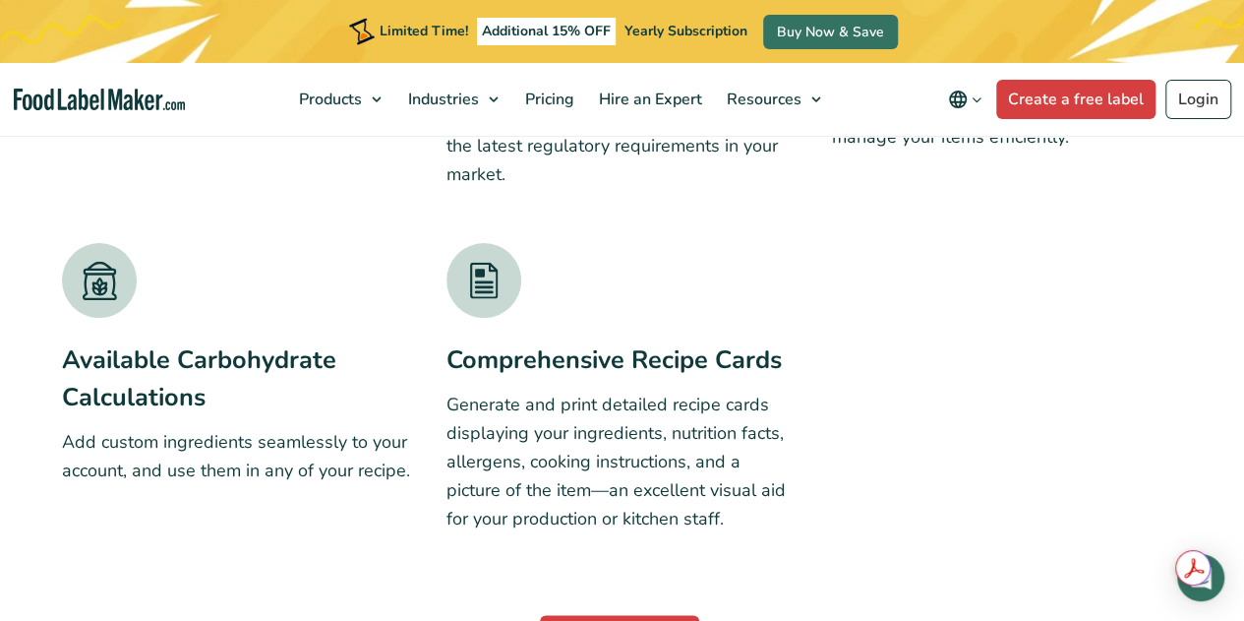
scroll to position [5409, 0]
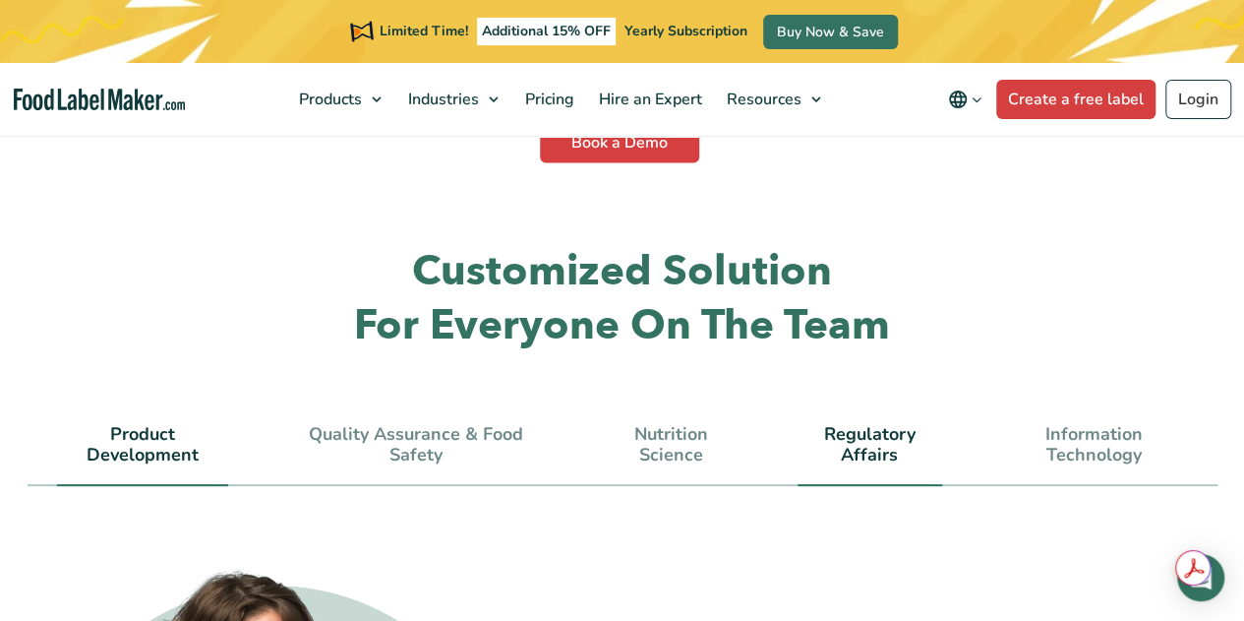
click at [833, 424] on link "Regulatory Affairs" at bounding box center [870, 445] width 145 height 42
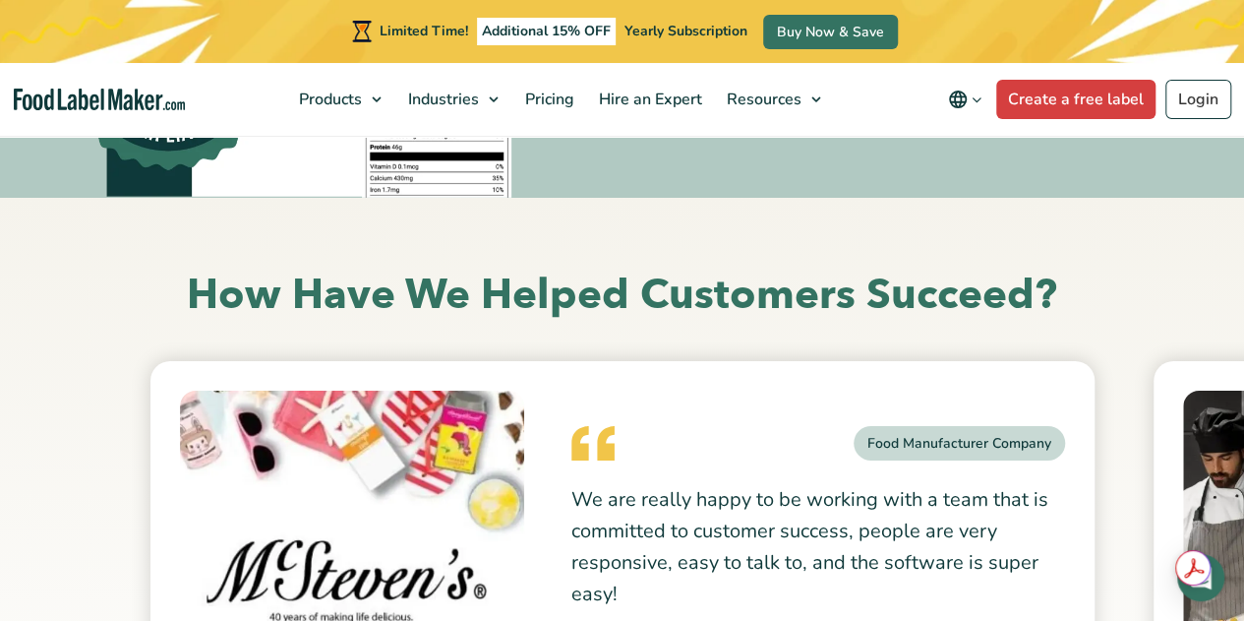
scroll to position [6983, 0]
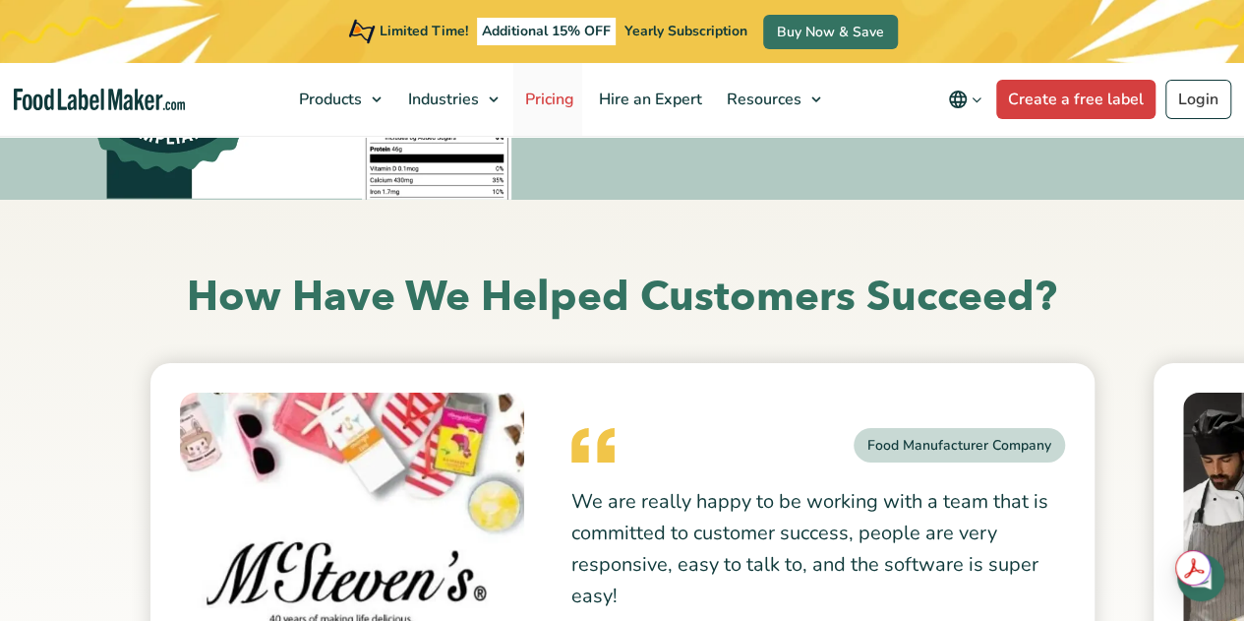
click at [550, 94] on span "Pricing" at bounding box center [547, 100] width 57 height 22
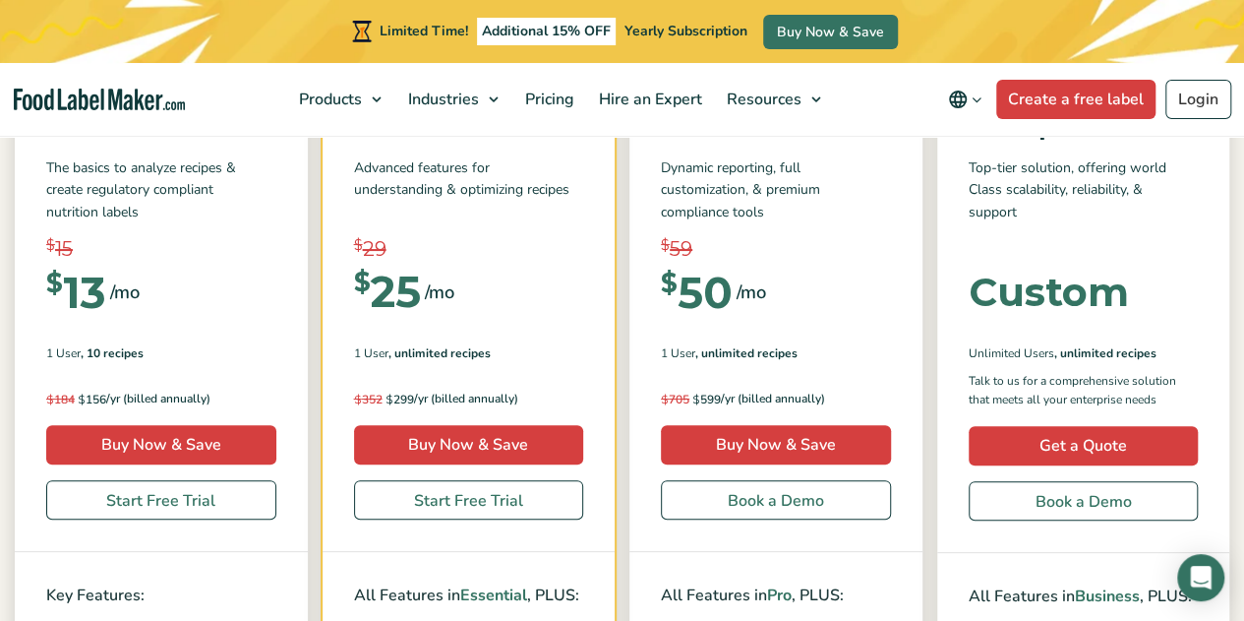
scroll to position [295, 0]
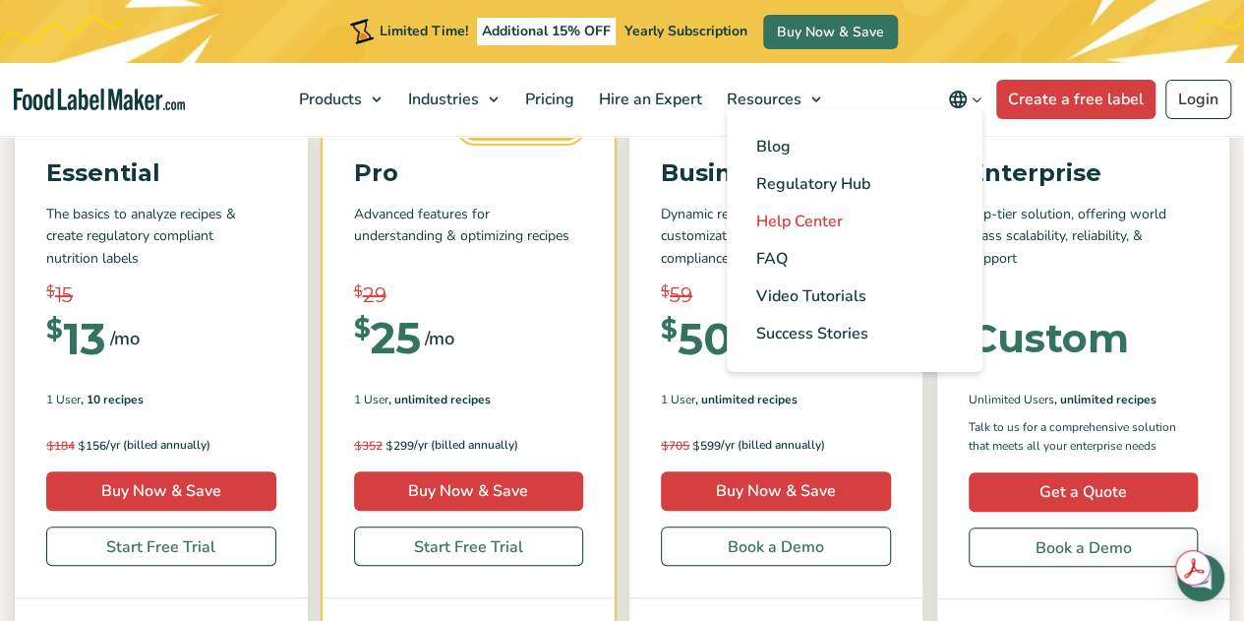
click at [779, 216] on span "Help Center" at bounding box center [799, 221] width 87 height 22
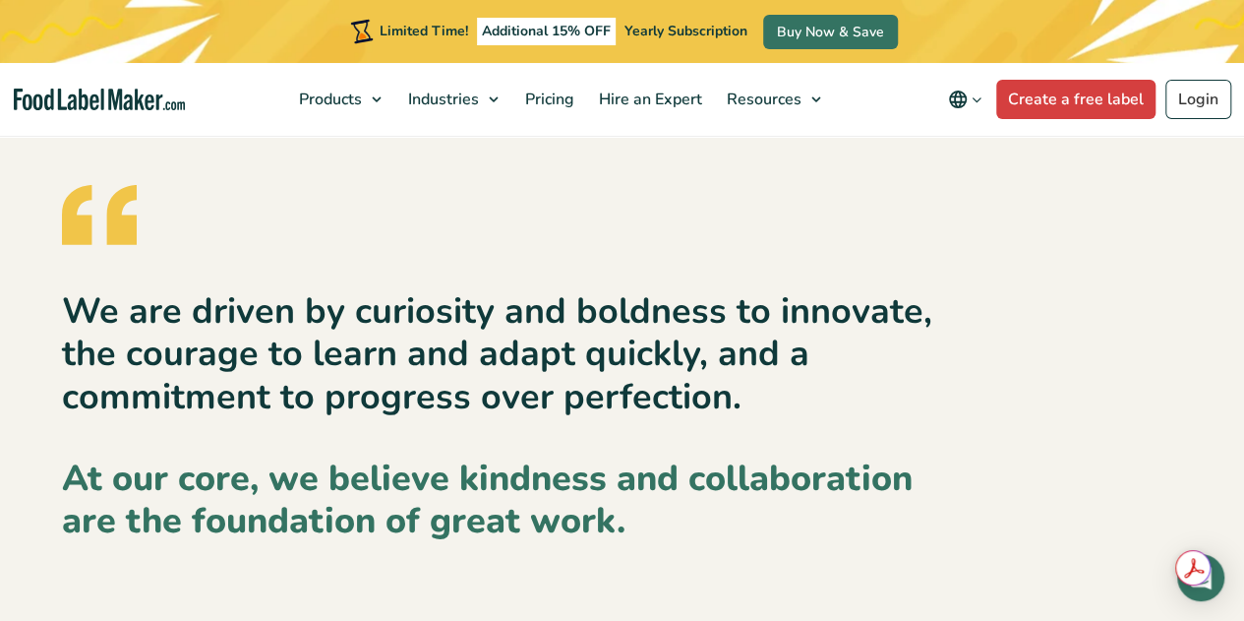
scroll to position [2852, 0]
click at [543, 89] on span "Pricing" at bounding box center [547, 100] width 57 height 22
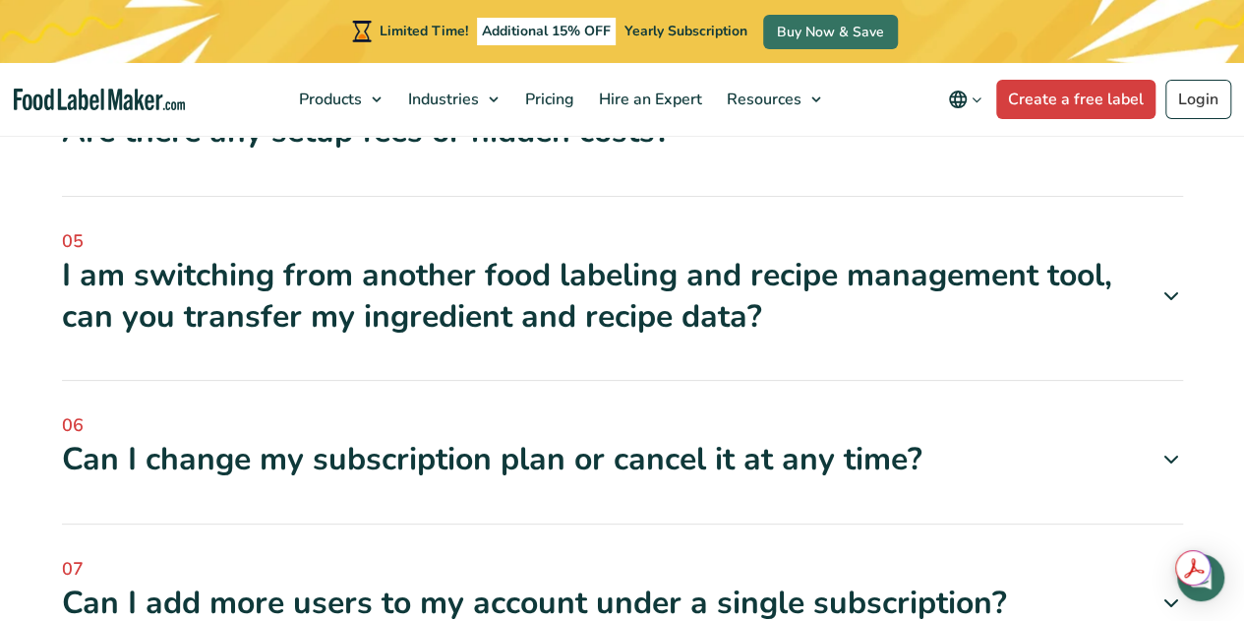
scroll to position [7474, 0]
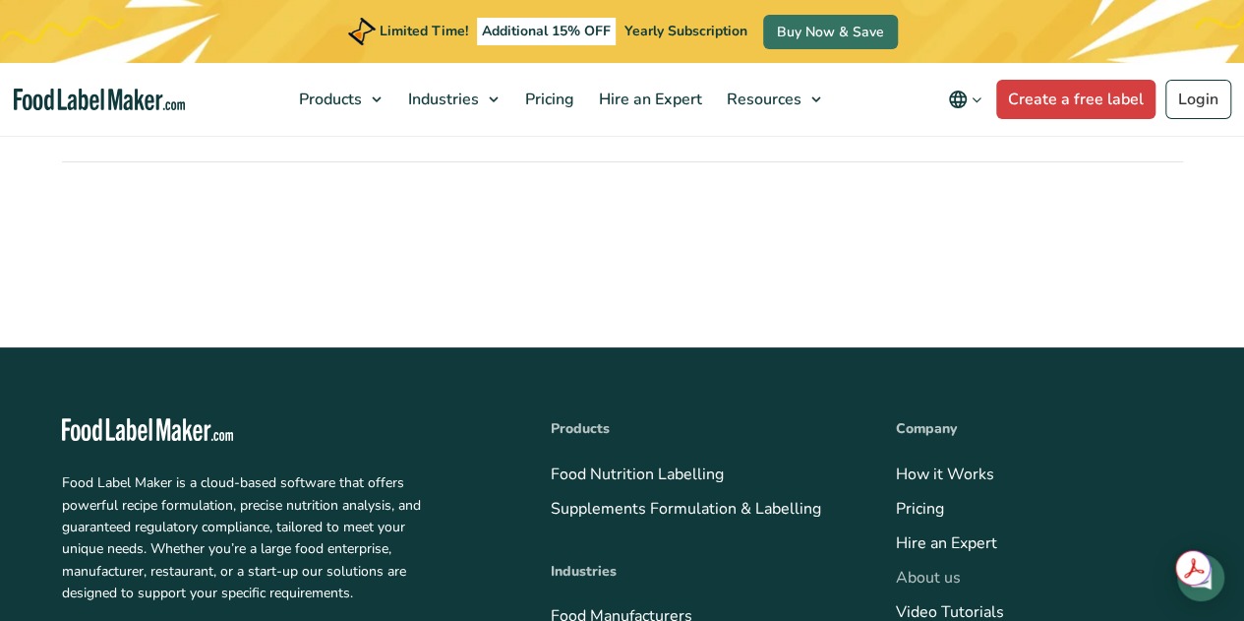
click at [938, 566] on link "About us" at bounding box center [928, 577] width 65 height 22
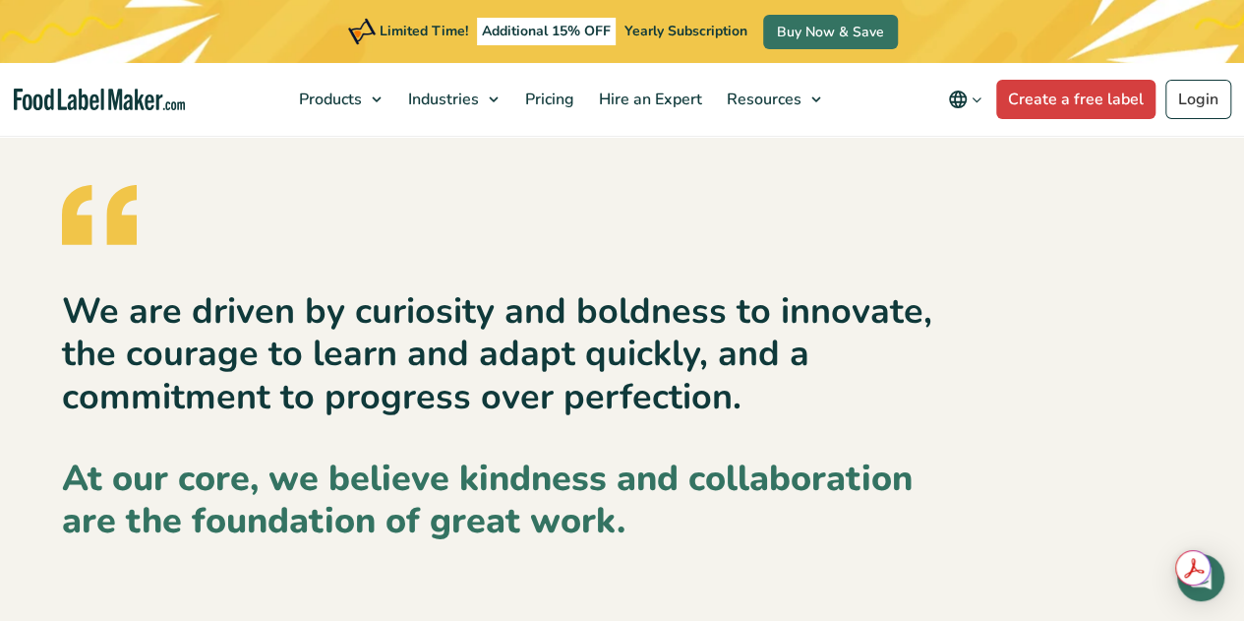
scroll to position [3147, 0]
drag, startPoint x: 1029, startPoint y: 571, endPoint x: 888, endPoint y: 573, distance: 140.6
copy link "[PHONE_NUMBER]"
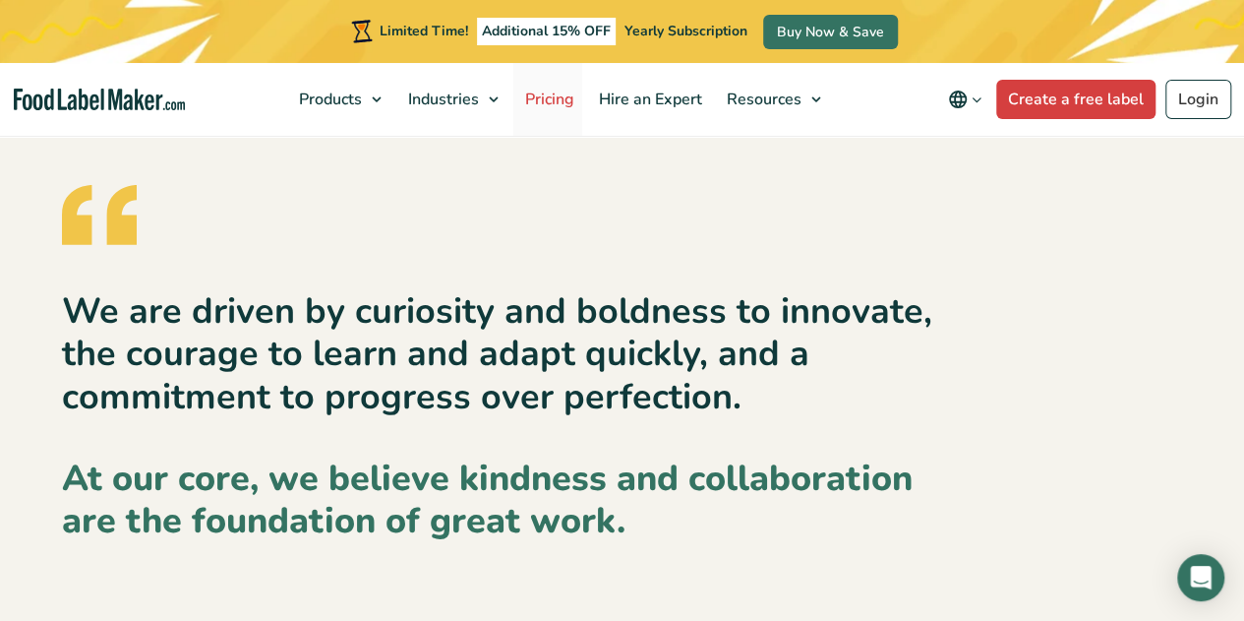
click at [562, 103] on span "Pricing" at bounding box center [547, 100] width 57 height 22
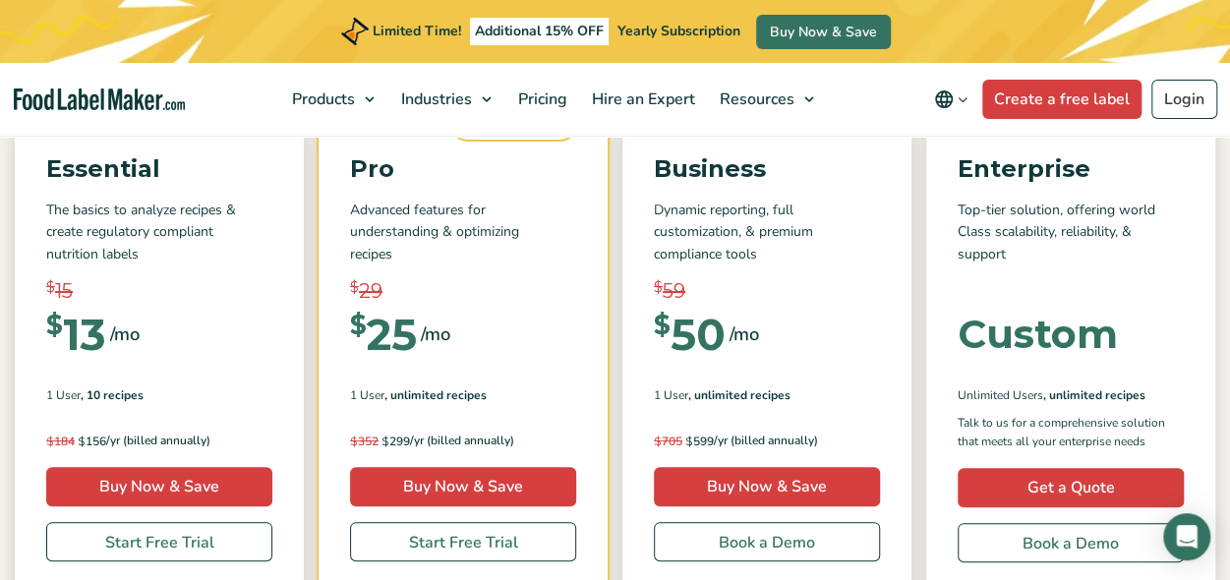
scroll to position [295, 0]
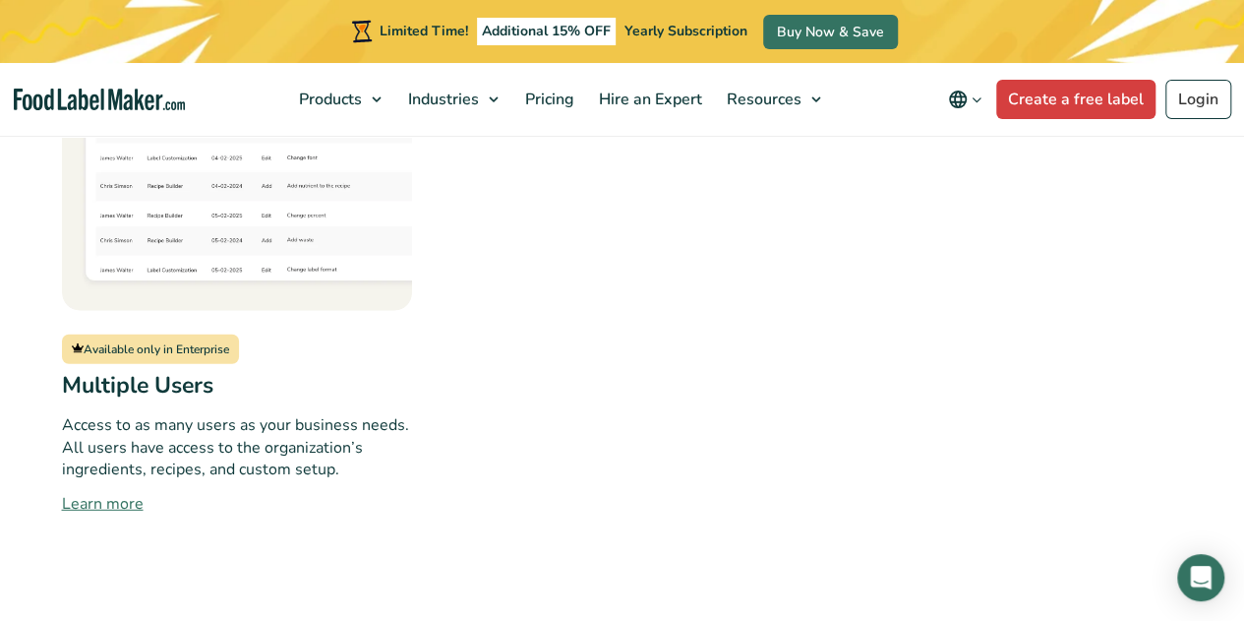
scroll to position [2557, 0]
